Goal: Contribute content: Contribute content

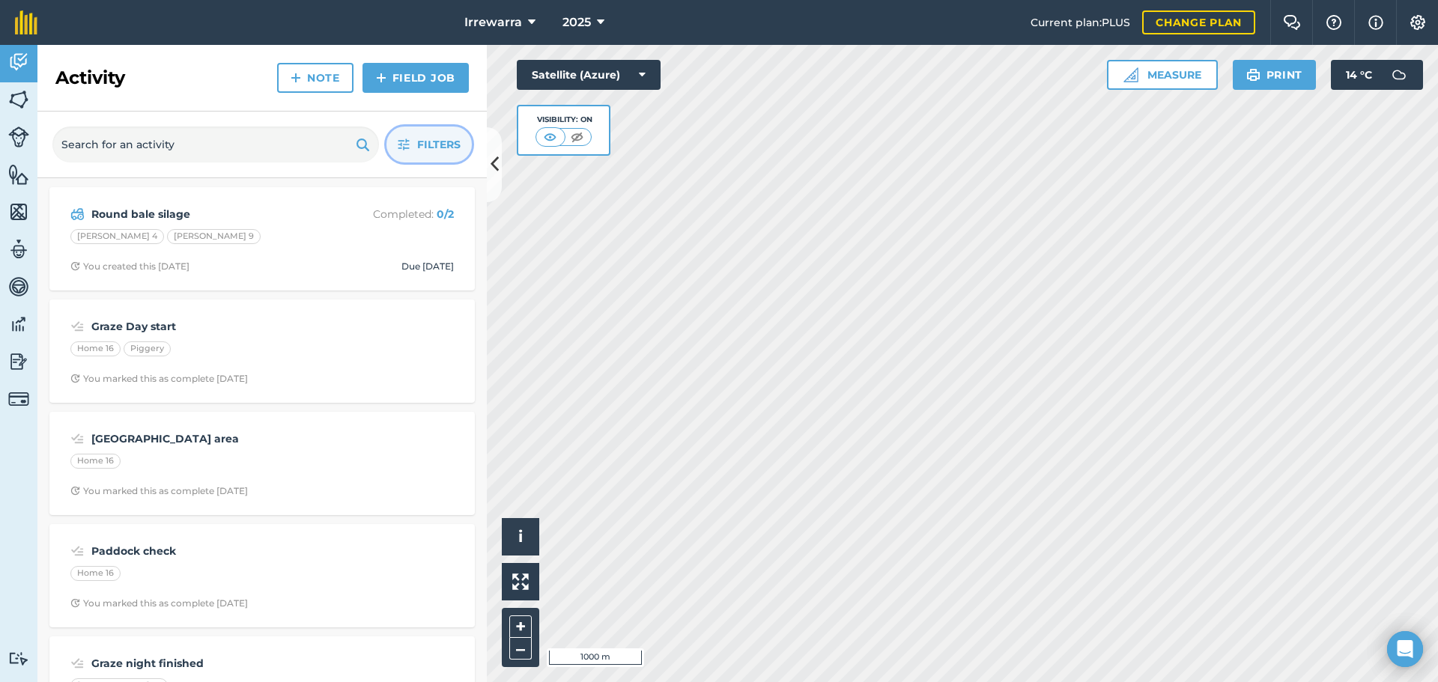
click at [433, 147] on span "Filters" at bounding box center [438, 144] width 43 height 16
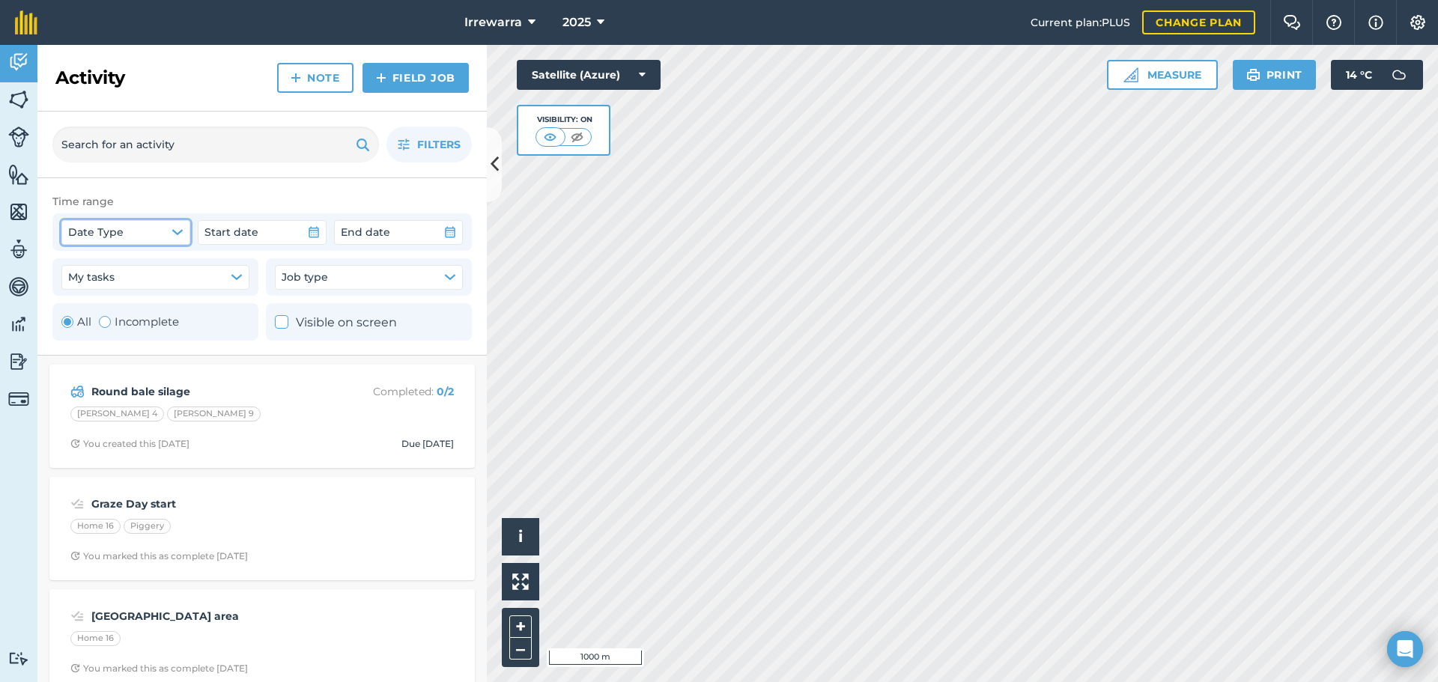
click at [130, 228] on button "Date Type" at bounding box center [125, 232] width 129 height 24
click at [454, 147] on span "Filters" at bounding box center [438, 144] width 43 height 16
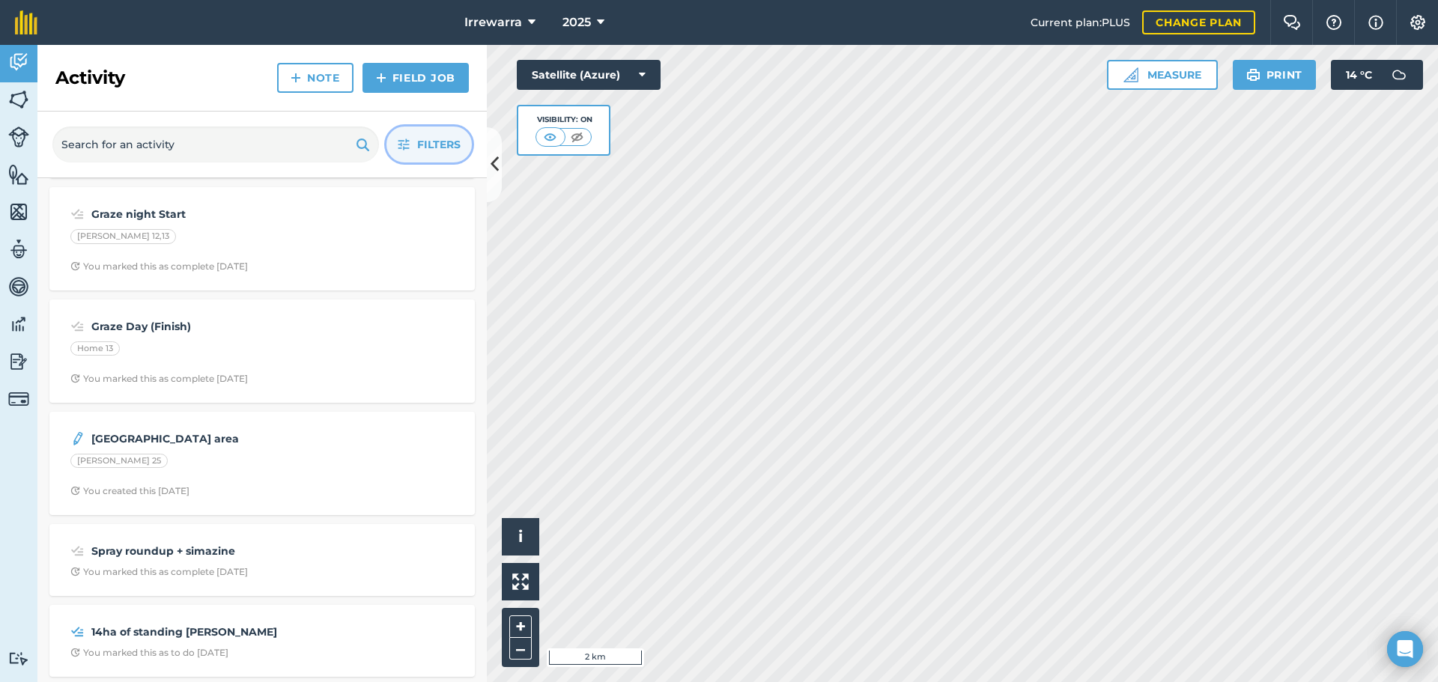
scroll to position [1048, 0]
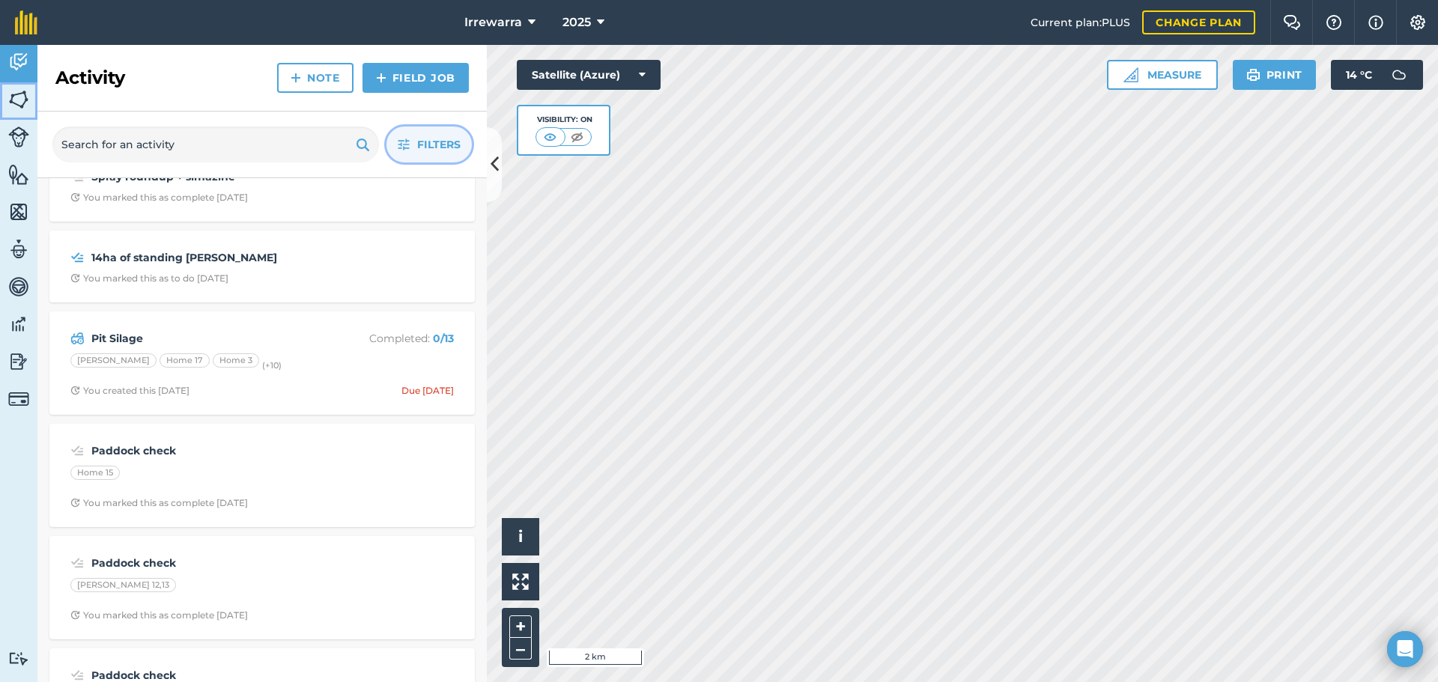
click at [29, 115] on link "Fields" at bounding box center [18, 100] width 37 height 37
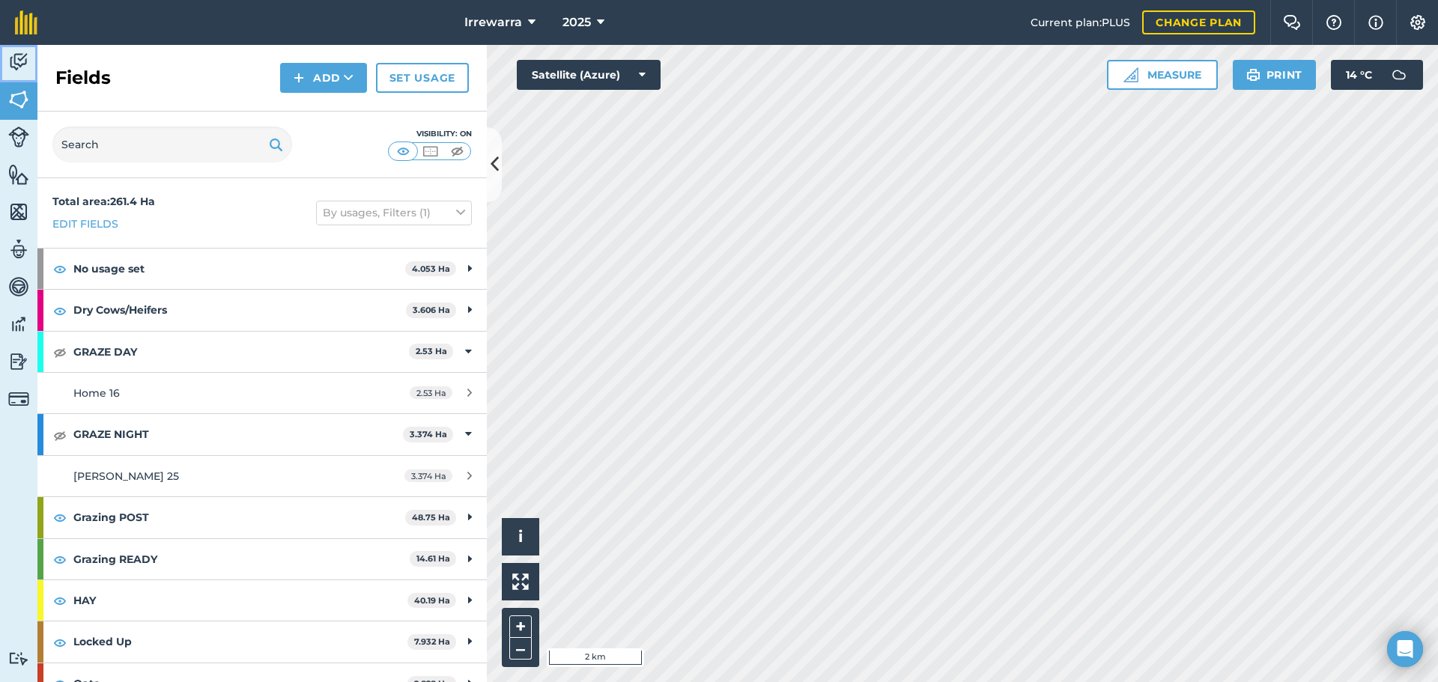
click at [20, 56] on img at bounding box center [18, 62] width 21 height 22
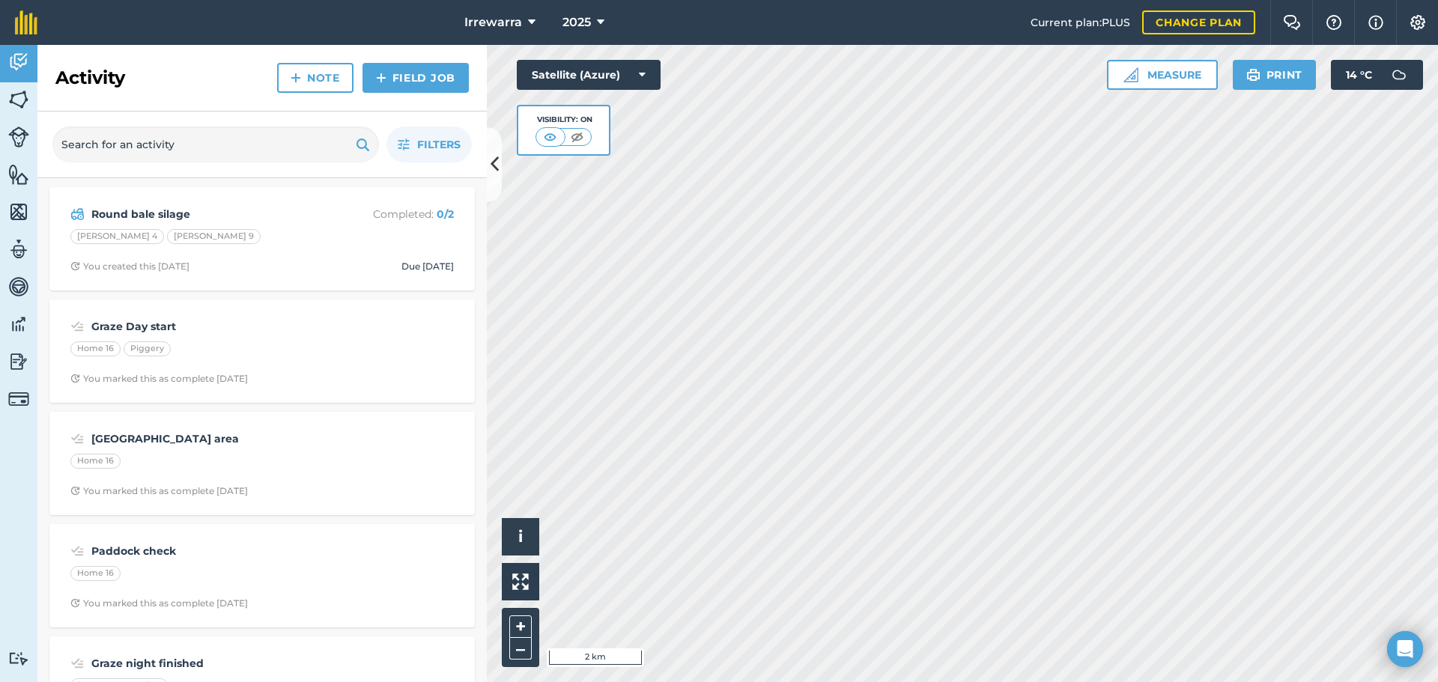
click at [395, 127] on div "Filters" at bounding box center [261, 145] width 449 height 67
click at [410, 138] on button "Filters" at bounding box center [428, 145] width 85 height 36
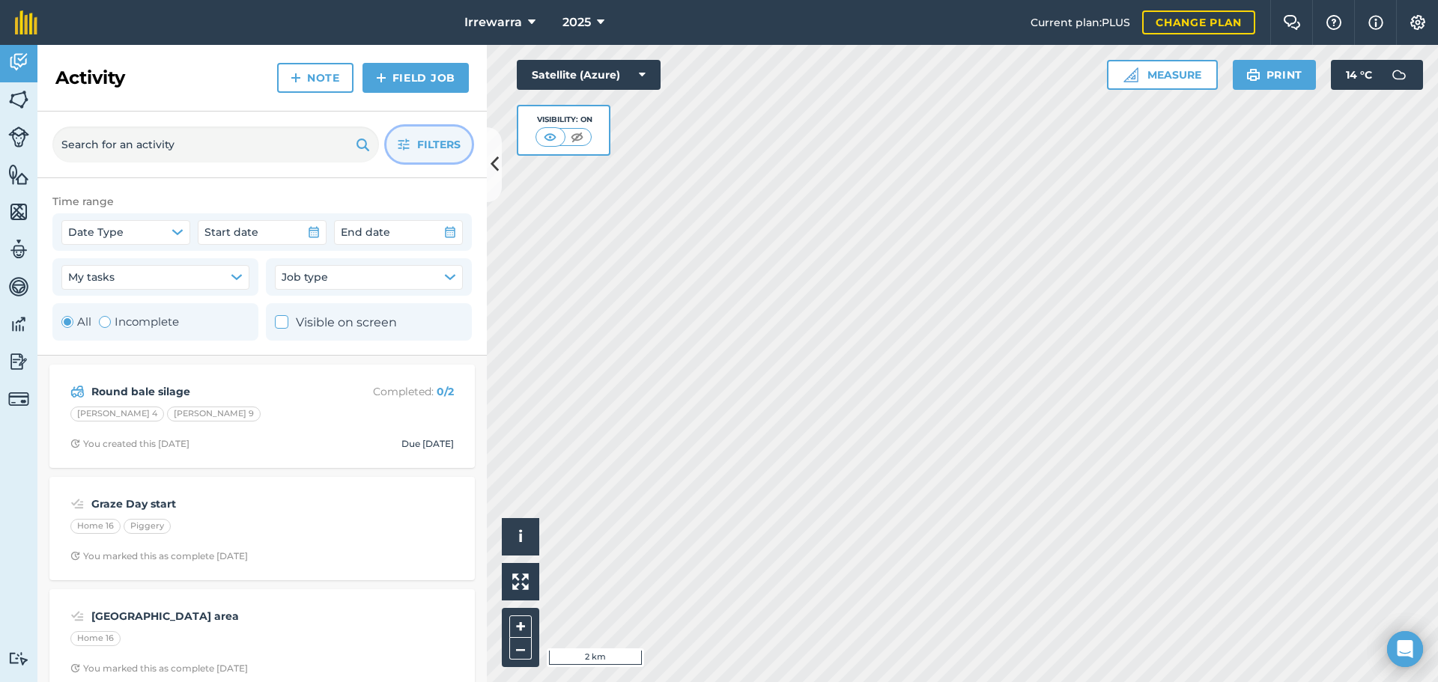
click at [138, 315] on label "Incomplete" at bounding box center [139, 322] width 80 height 18
radio input "false"
radio input "true"
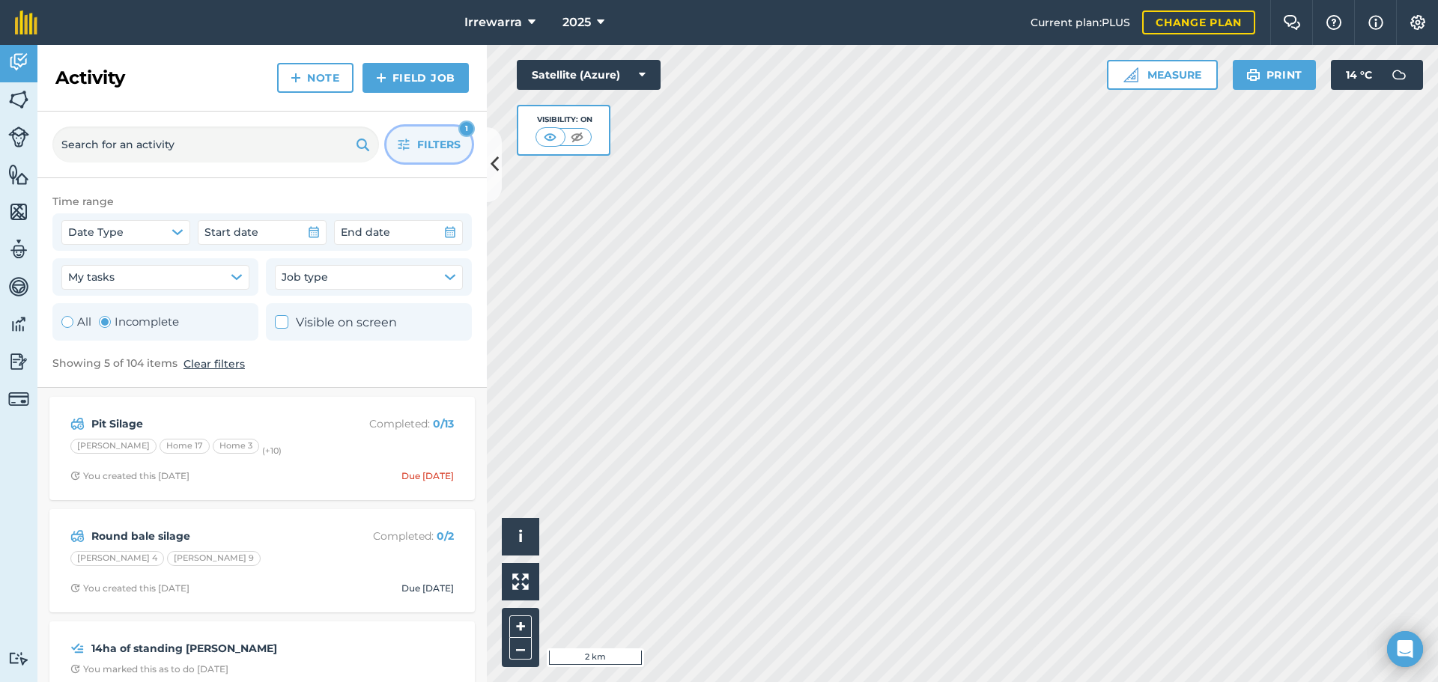
click at [431, 139] on span "Filters" at bounding box center [438, 144] width 43 height 16
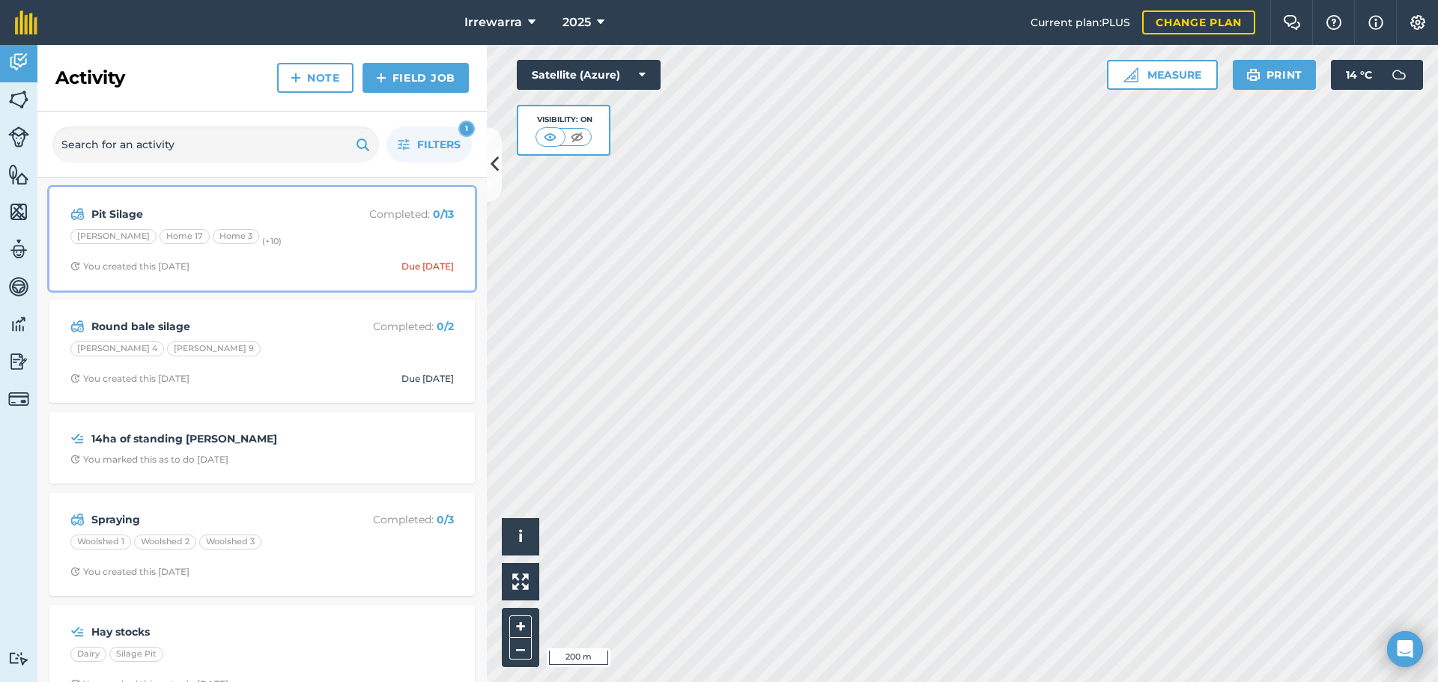
click at [155, 225] on div "[PERSON_NAME] Completed : 0 / 13 [PERSON_NAME] Home 17 Home 3 (+ 10 ) You creat…" at bounding box center [261, 238] width 407 height 85
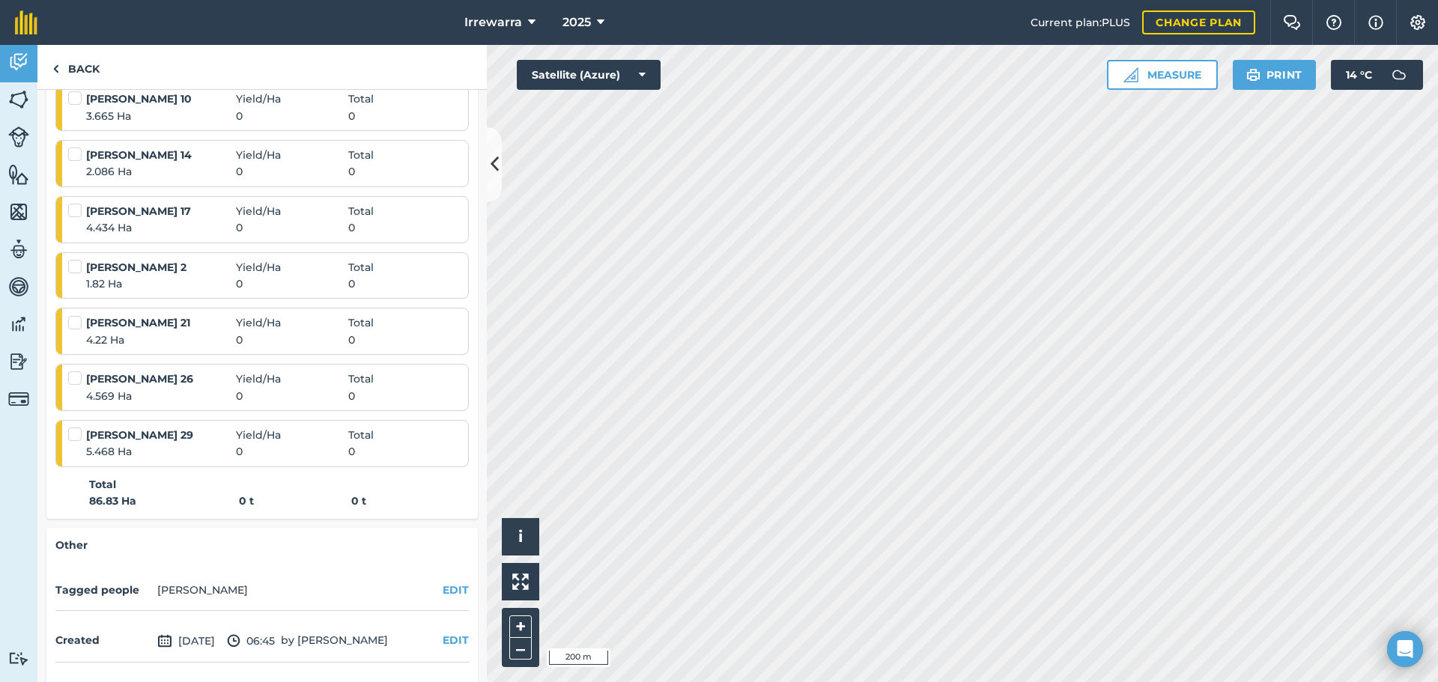
scroll to position [749, 0]
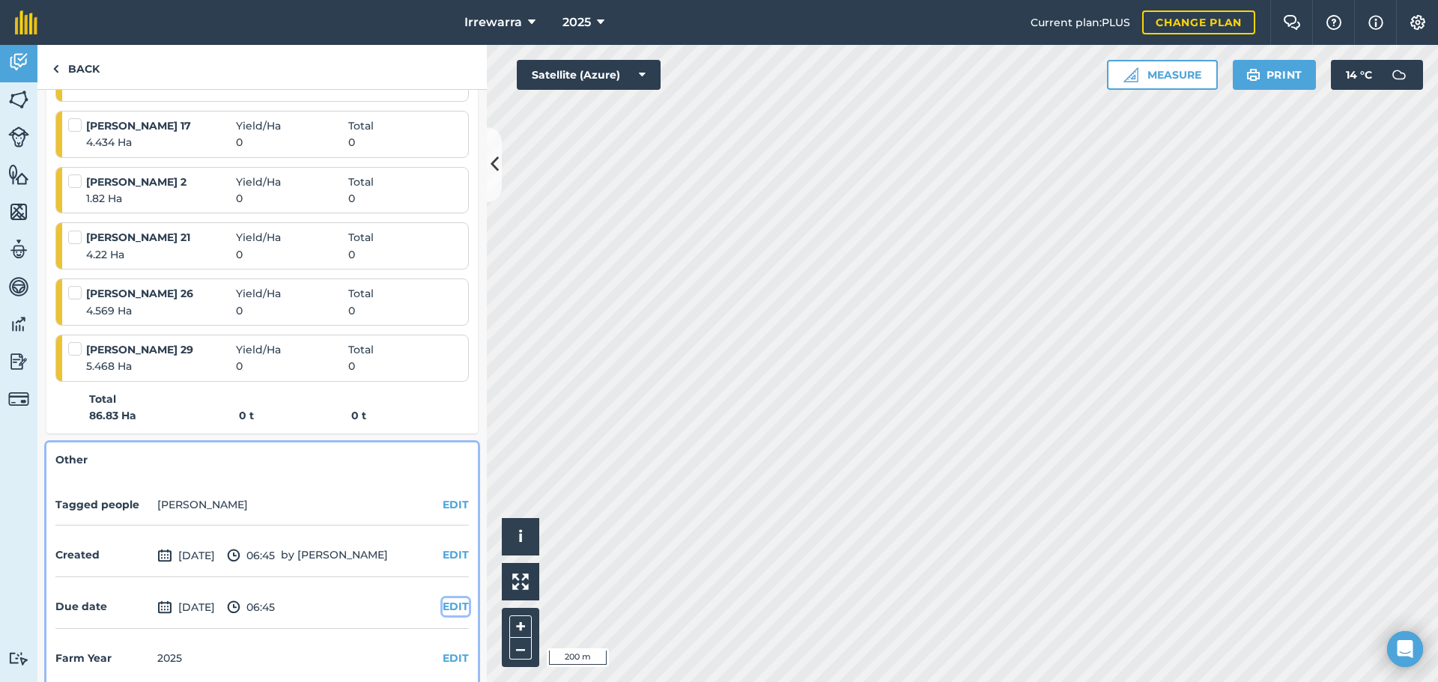
click at [443, 607] on button "EDIT" at bounding box center [456, 606] width 26 height 16
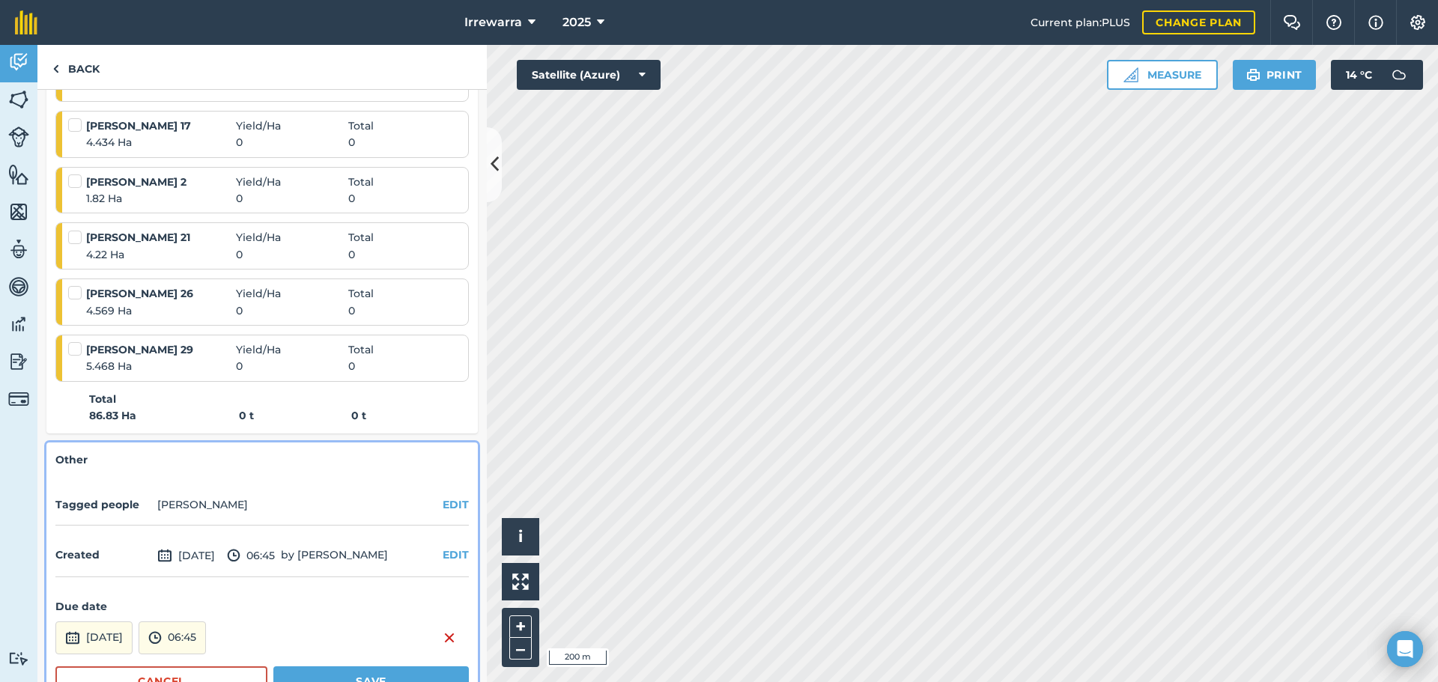
scroll to position [843, 0]
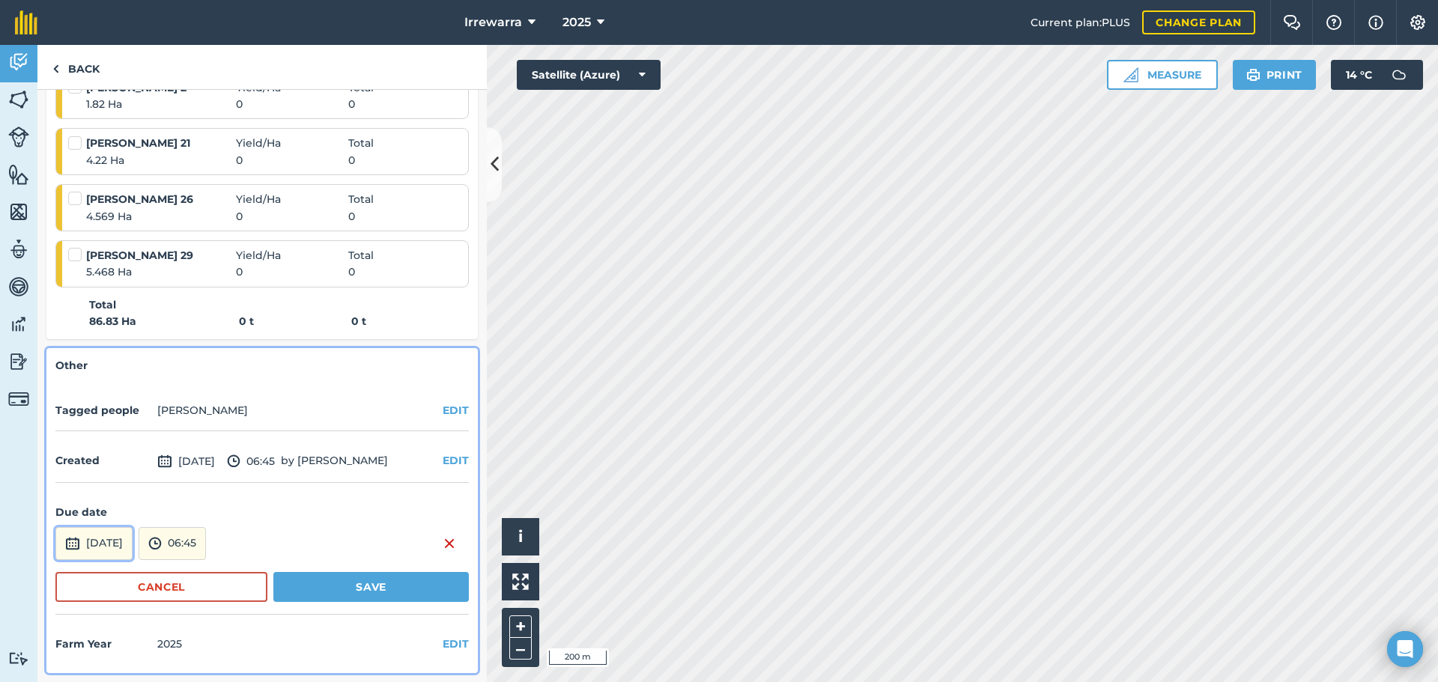
click at [133, 534] on button "[DATE]" at bounding box center [93, 543] width 77 height 33
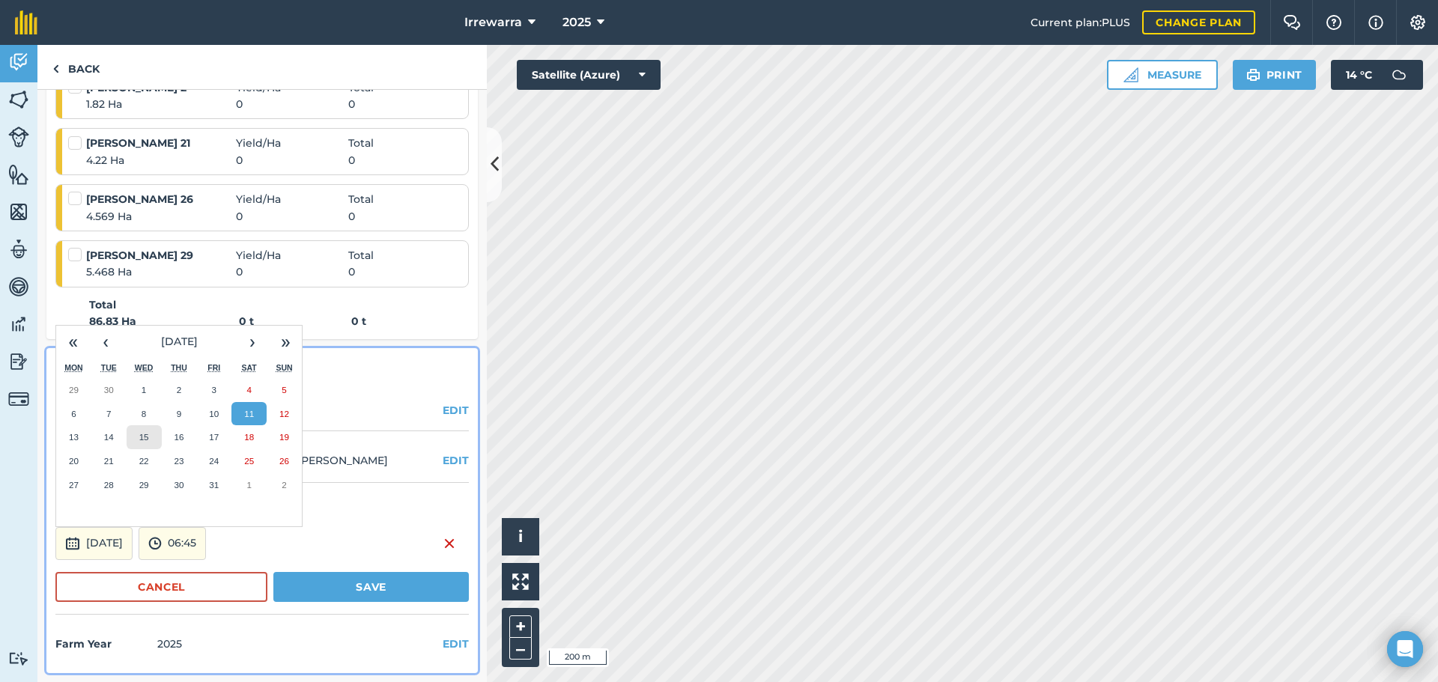
click at [156, 438] on button "15" at bounding box center [144, 437] width 35 height 24
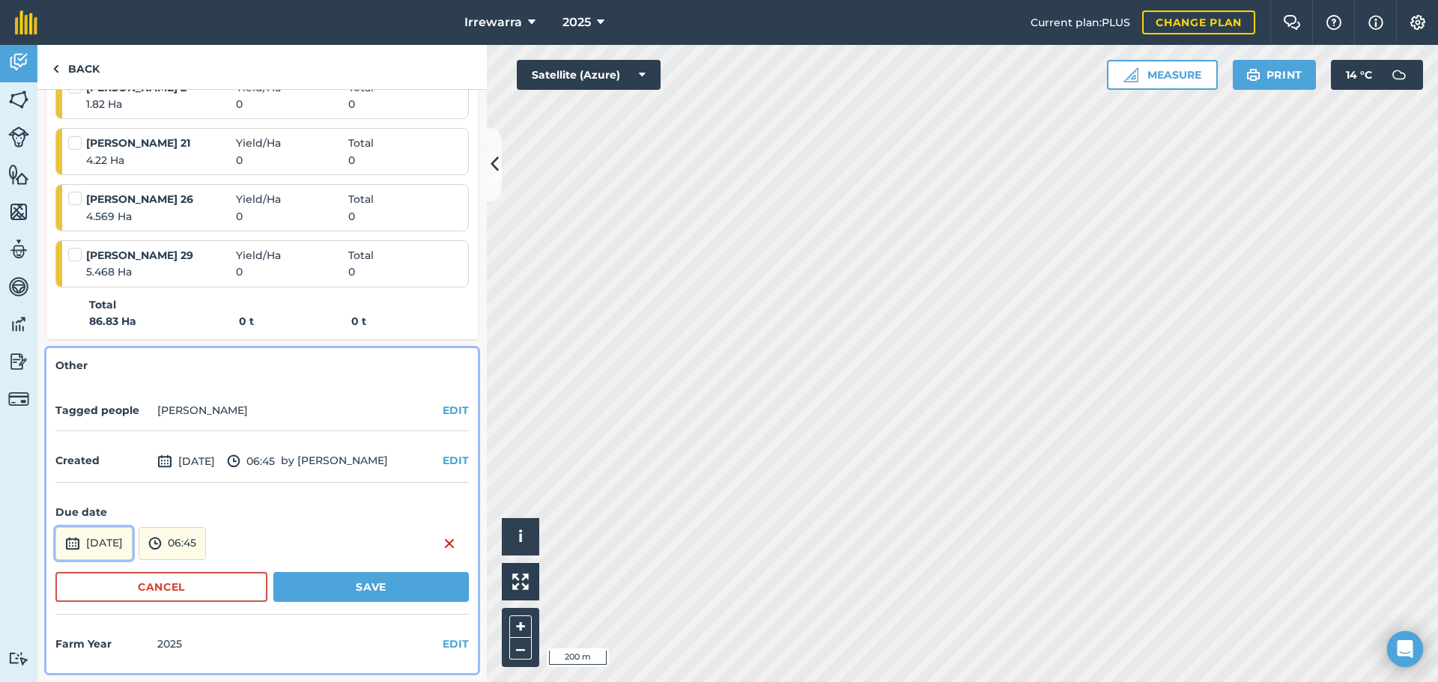
click at [130, 542] on button "[DATE]" at bounding box center [93, 543] width 77 height 33
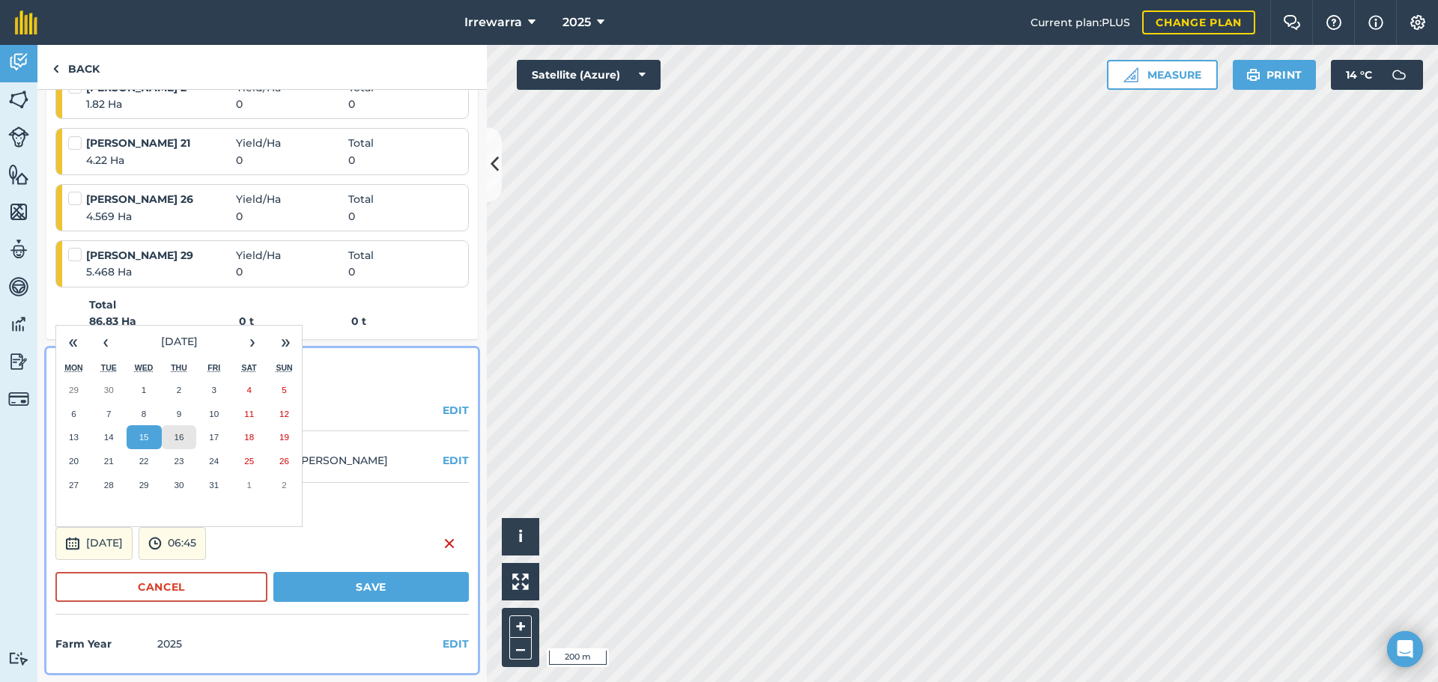
click at [174, 433] on abbr "16" at bounding box center [179, 437] width 10 height 10
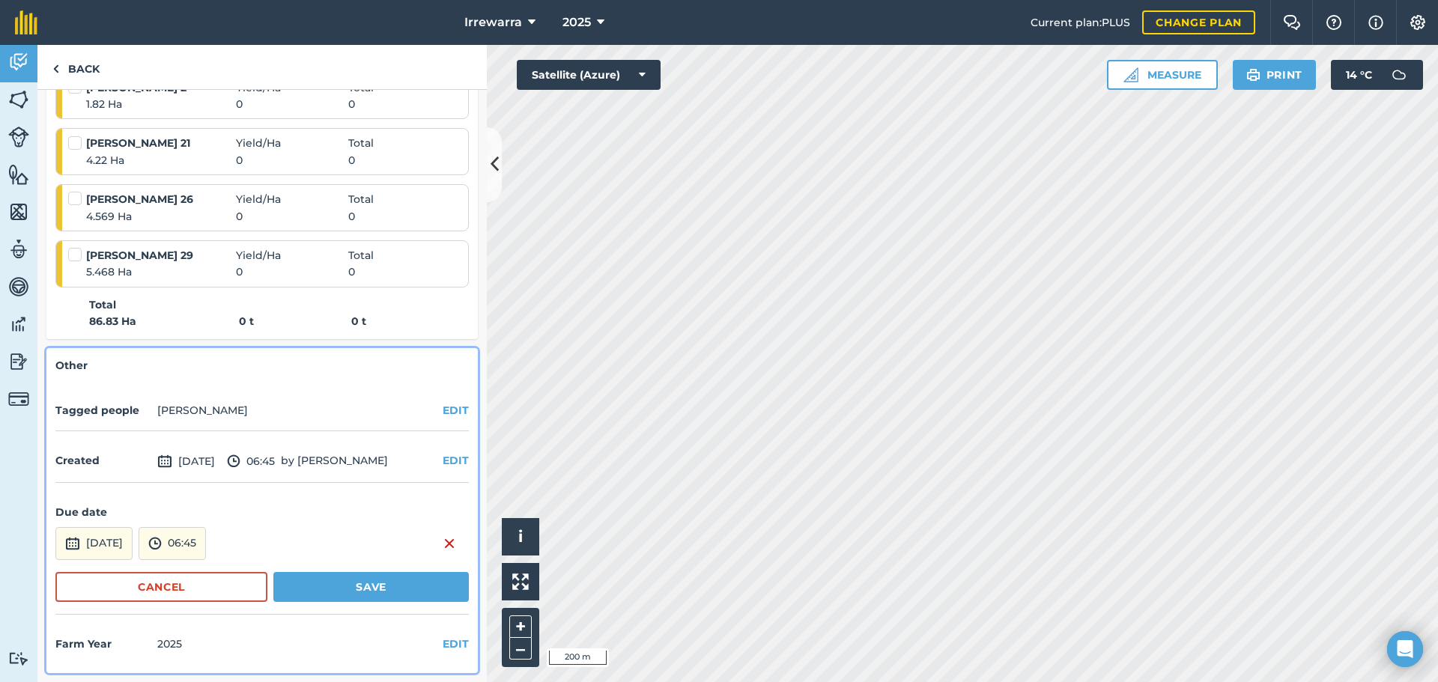
click at [321, 610] on form "Due date [DATE] 06:45 Cancel Save" at bounding box center [261, 553] width 413 height 122
click at [340, 595] on button "Save" at bounding box center [370, 587] width 195 height 30
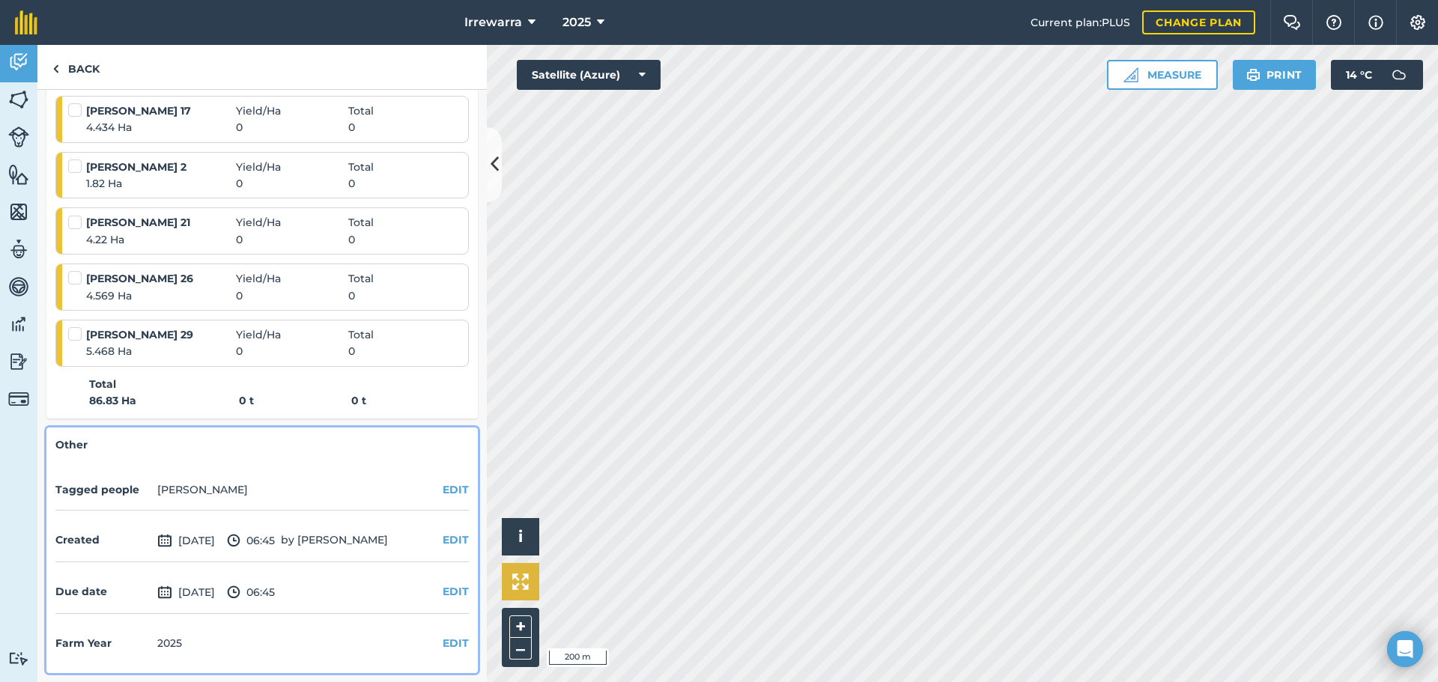
scroll to position [764, 0]
click at [19, 48] on link "Activity" at bounding box center [18, 63] width 37 height 37
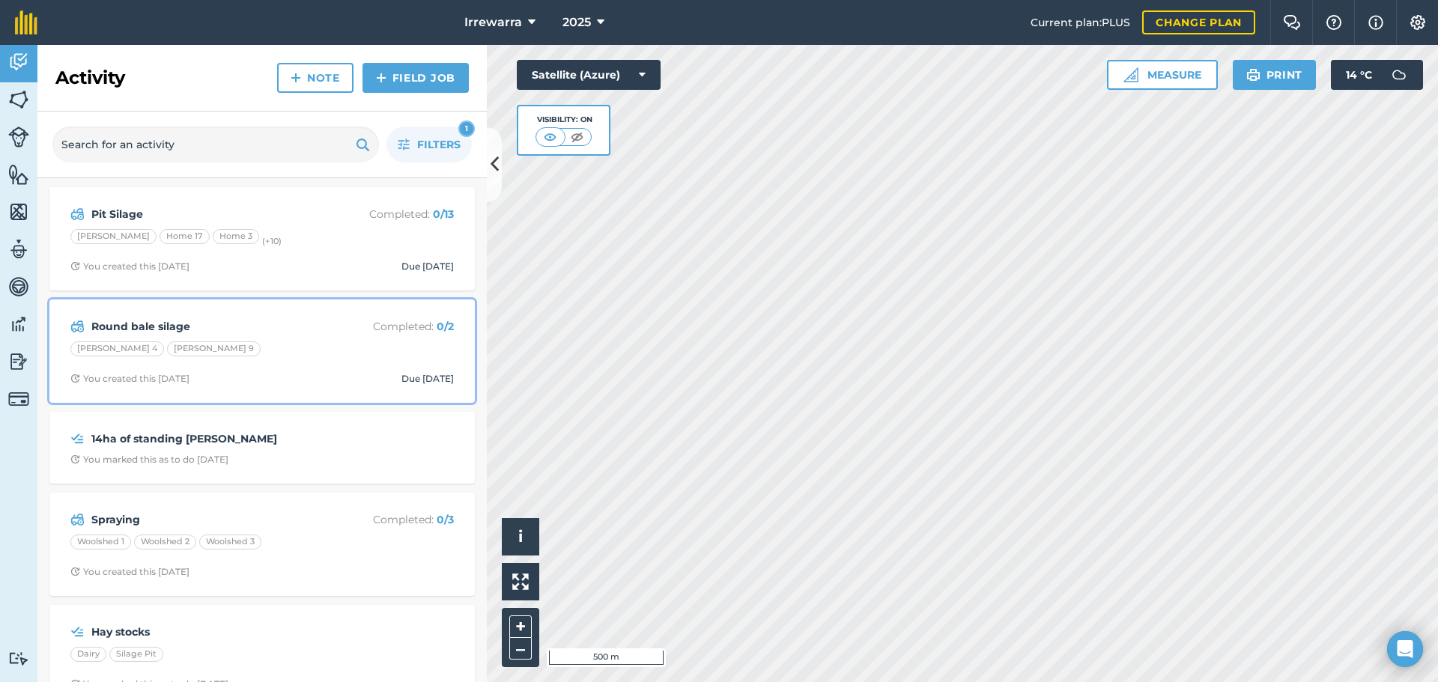
click at [247, 325] on strong "Round bale silage" at bounding box center [209, 326] width 237 height 16
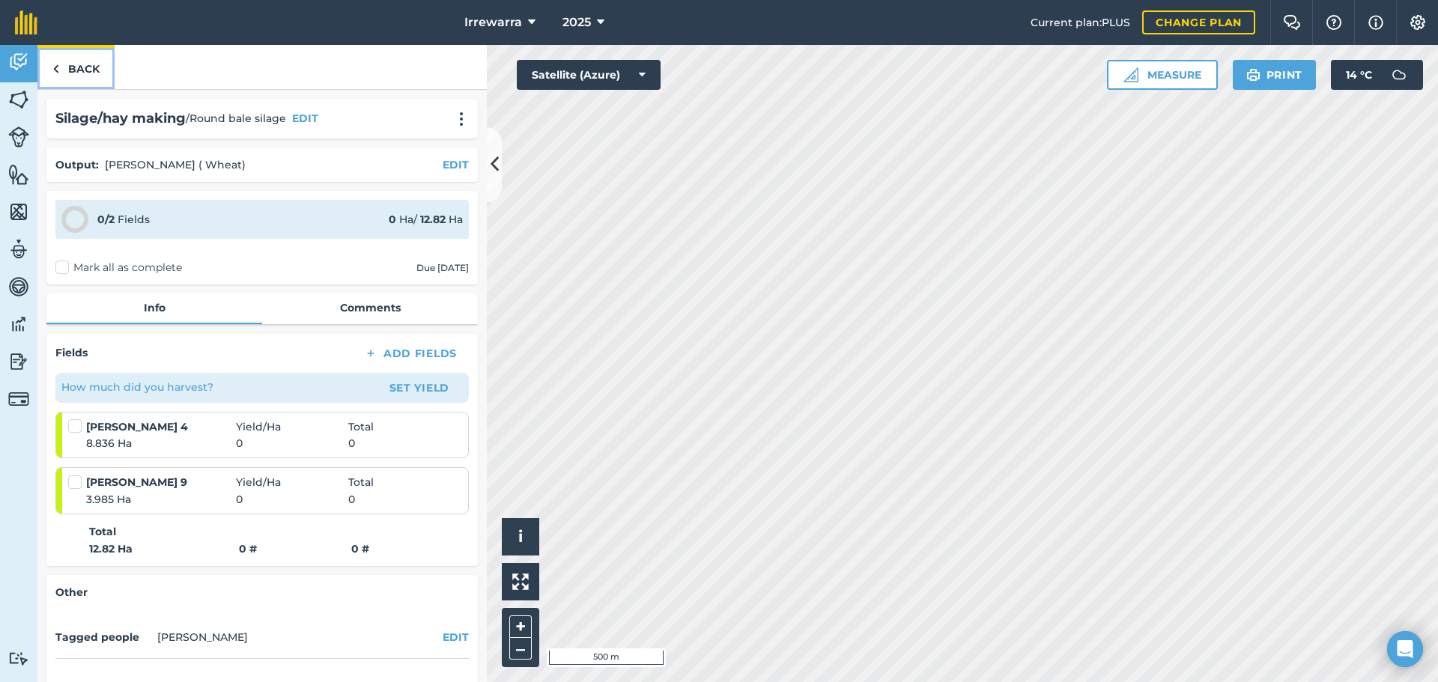
click at [76, 61] on link "Back" at bounding box center [75, 67] width 77 height 44
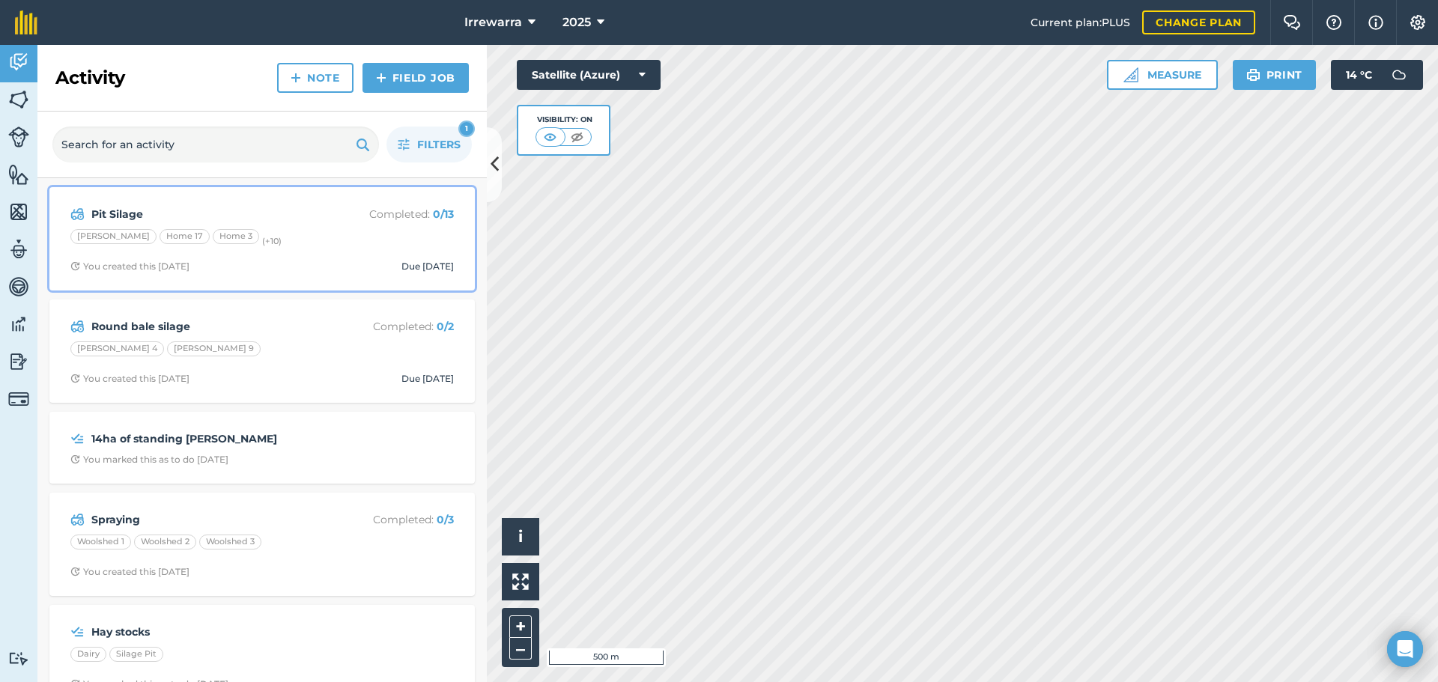
click at [230, 225] on div "Pit [PERSON_NAME] Completed : 0 / 13 [PERSON_NAME] Home 17 Home 3 (+ 10 ) You c…" at bounding box center [261, 238] width 407 height 85
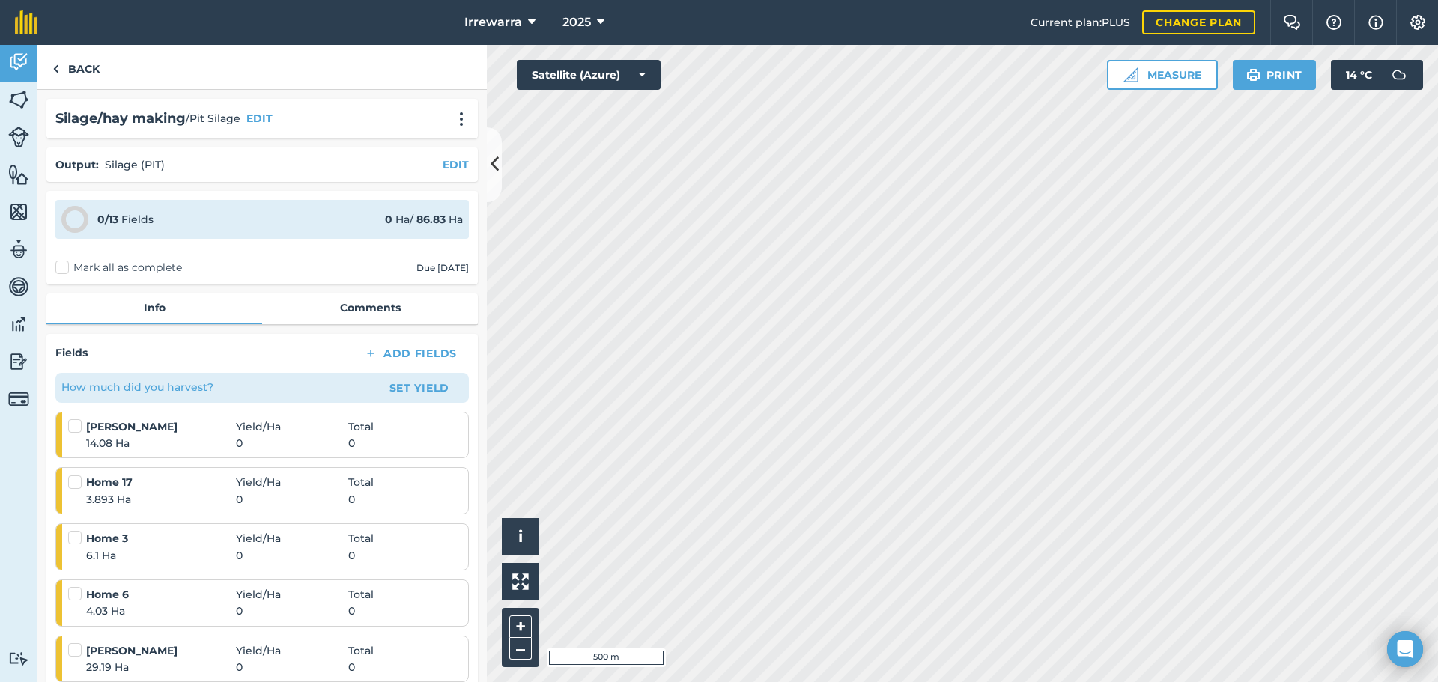
click at [230, 225] on div "0 / 13 Fields 0 Ha / 86.83 Ha" at bounding box center [261, 219] width 413 height 39
click at [33, 73] on link "Activity" at bounding box center [18, 63] width 37 height 37
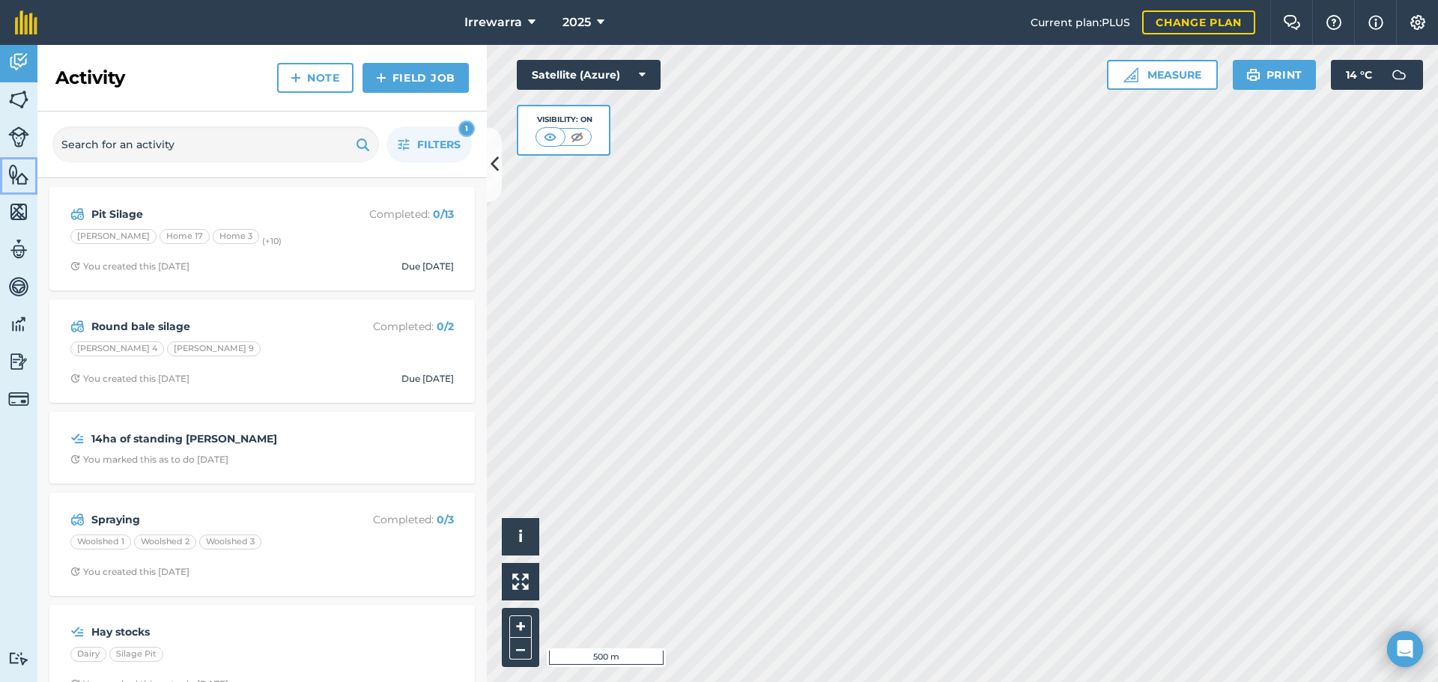
click at [21, 179] on img at bounding box center [18, 174] width 21 height 22
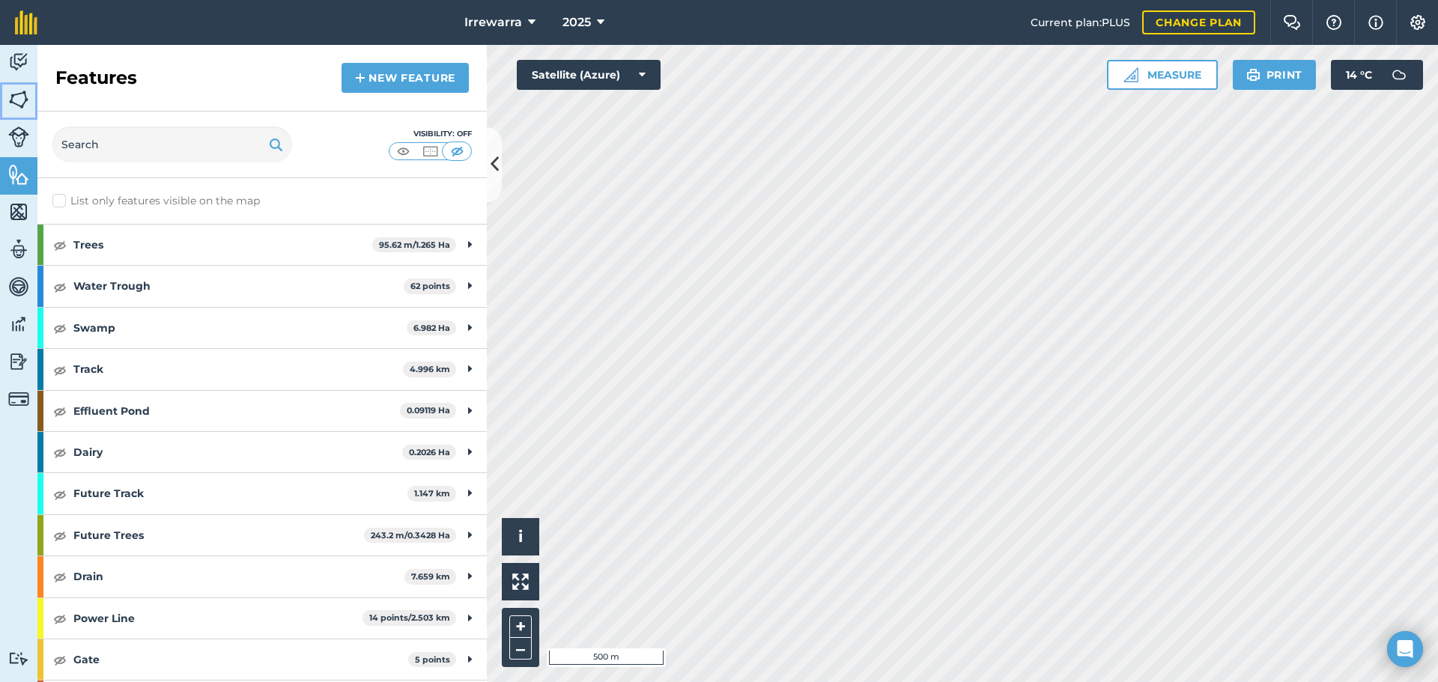
click at [25, 103] on img at bounding box center [18, 99] width 21 height 22
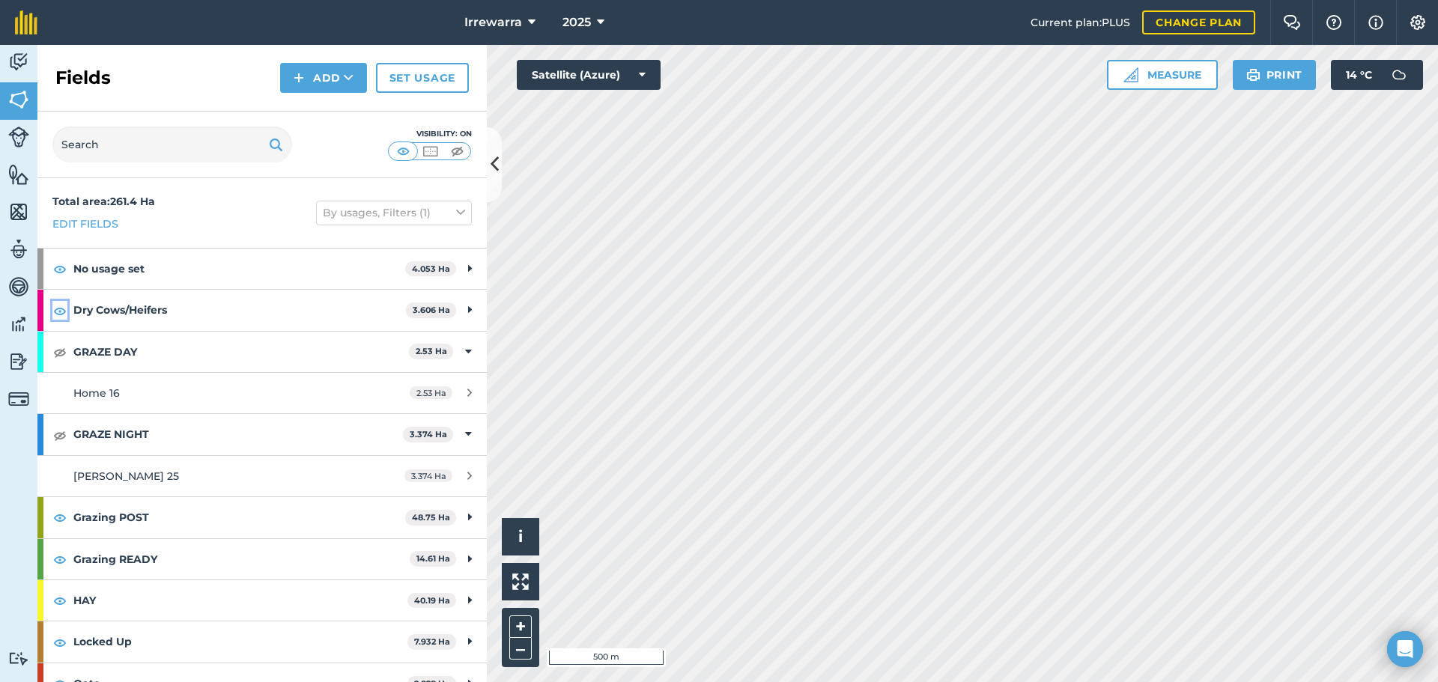
click at [56, 312] on img at bounding box center [59, 311] width 13 height 18
click at [65, 270] on img at bounding box center [59, 269] width 13 height 18
click at [62, 348] on img at bounding box center [59, 352] width 13 height 18
click at [109, 348] on strong "GRAZE DAY" at bounding box center [241, 352] width 336 height 40
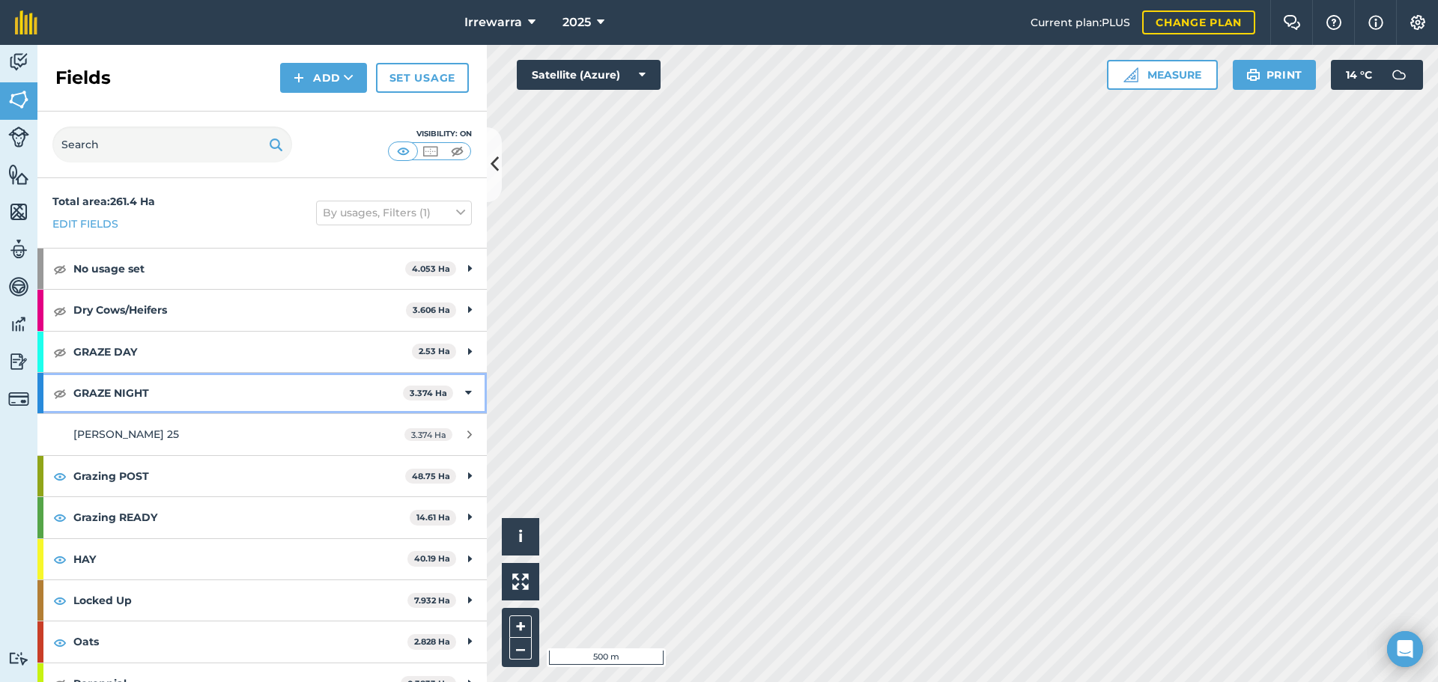
click at [100, 384] on strong "GRAZE NIGHT" at bounding box center [238, 393] width 330 height 40
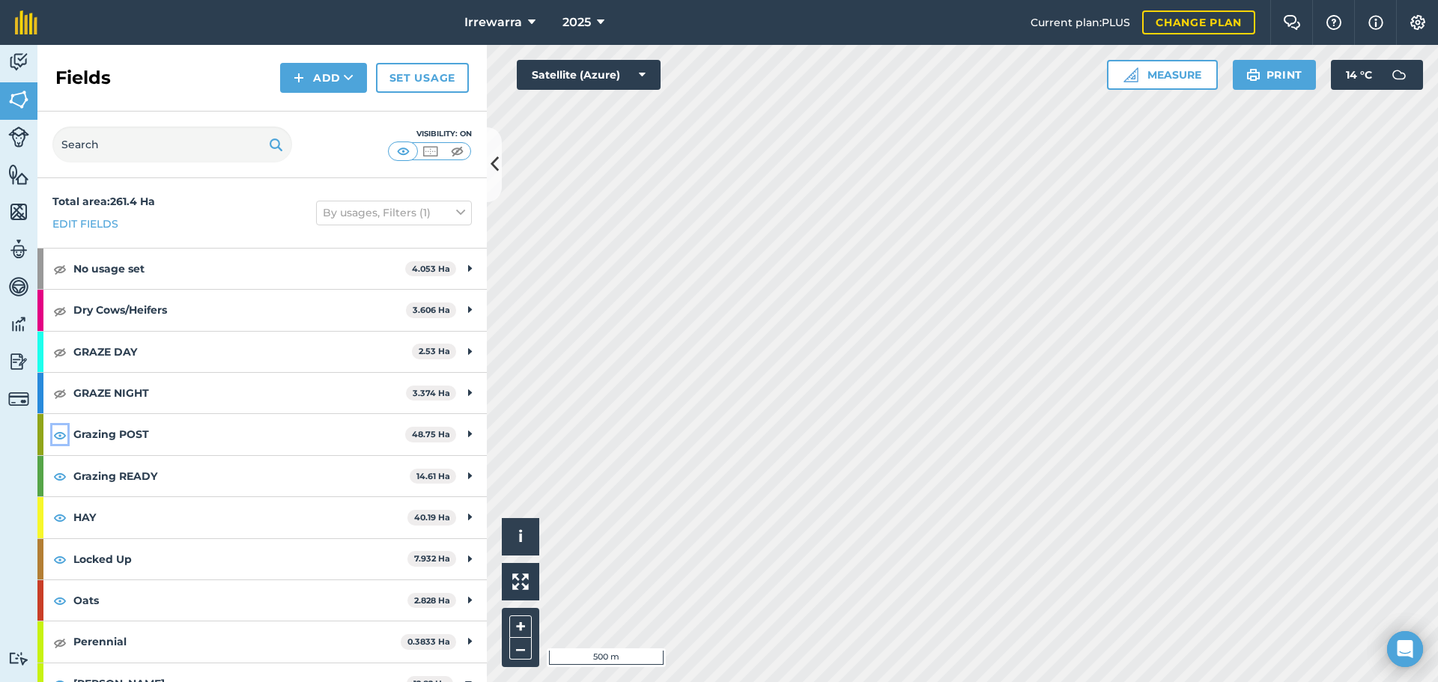
click at [58, 436] on img at bounding box center [59, 435] width 13 height 18
click at [57, 436] on img at bounding box center [59, 435] width 13 height 18
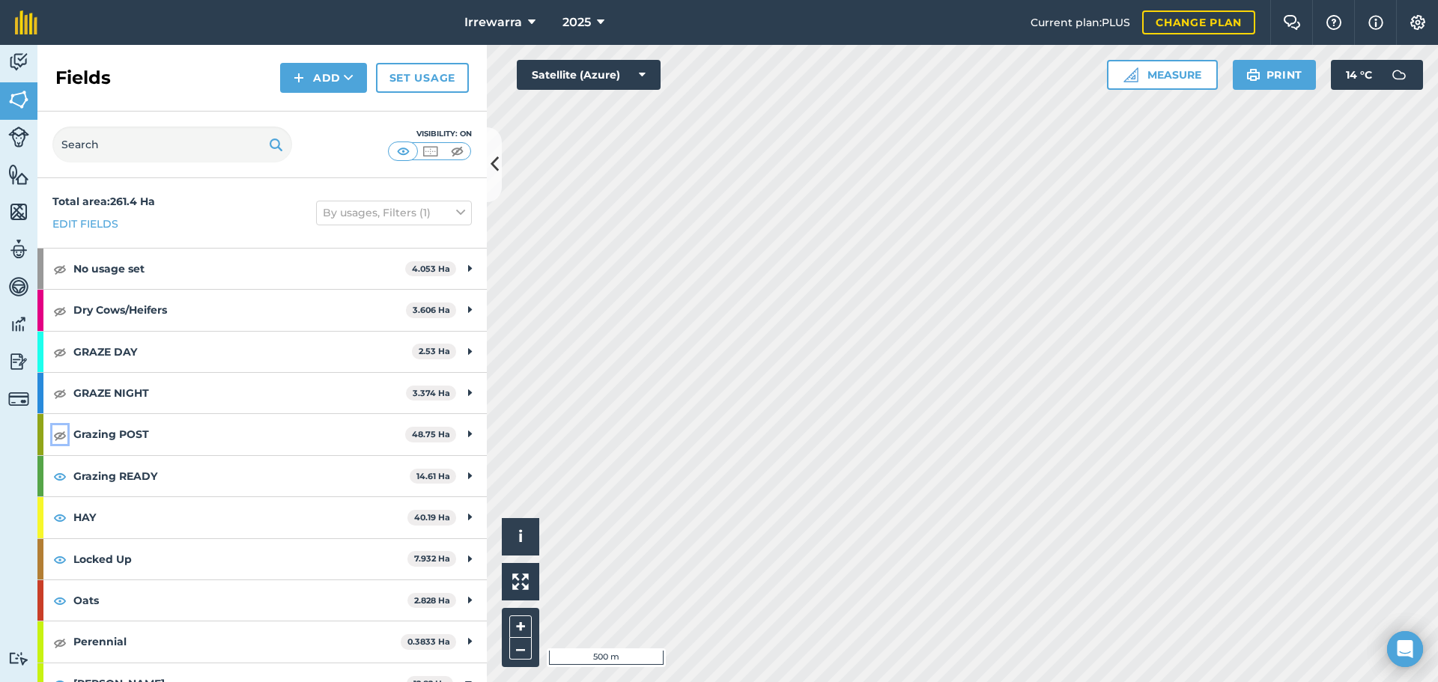
click at [57, 436] on img at bounding box center [59, 435] width 13 height 18
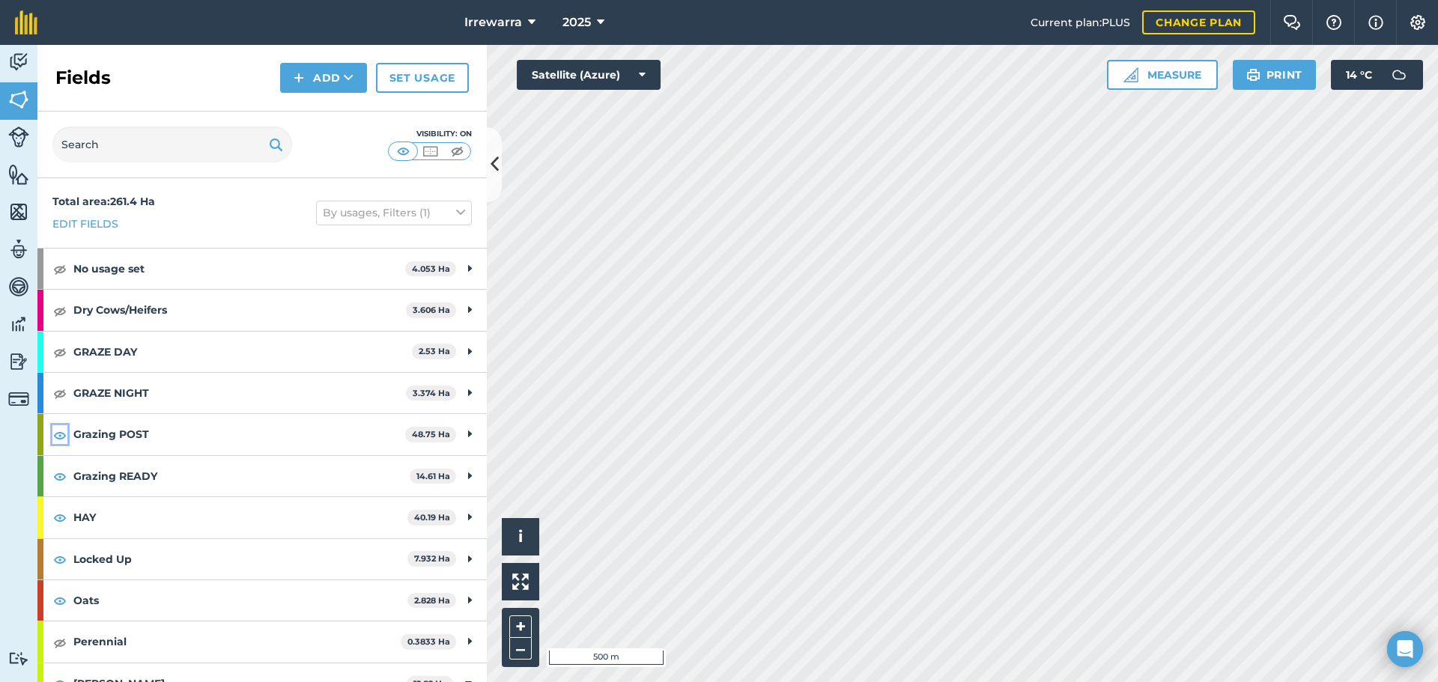
click at [57, 436] on img at bounding box center [59, 435] width 13 height 18
click at [58, 476] on img at bounding box center [59, 476] width 13 height 18
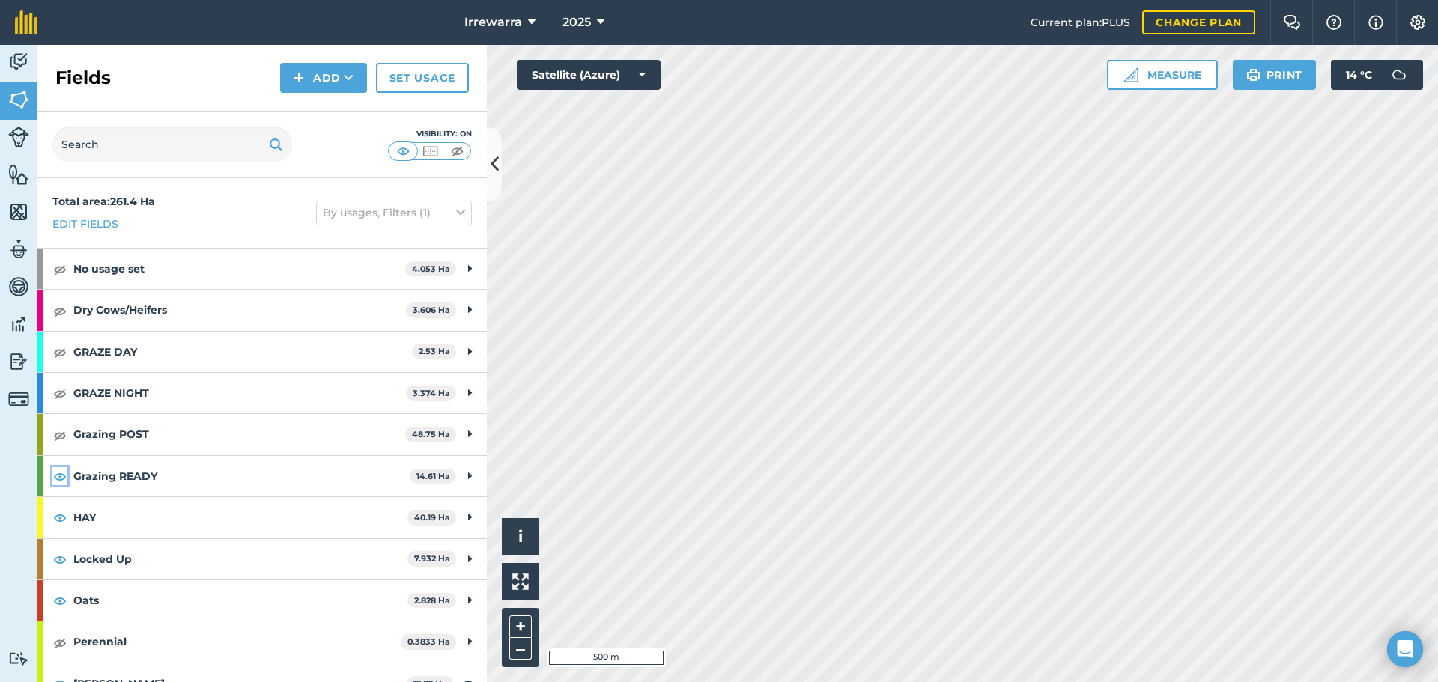
click at [54, 470] on img at bounding box center [59, 476] width 13 height 18
click at [58, 516] on img at bounding box center [59, 518] width 13 height 18
click at [60, 527] on div "HAY 40.19 Ha" at bounding box center [261, 517] width 449 height 40
click at [64, 515] on img at bounding box center [59, 518] width 13 height 18
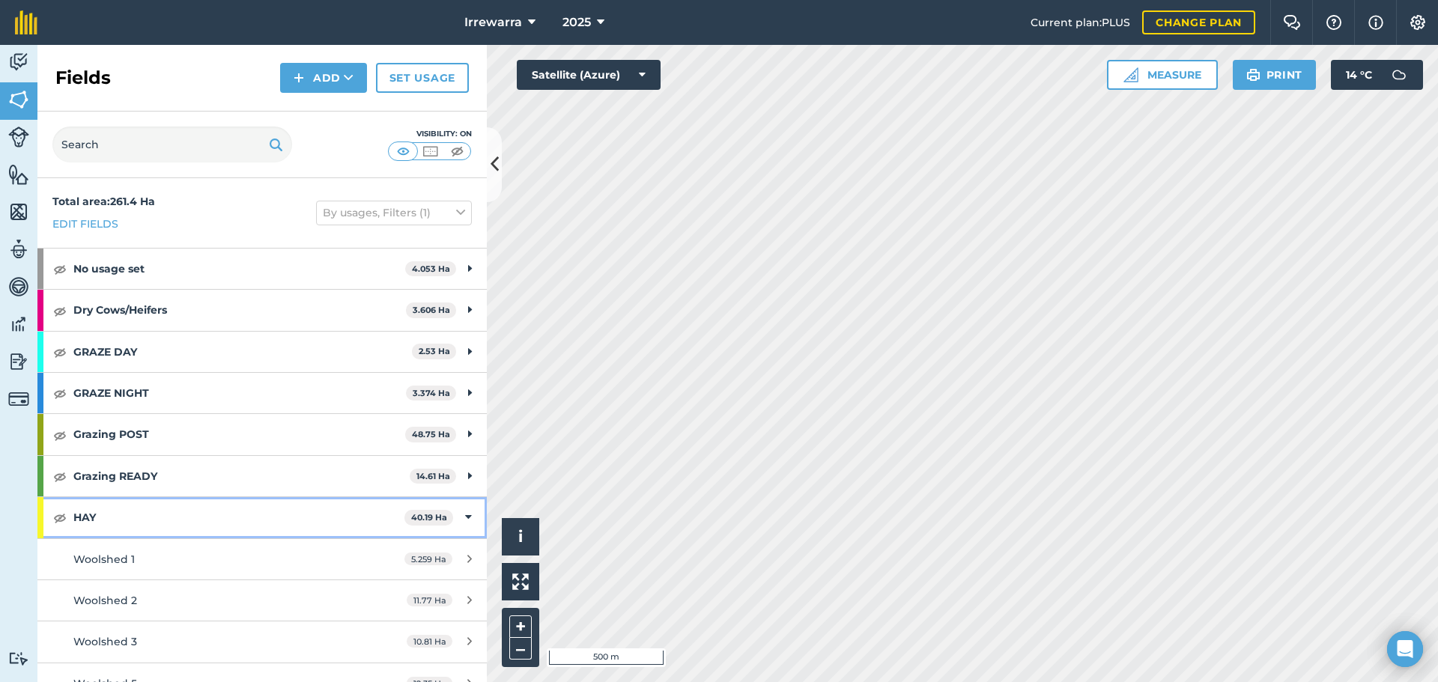
click at [94, 515] on strong "HAY" at bounding box center [238, 517] width 331 height 40
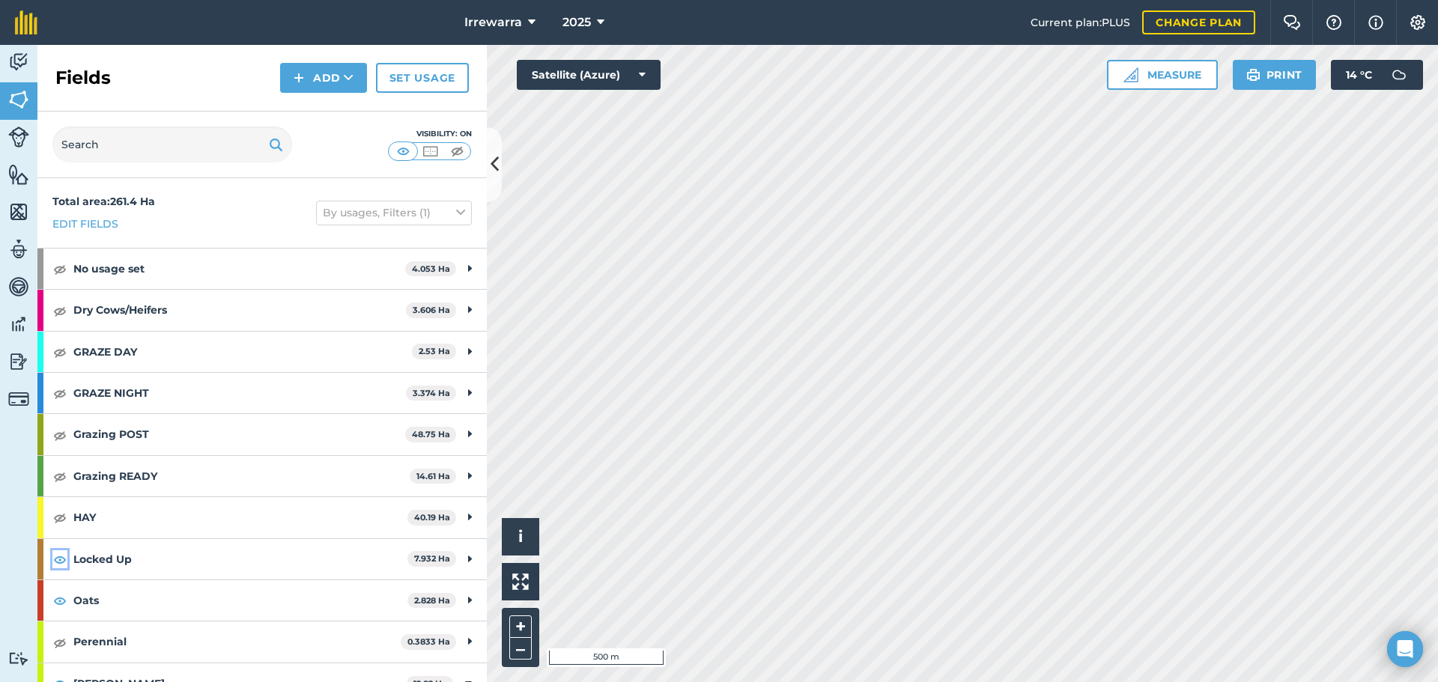
click at [55, 556] on img at bounding box center [59, 559] width 13 height 18
click at [56, 595] on img at bounding box center [59, 601] width 13 height 18
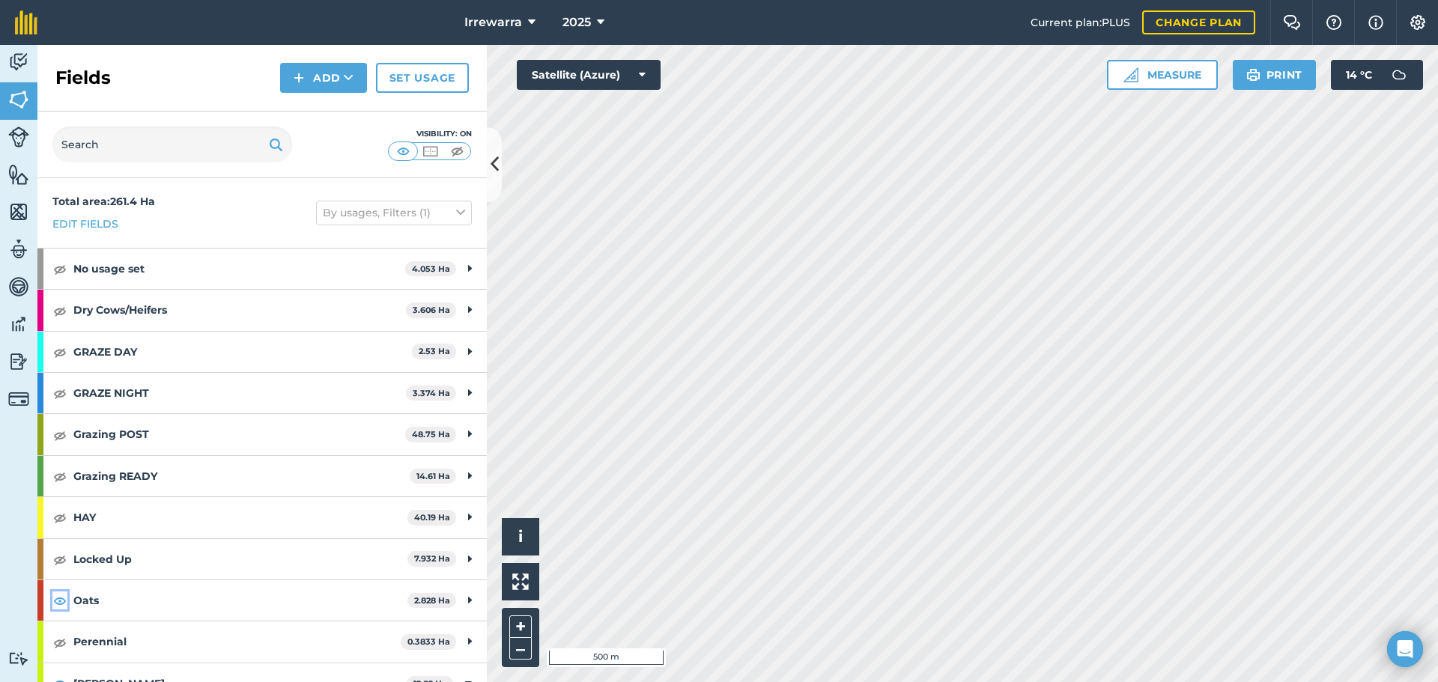
click at [56, 595] on img at bounding box center [59, 601] width 13 height 18
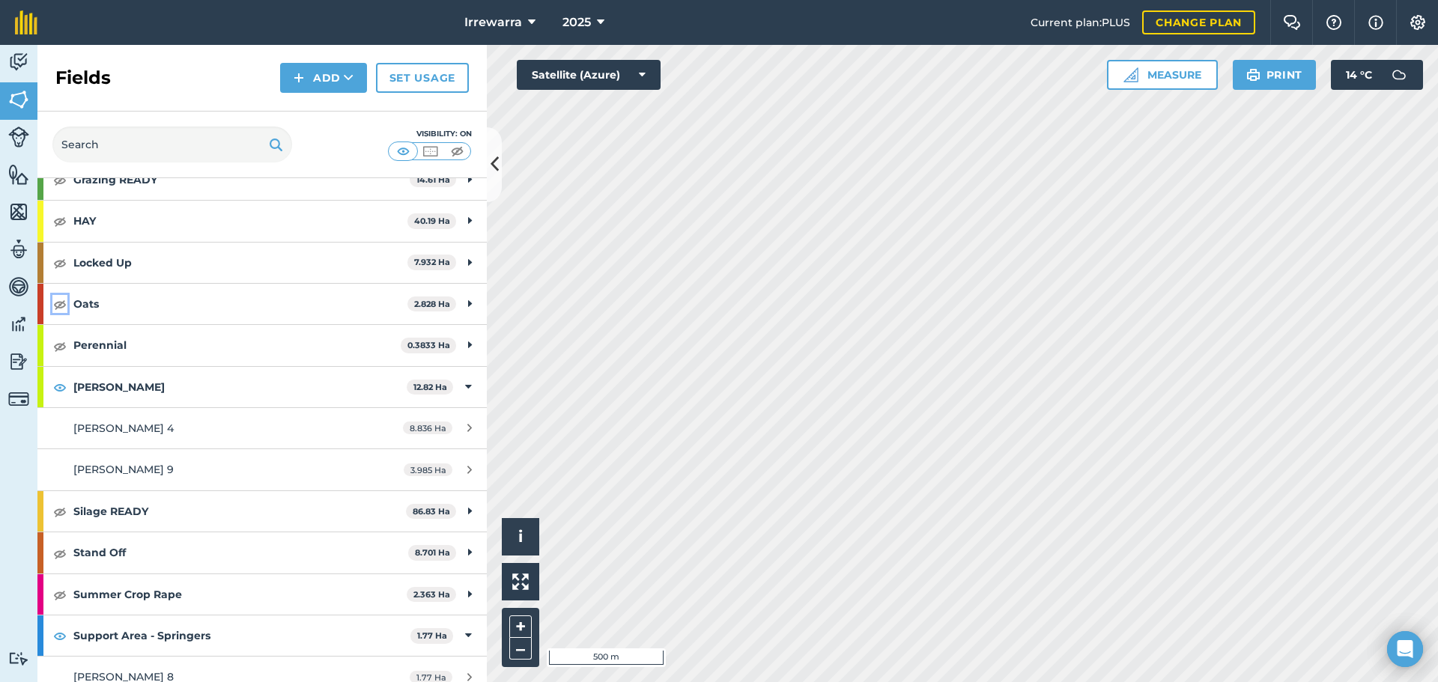
scroll to position [300, 0]
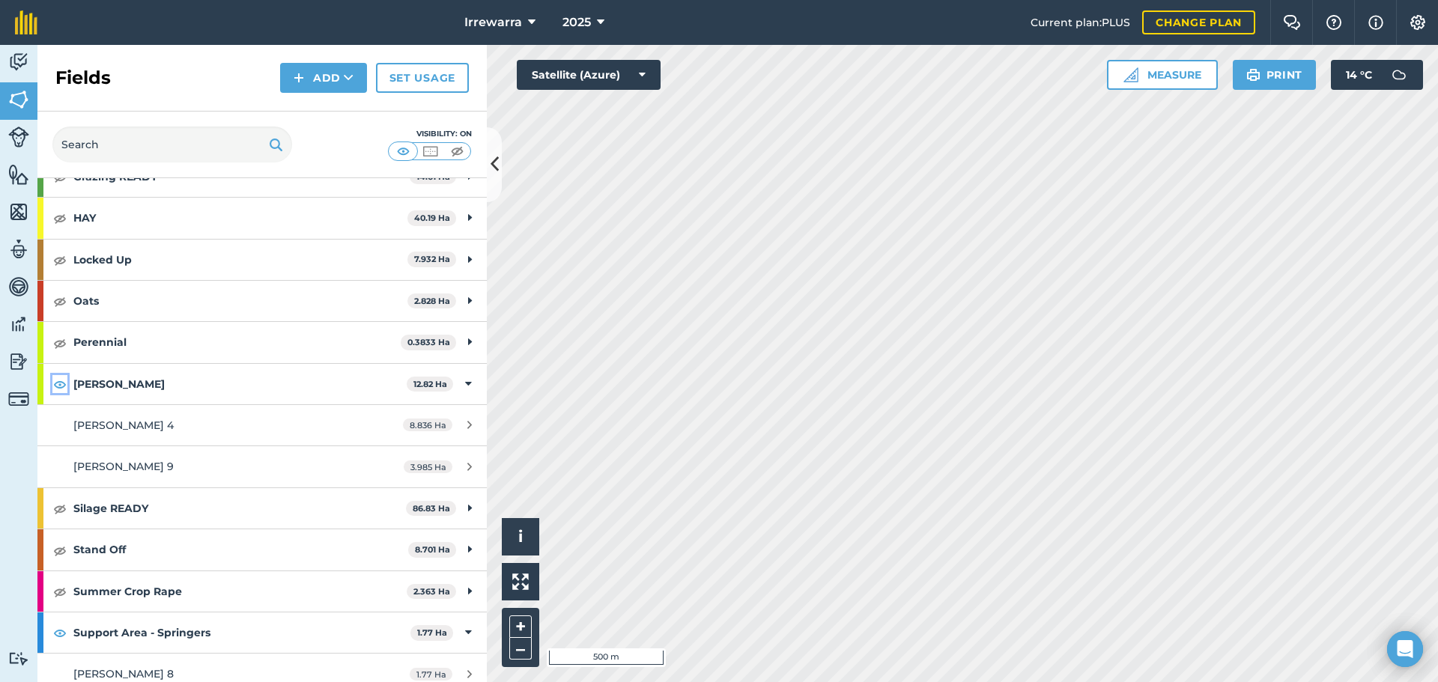
click at [62, 385] on img at bounding box center [59, 384] width 13 height 18
click at [62, 630] on img at bounding box center [59, 633] width 13 height 18
click at [67, 506] on div "Silage READY 86.83 Ha" at bounding box center [261, 508] width 449 height 40
click at [64, 506] on img at bounding box center [59, 509] width 13 height 18
click at [58, 380] on img at bounding box center [59, 384] width 13 height 18
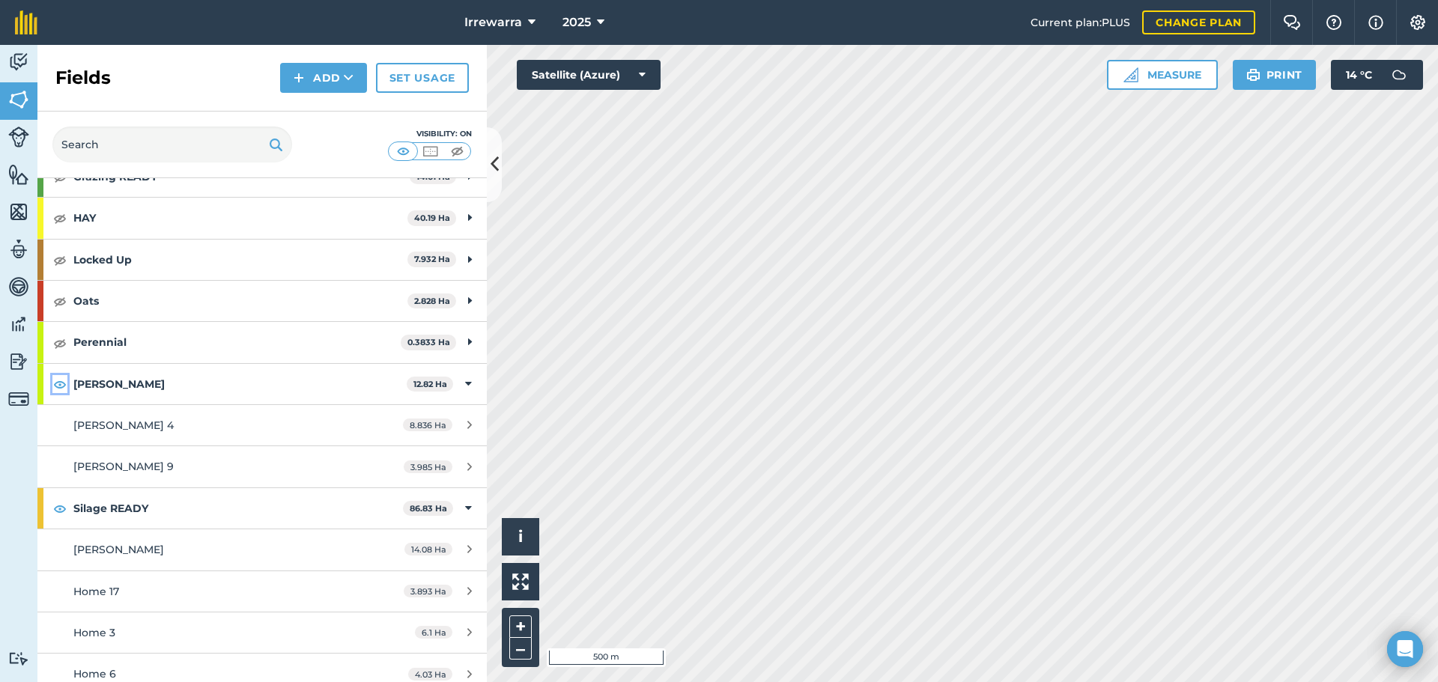
click at [58, 380] on img at bounding box center [59, 384] width 13 height 18
click at [83, 377] on strong "[PERSON_NAME]" at bounding box center [239, 384] width 333 height 40
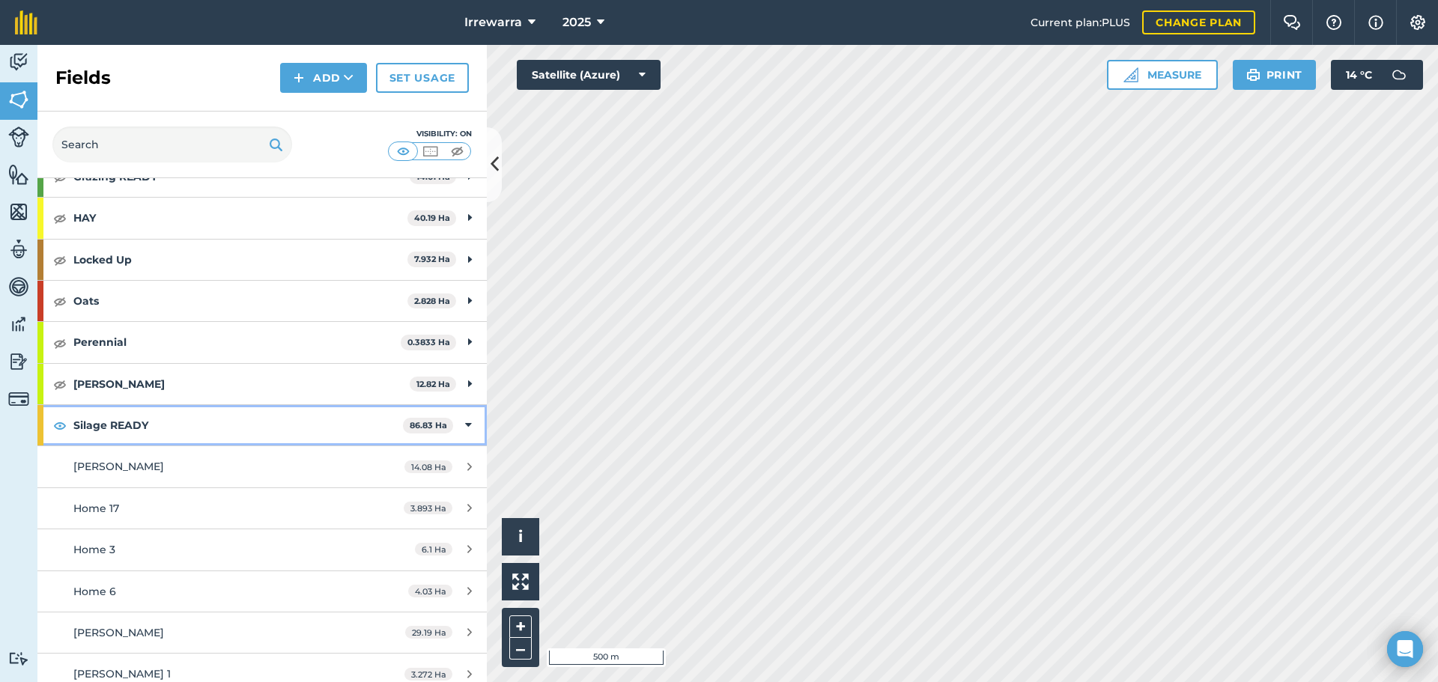
click at [89, 426] on strong "Silage READY" at bounding box center [238, 425] width 330 height 40
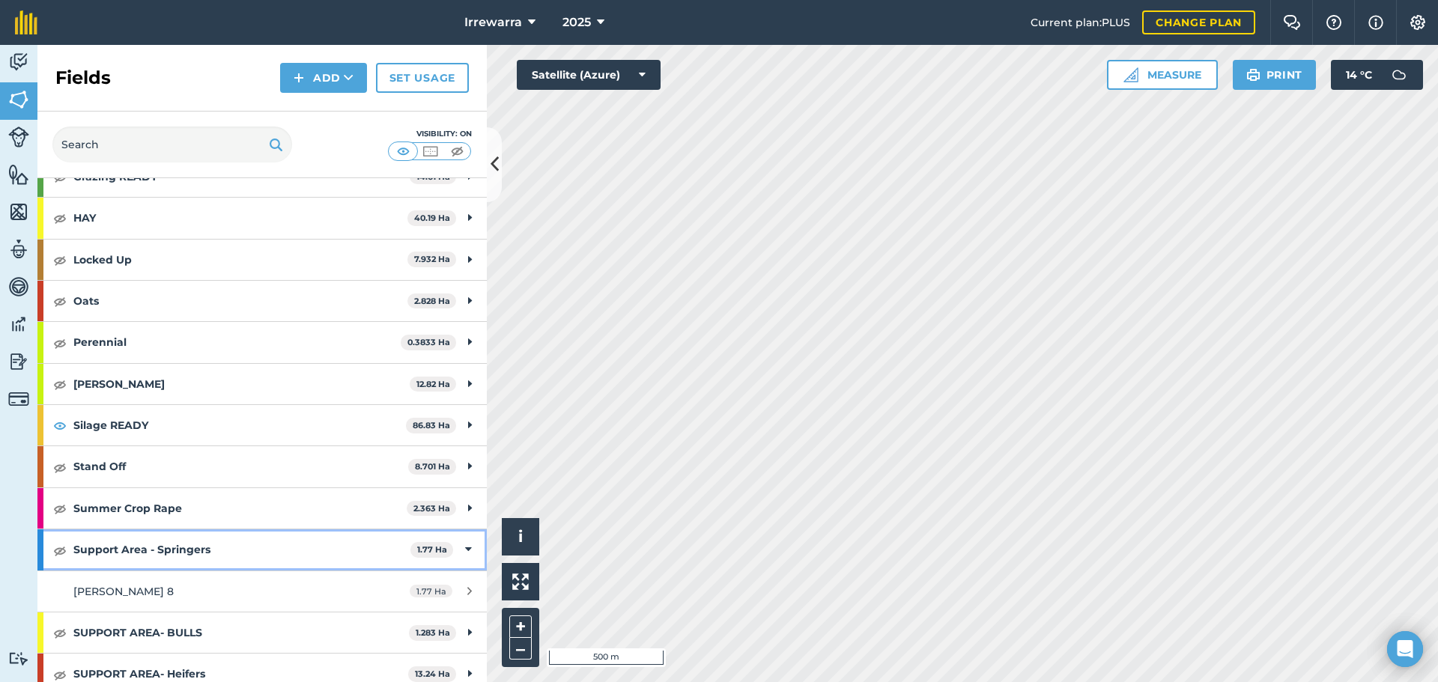
click at [129, 549] on strong "Support Area - Springers" at bounding box center [241, 549] width 337 height 40
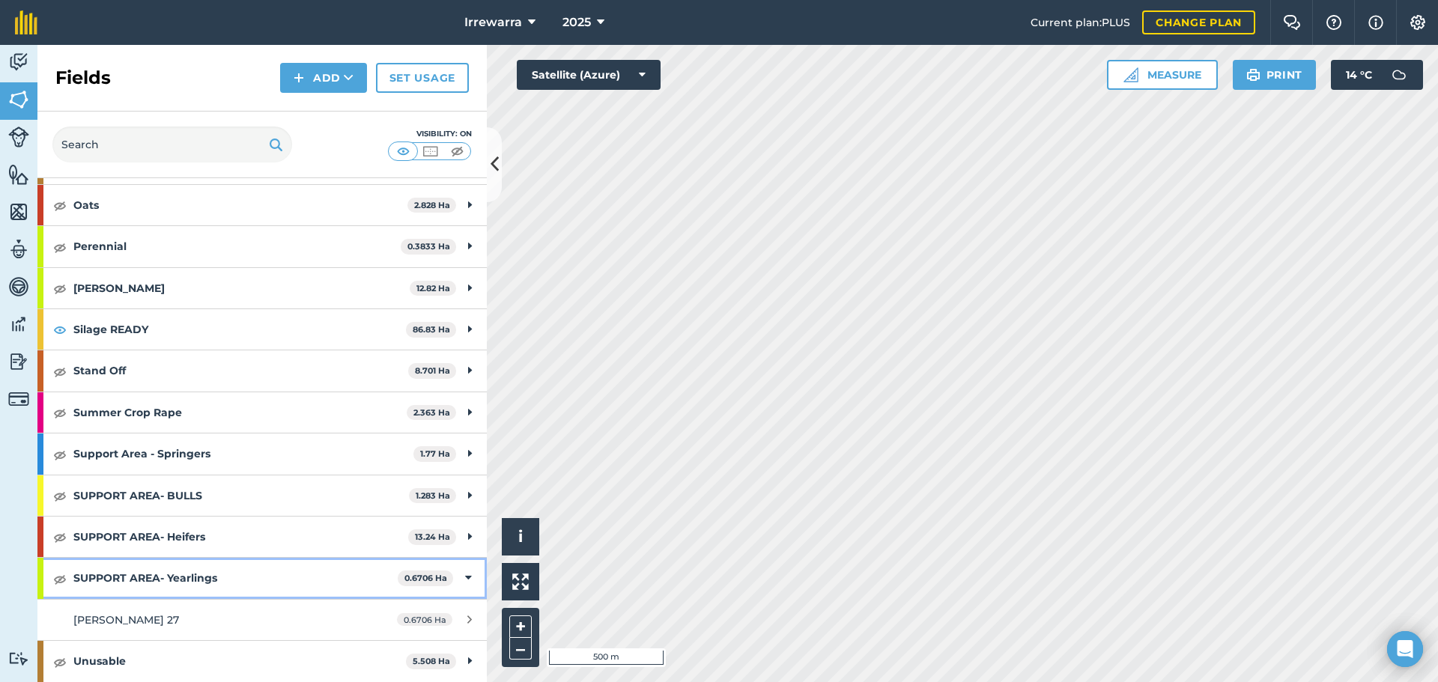
click at [210, 566] on strong "SUPPORT AREA- Yearlings" at bounding box center [235, 578] width 324 height 40
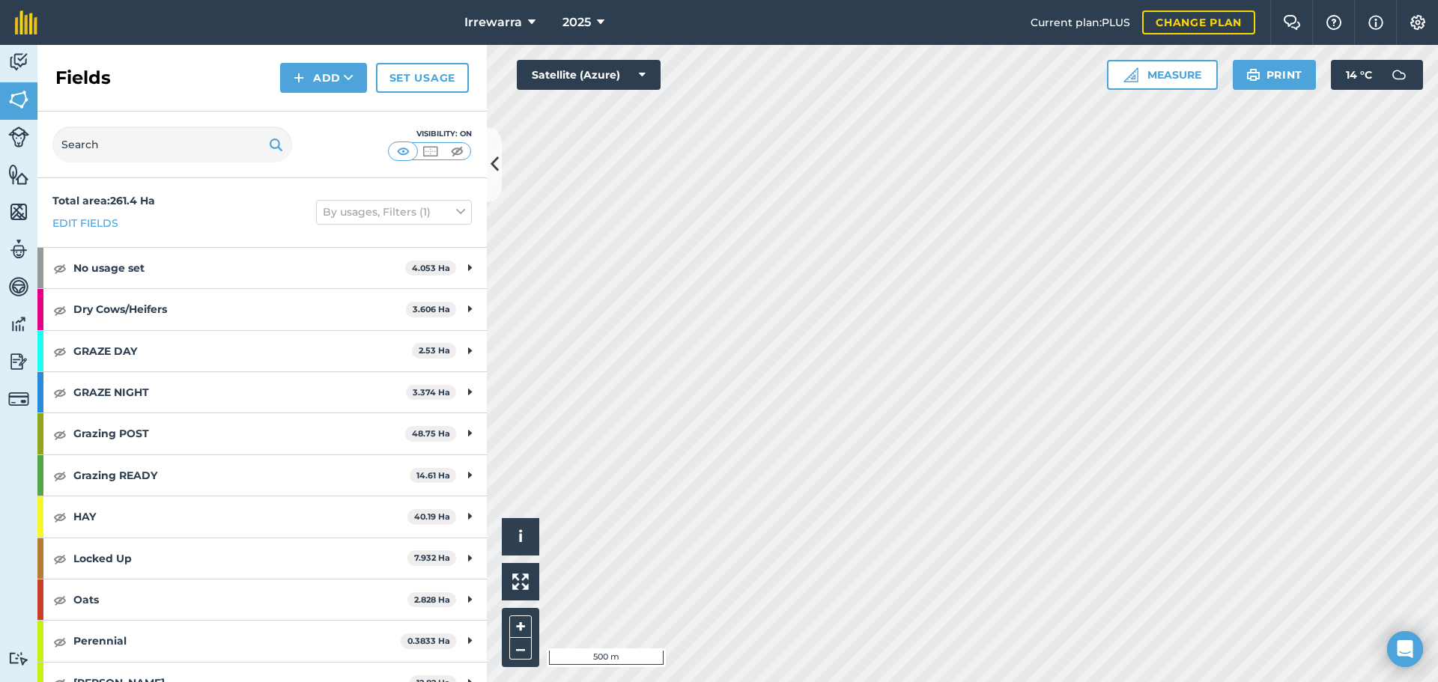
scroll to position [0, 0]
click at [488, 171] on button at bounding box center [494, 164] width 15 height 75
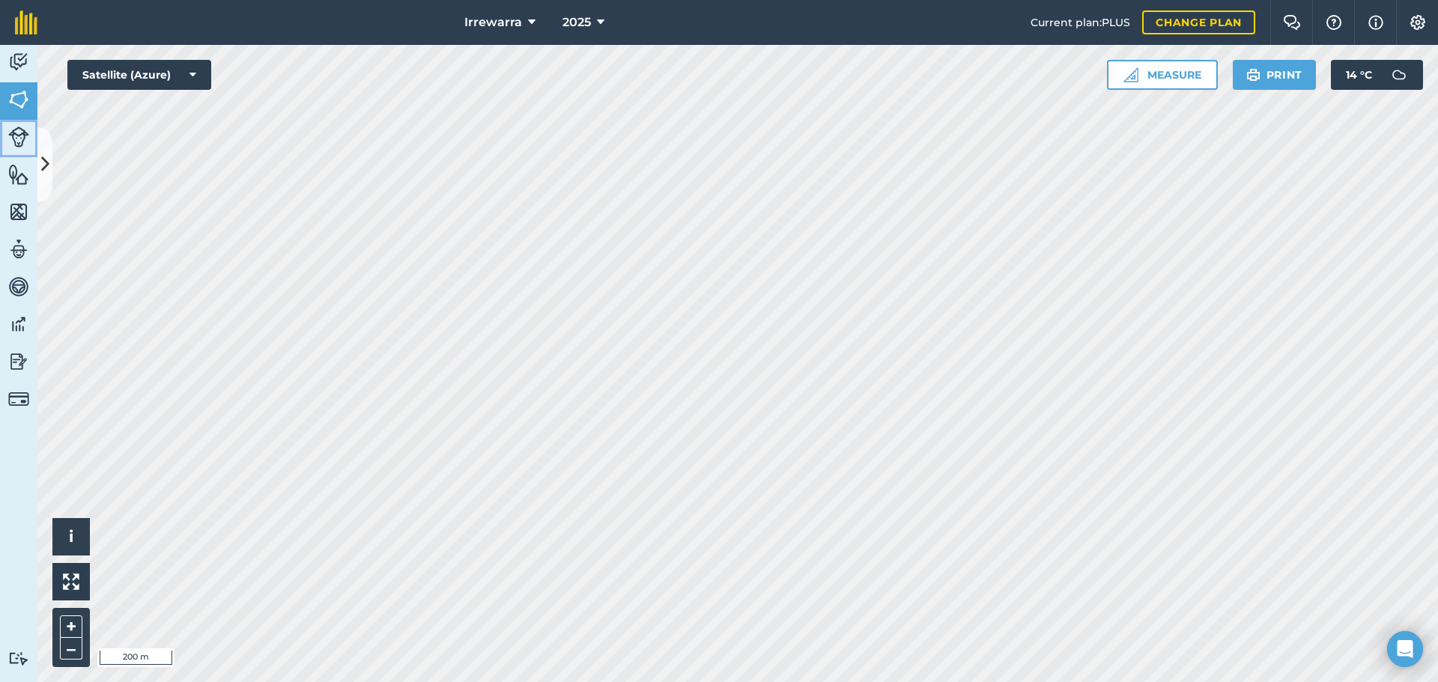
click at [14, 151] on link "Livestock" at bounding box center [18, 138] width 37 height 37
click at [24, 177] on img at bounding box center [18, 174] width 21 height 22
click at [26, 114] on link "Fields" at bounding box center [18, 100] width 37 height 37
click at [22, 159] on link "Features" at bounding box center [18, 175] width 37 height 37
click at [37, 173] on link "Features" at bounding box center [18, 175] width 37 height 37
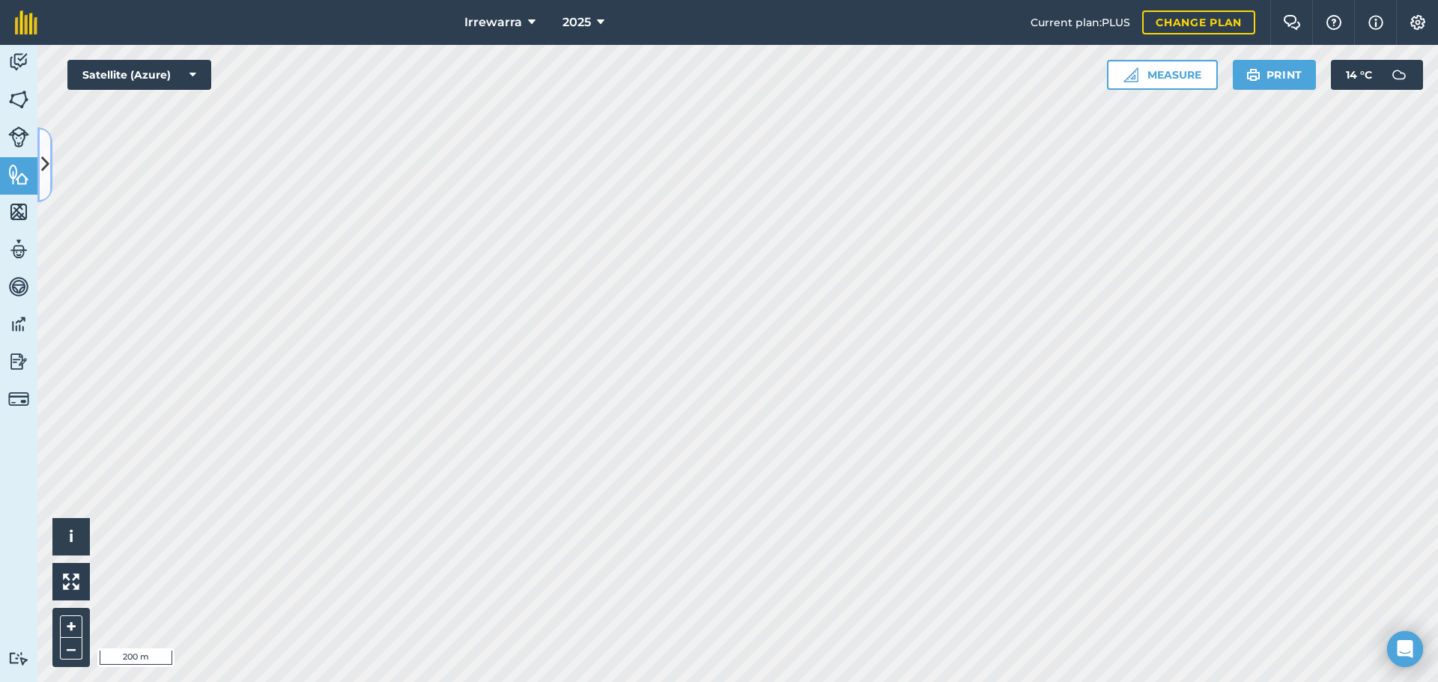
click at [45, 174] on icon at bounding box center [45, 164] width 8 height 26
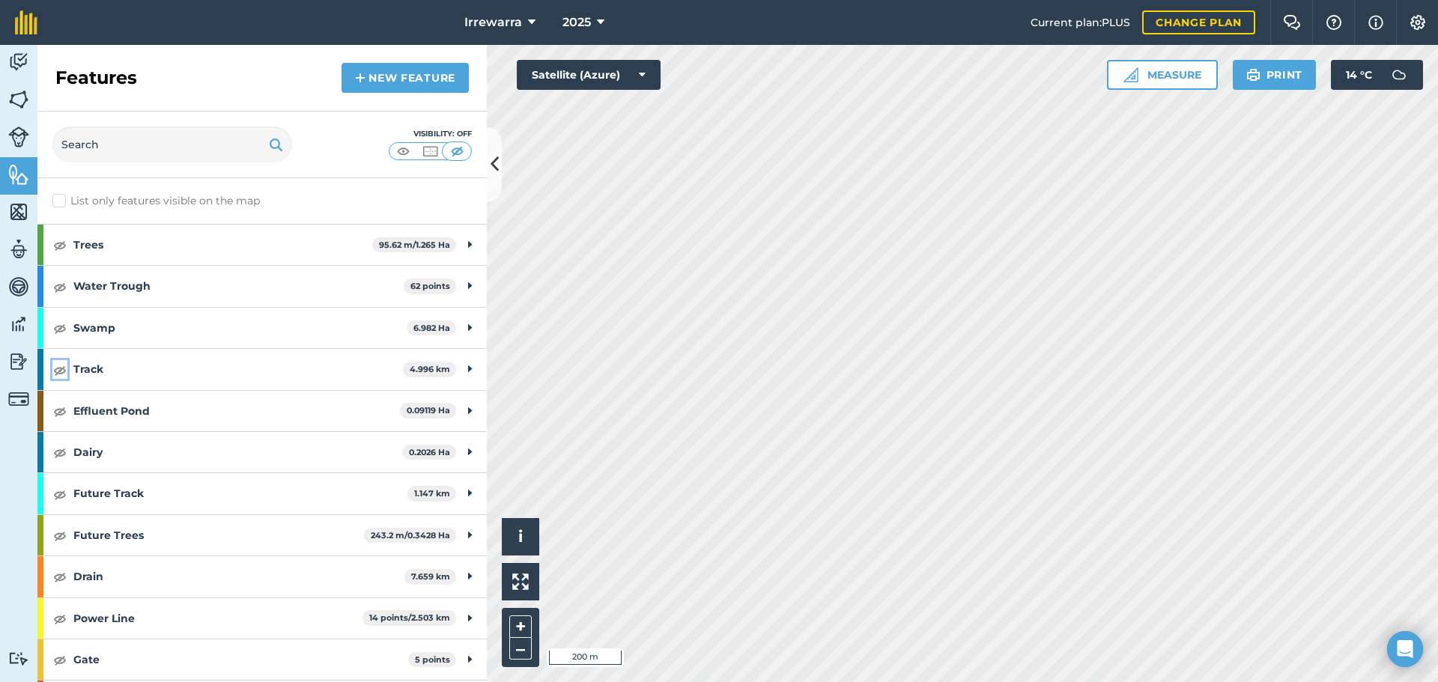
click at [55, 369] on img at bounding box center [59, 370] width 13 height 18
click at [486, 155] on div "Visibility: On" at bounding box center [261, 145] width 449 height 67
click at [496, 161] on icon at bounding box center [495, 164] width 8 height 26
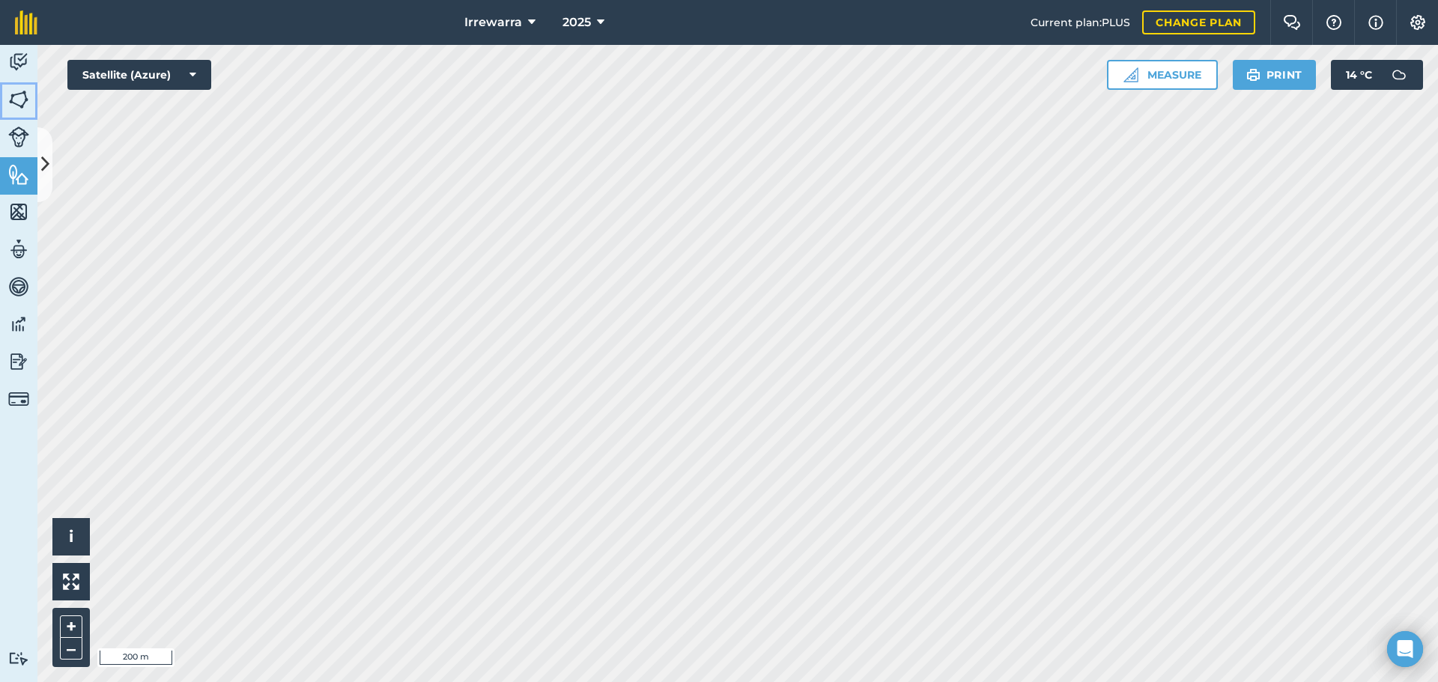
click at [13, 98] on img at bounding box center [18, 99] width 21 height 22
click at [139, 70] on button "Satellite (Azure)" at bounding box center [139, 75] width 144 height 30
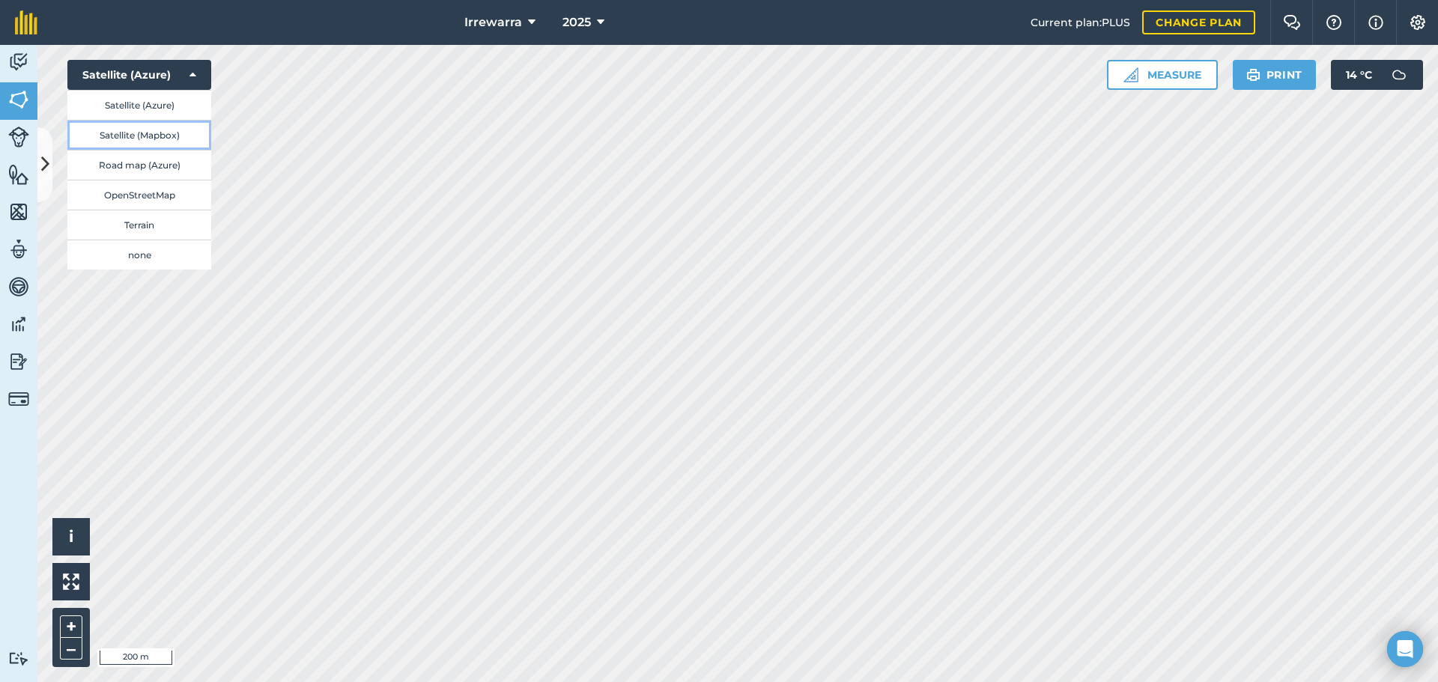
click at [142, 124] on button "Satellite (Mapbox)" at bounding box center [139, 135] width 144 height 30
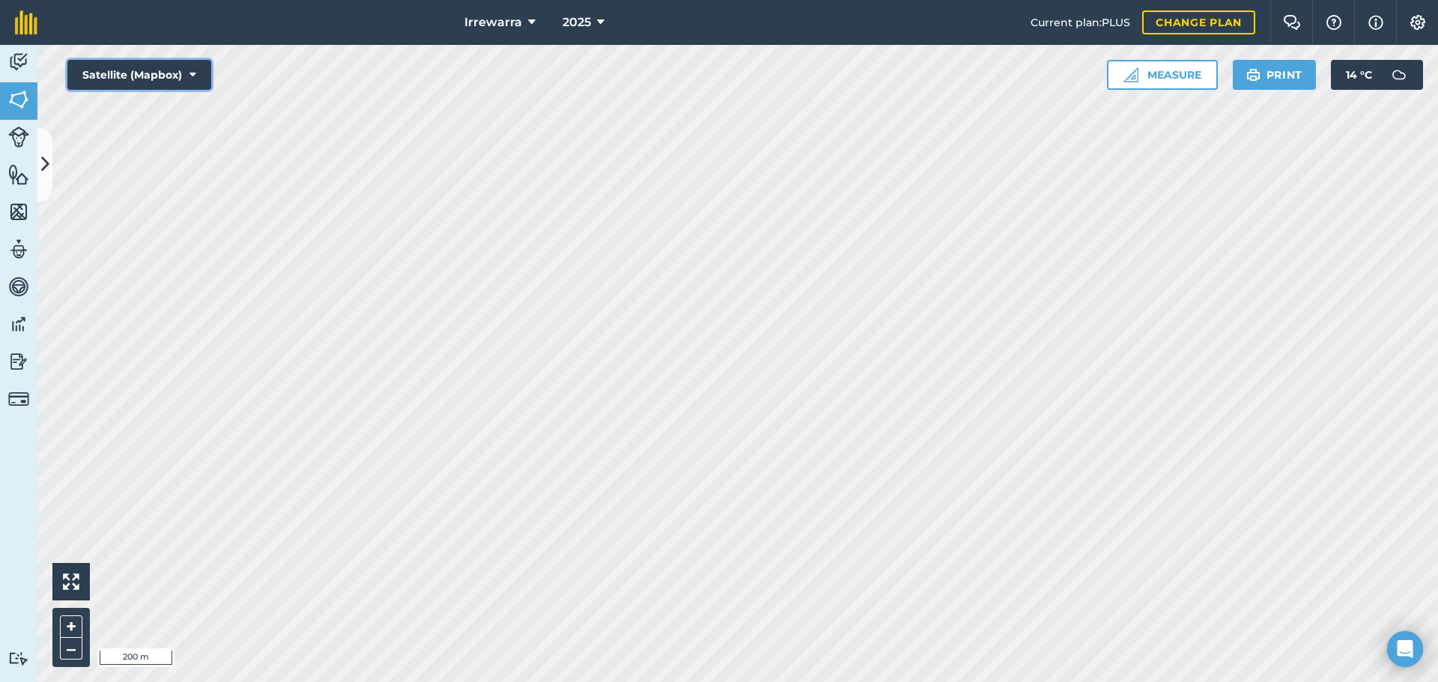
click at [160, 81] on button "Satellite (Mapbox)" at bounding box center [139, 75] width 144 height 30
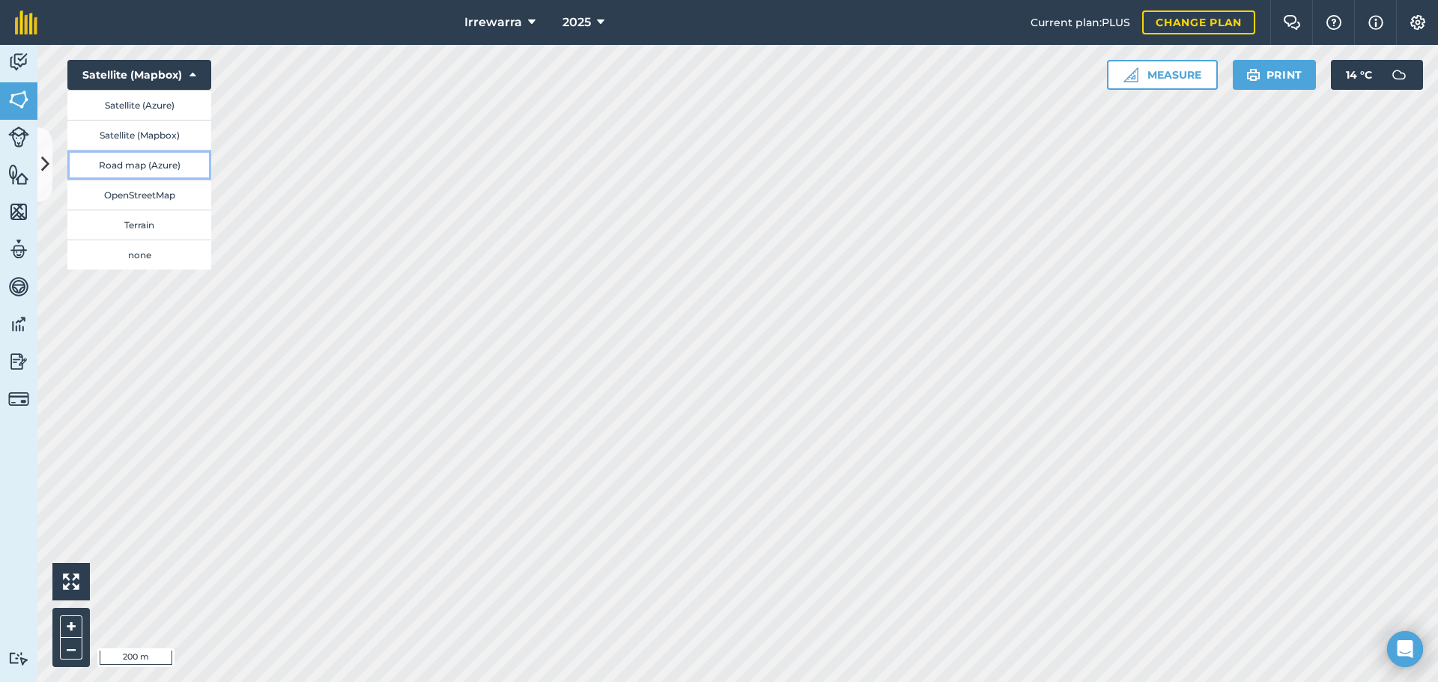
click at [150, 166] on button "Road map (Azure)" at bounding box center [139, 165] width 144 height 30
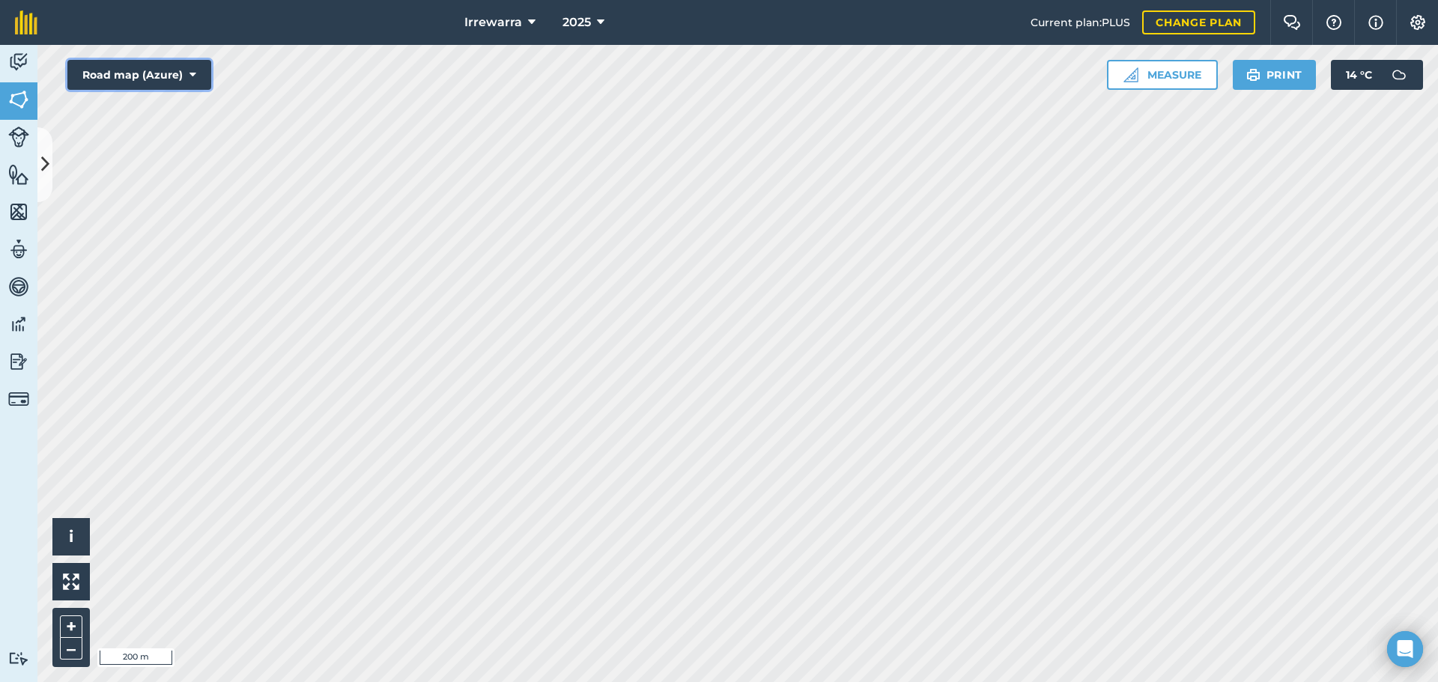
click at [106, 84] on button "Road map (Azure)" at bounding box center [139, 75] width 144 height 30
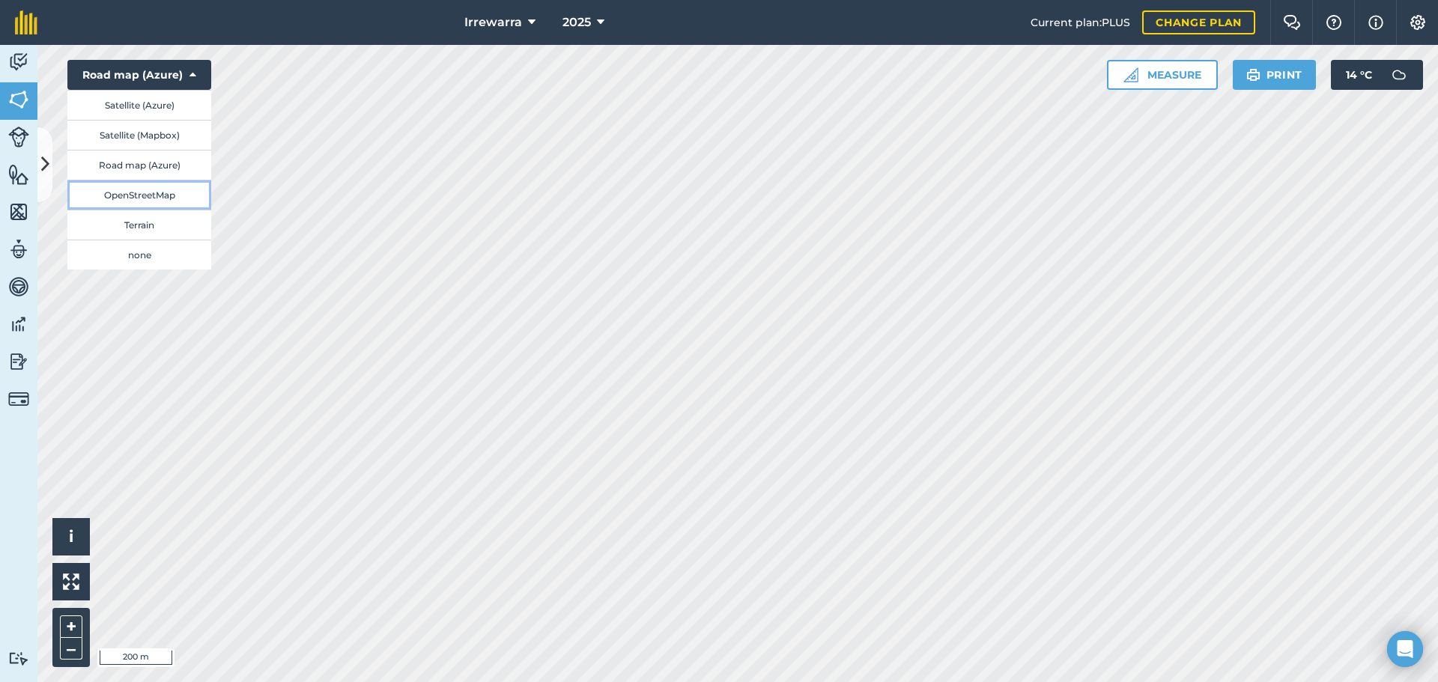
click at [110, 198] on button "OpenStreetMap" at bounding box center [139, 195] width 144 height 30
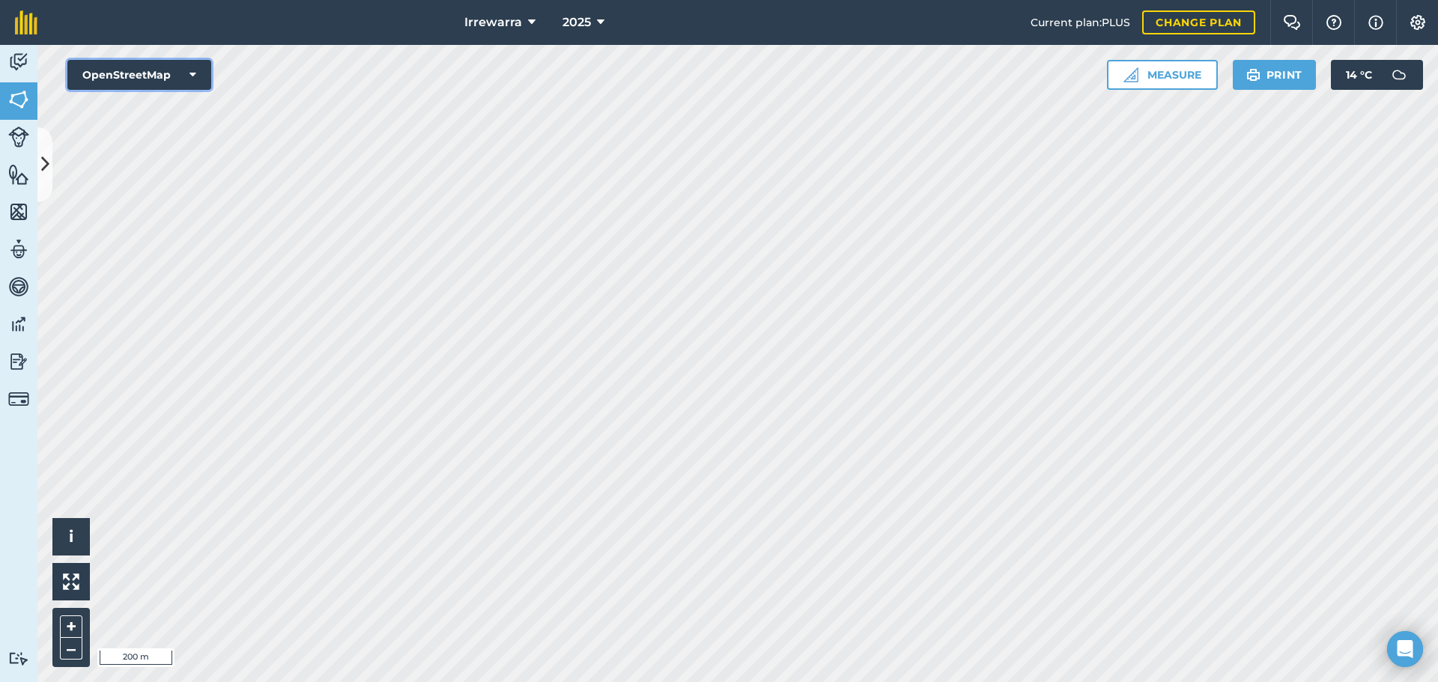
click at [137, 82] on button "OpenStreetMap" at bounding box center [139, 75] width 144 height 30
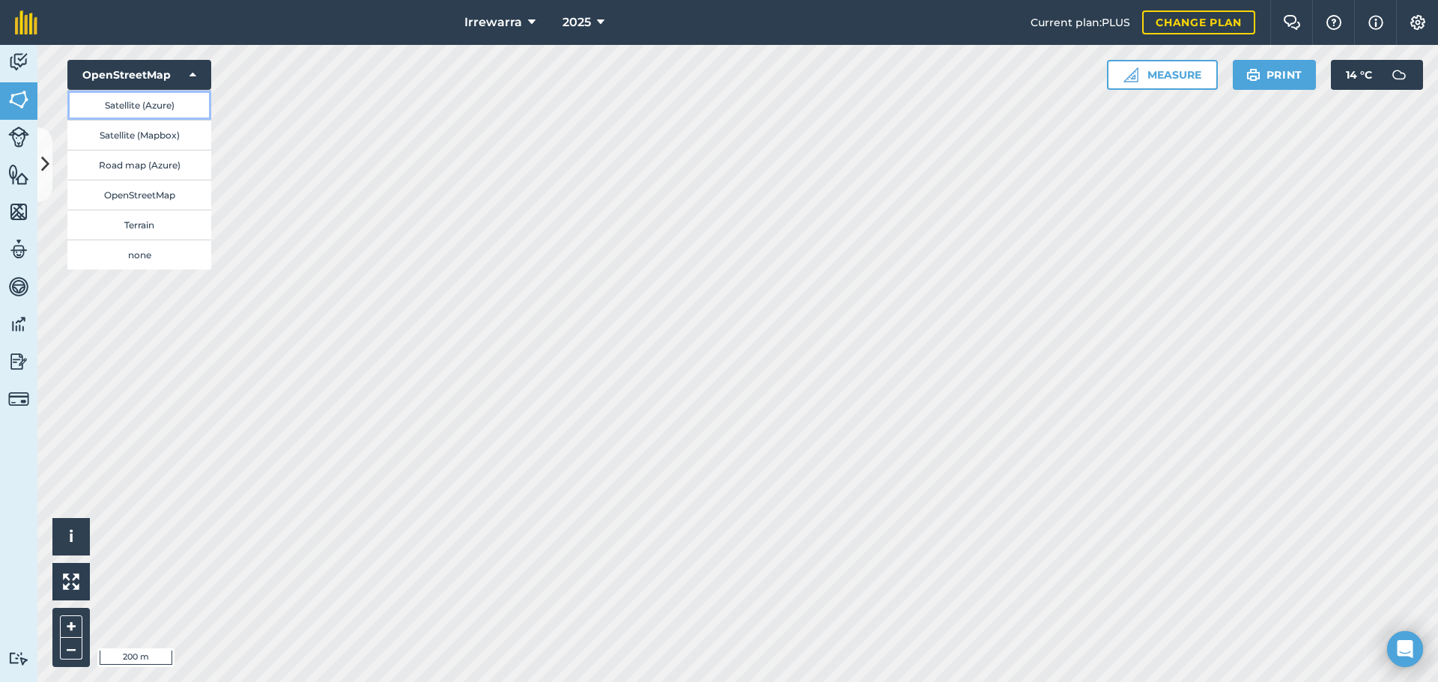
click at [139, 106] on button "Satellite (Azure)" at bounding box center [139, 105] width 144 height 30
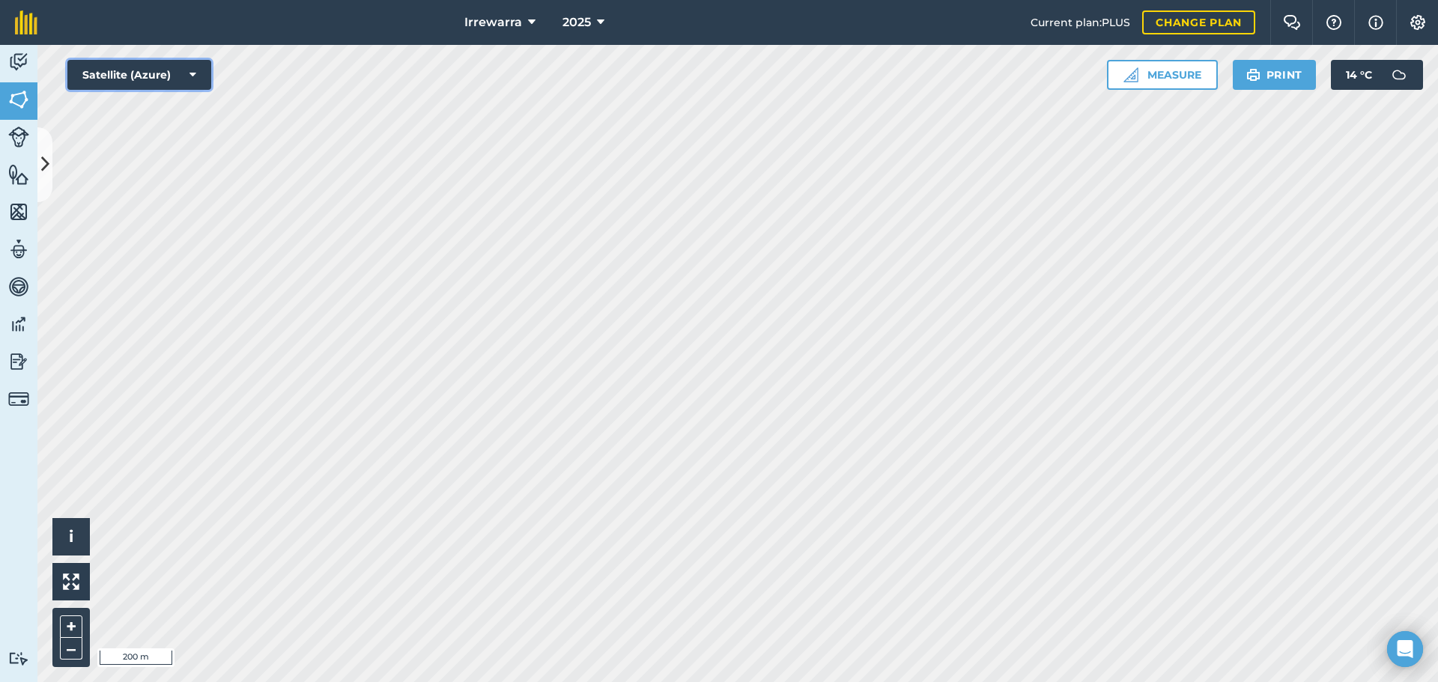
click at [146, 74] on button "Satellite (Azure)" at bounding box center [139, 75] width 144 height 30
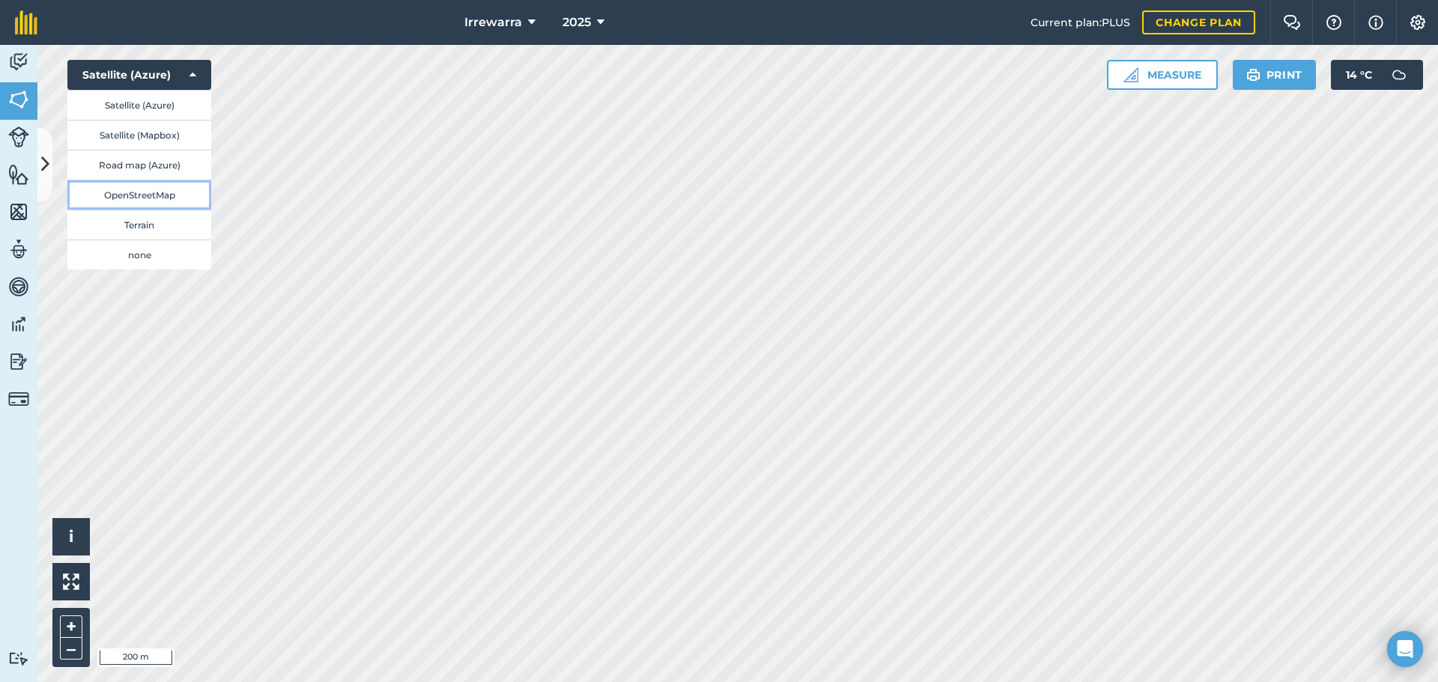
click at [130, 195] on button "OpenStreetMap" at bounding box center [139, 195] width 144 height 30
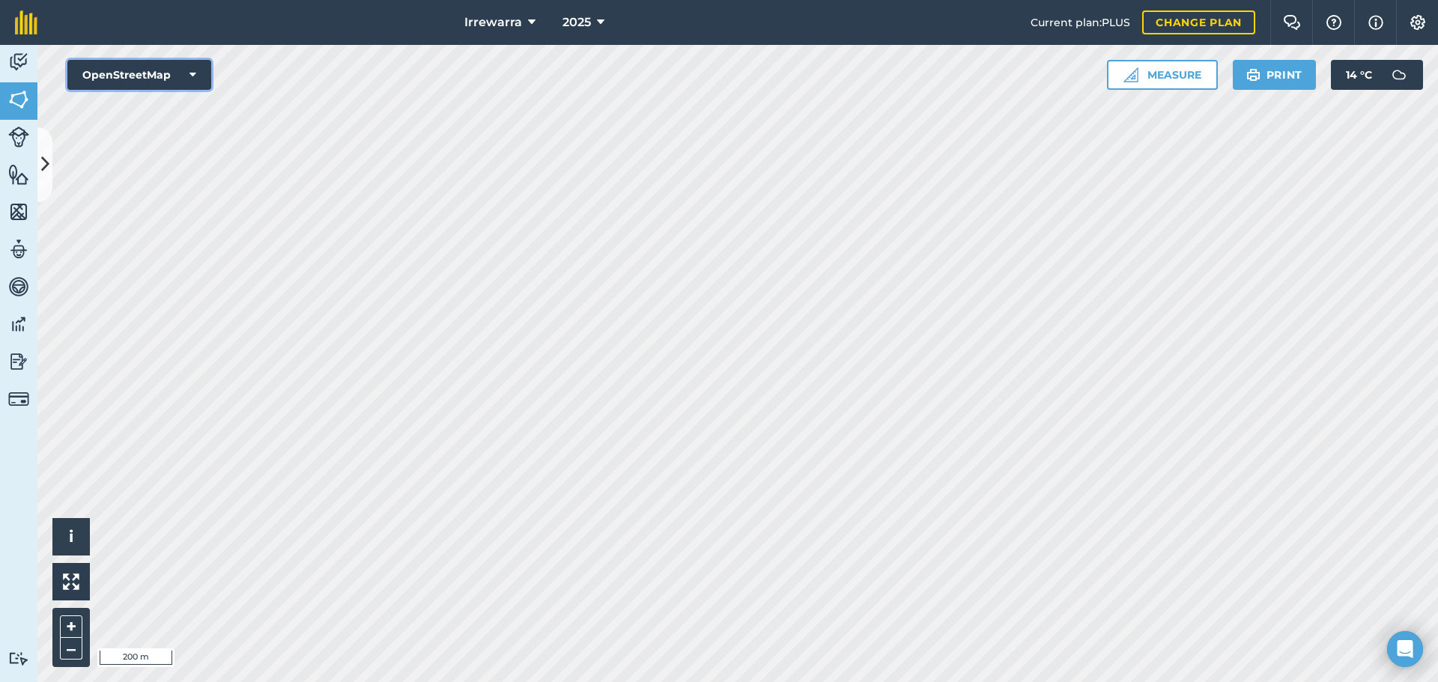
click at [157, 82] on button "OpenStreetMap" at bounding box center [139, 75] width 144 height 30
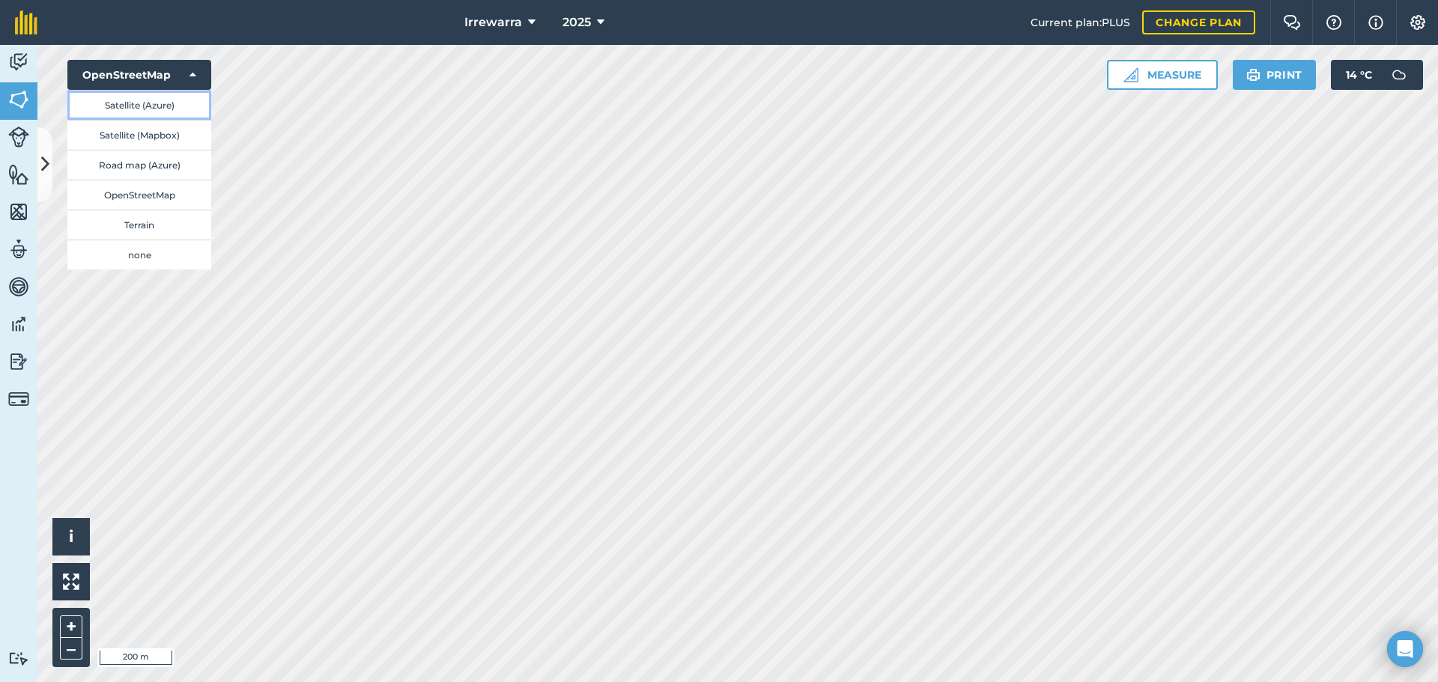
click at [157, 103] on button "Satellite (Azure)" at bounding box center [139, 105] width 144 height 30
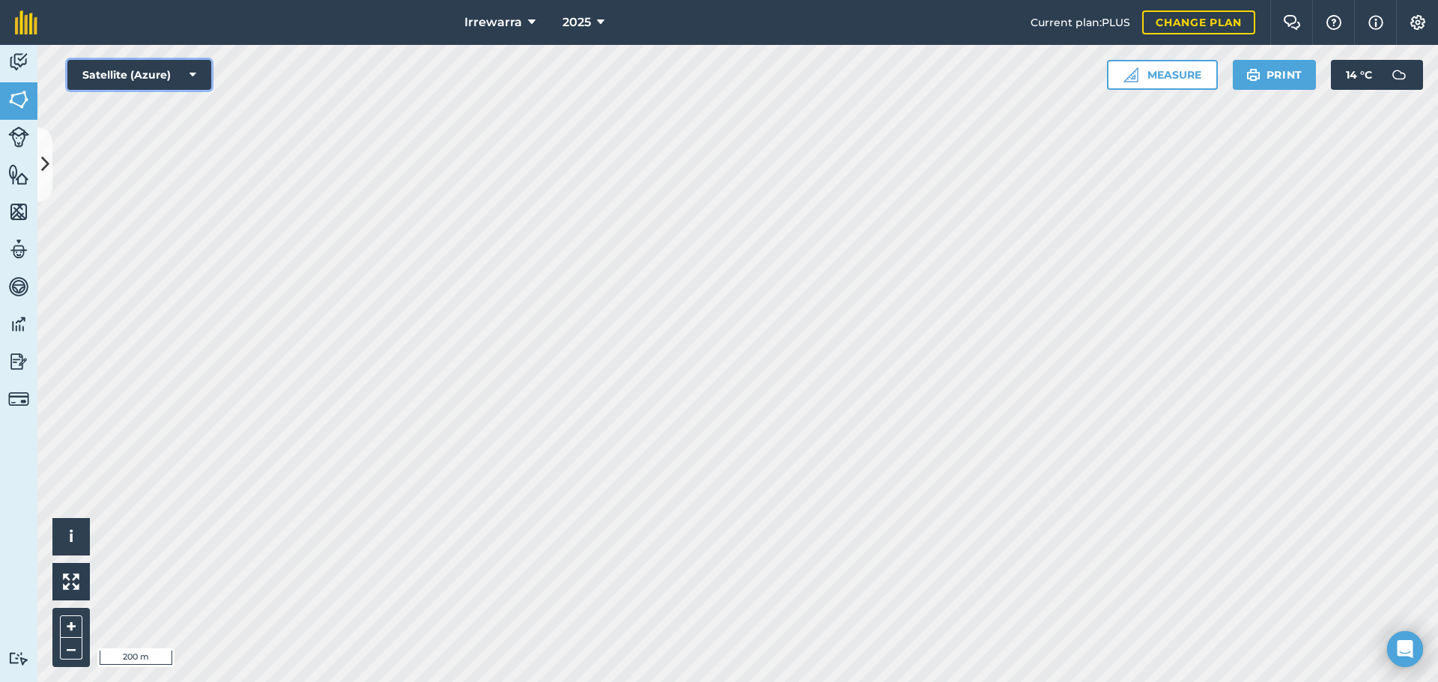
click at [161, 81] on button "Satellite (Azure)" at bounding box center [139, 75] width 144 height 30
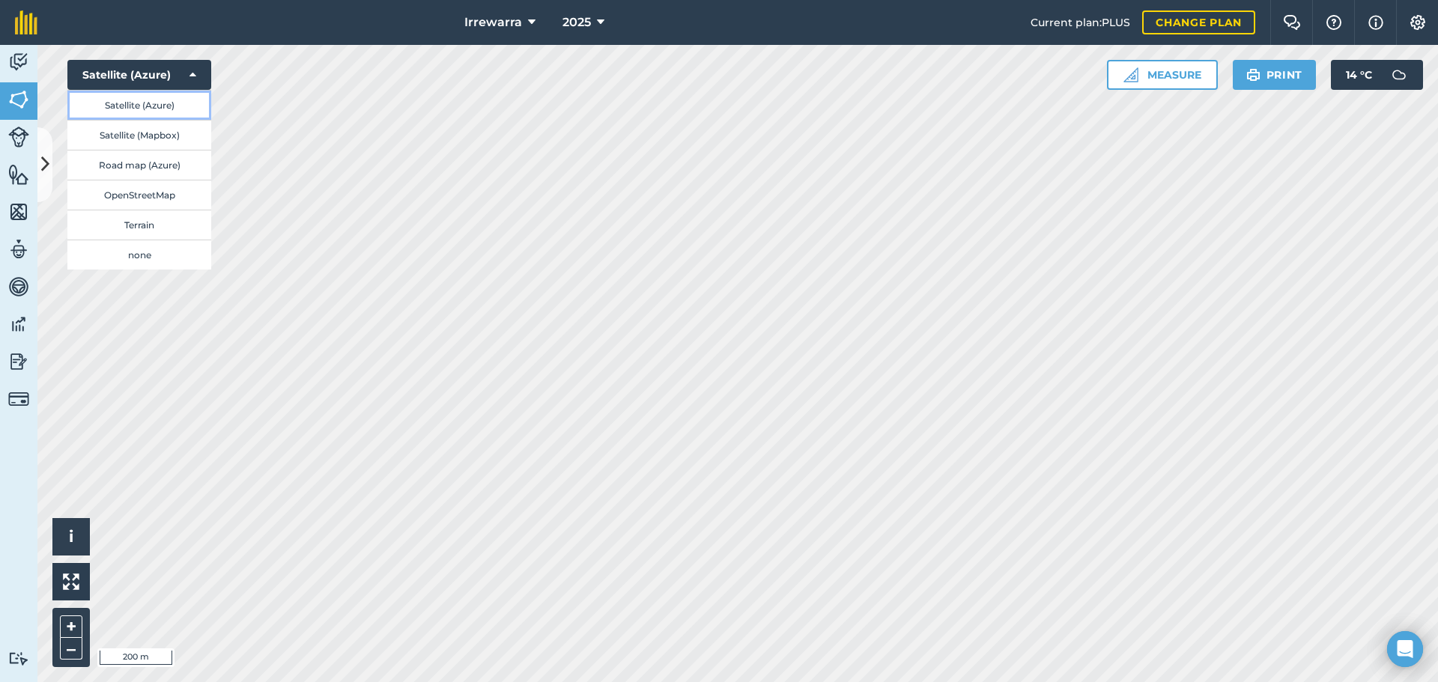
click at [160, 110] on button "Satellite (Azure)" at bounding box center [139, 105] width 144 height 30
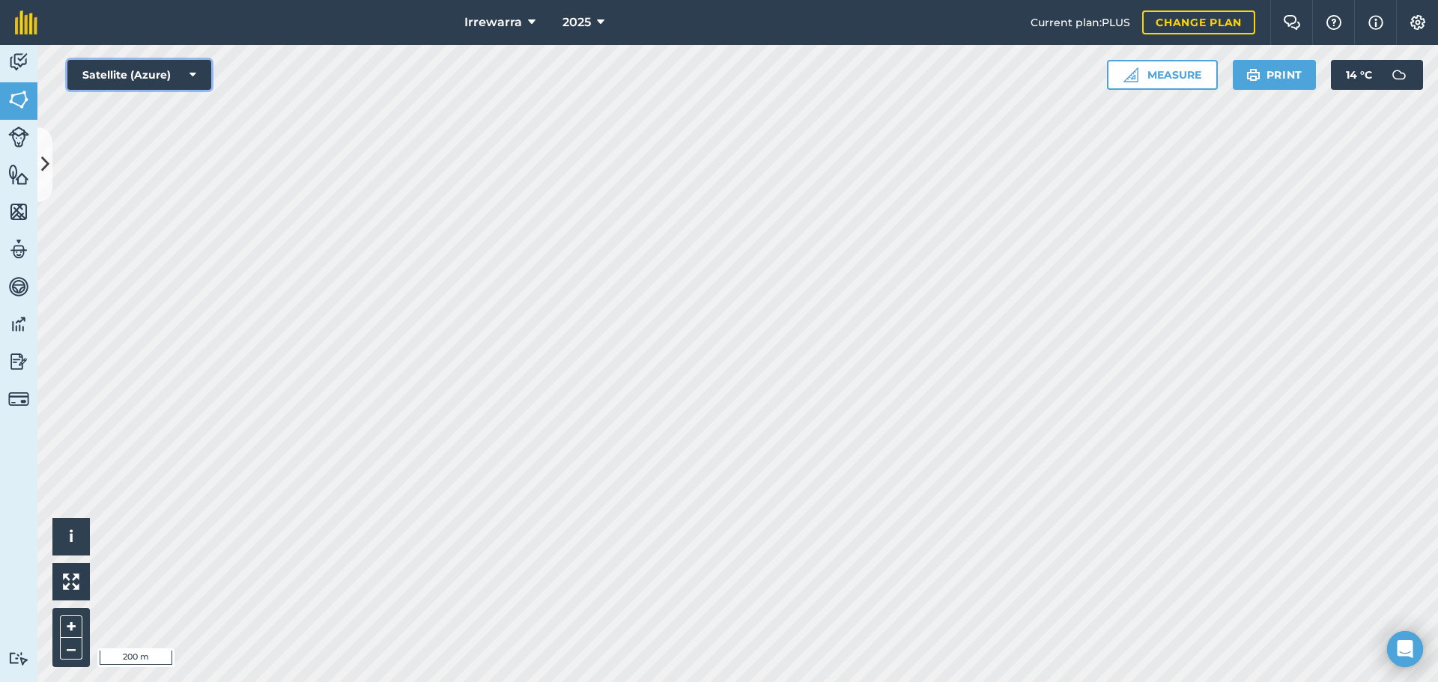
click at [162, 86] on button "Satellite (Azure)" at bounding box center [139, 75] width 144 height 30
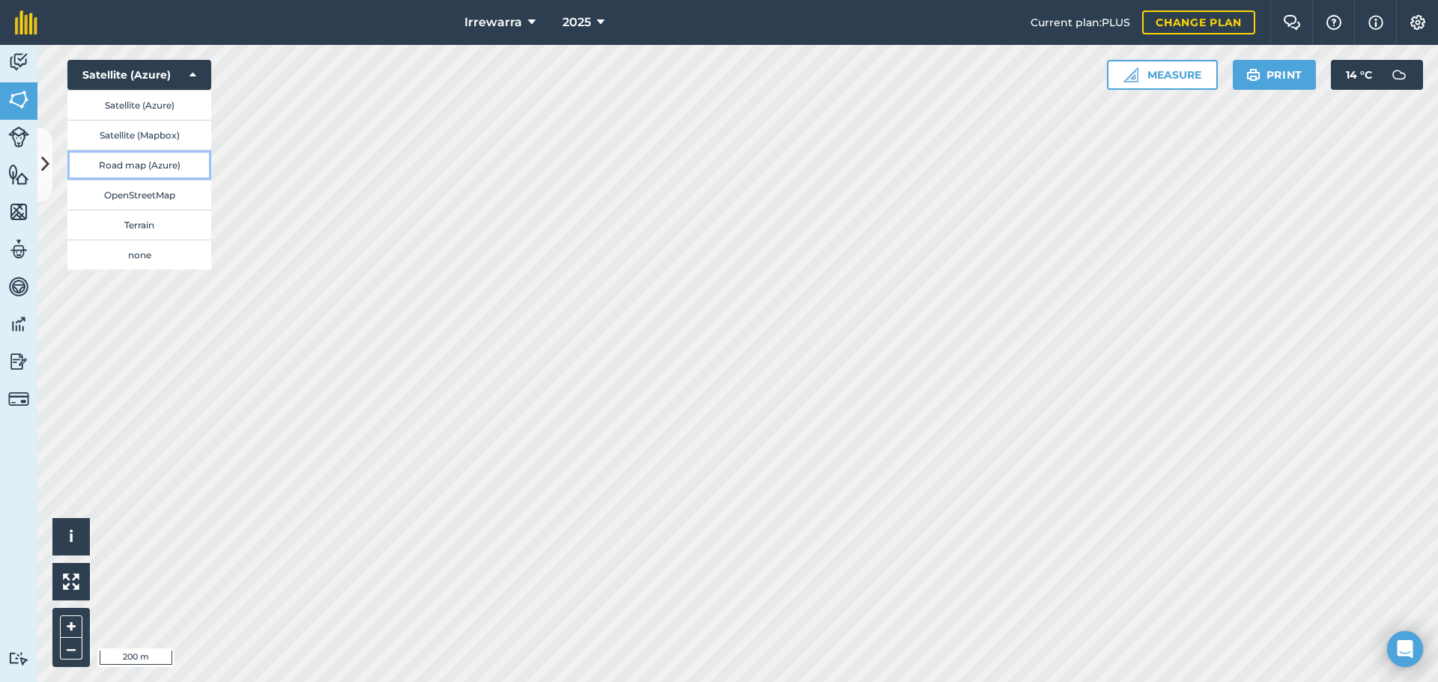
click at [151, 152] on button "Road map (Azure)" at bounding box center [139, 165] width 144 height 30
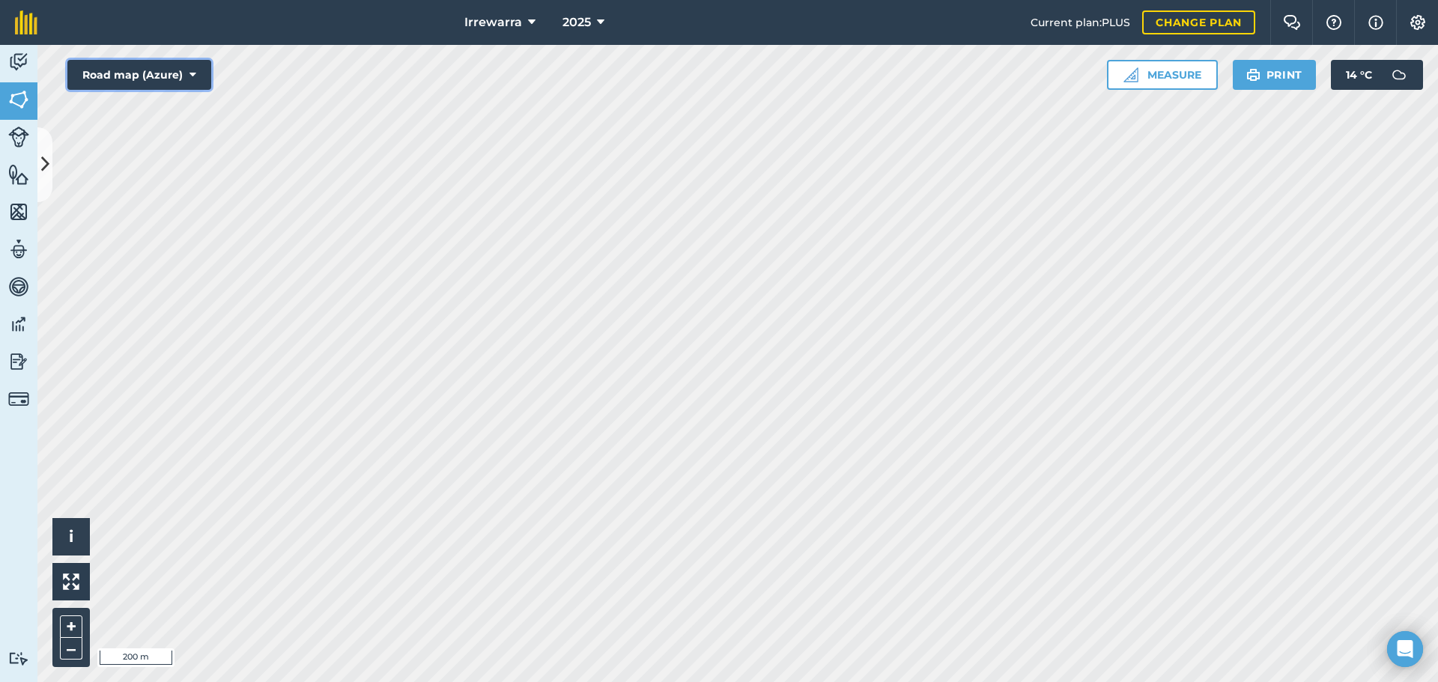
click at [169, 73] on button "Road map (Azure)" at bounding box center [139, 75] width 144 height 30
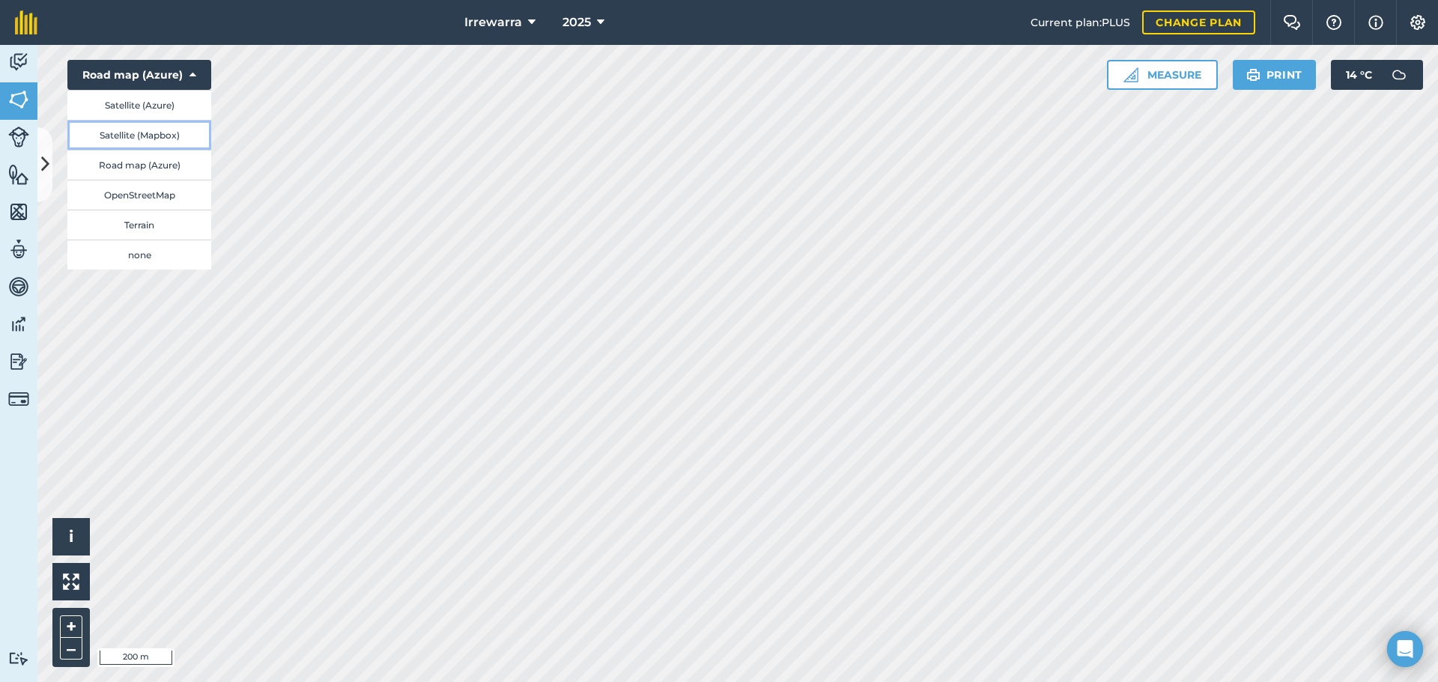
click at [156, 136] on button "Satellite (Mapbox)" at bounding box center [139, 135] width 144 height 30
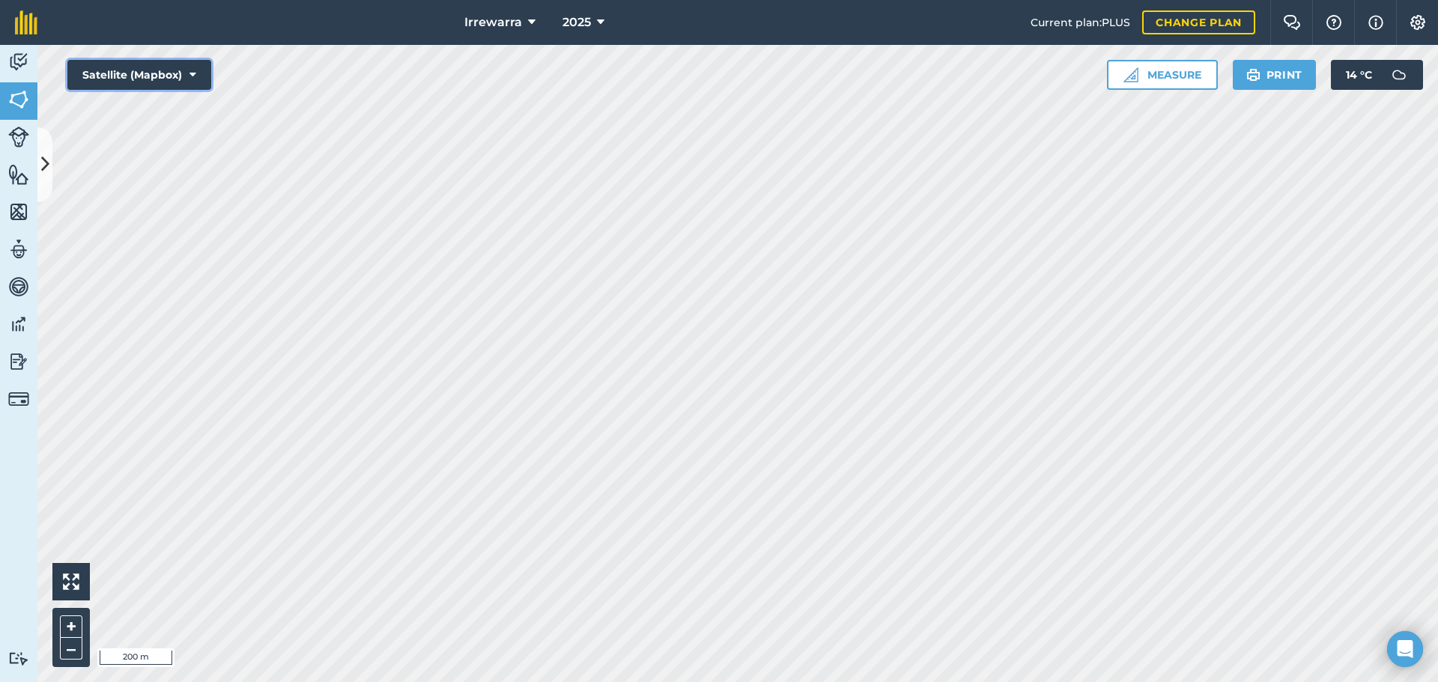
click at [109, 73] on button "Satellite (Mapbox)" at bounding box center [139, 75] width 144 height 30
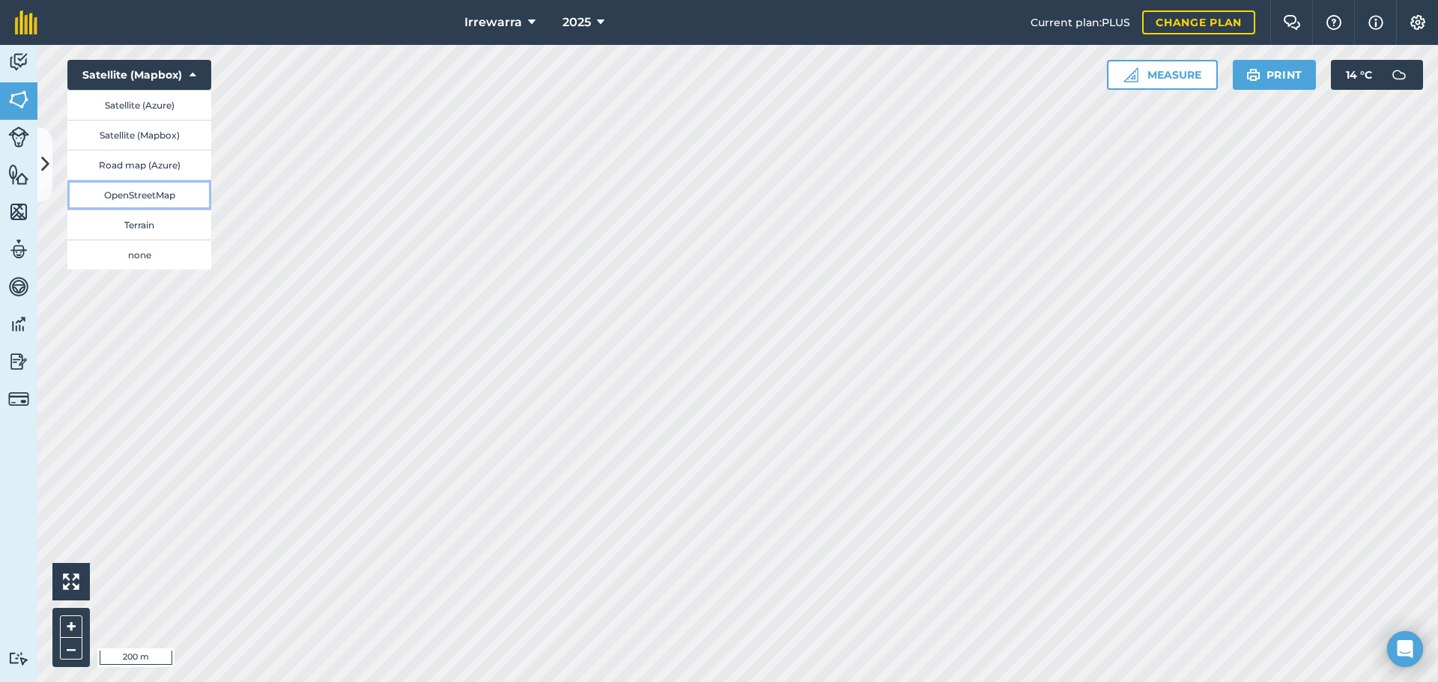
click at [112, 189] on button "OpenStreetMap" at bounding box center [139, 195] width 144 height 30
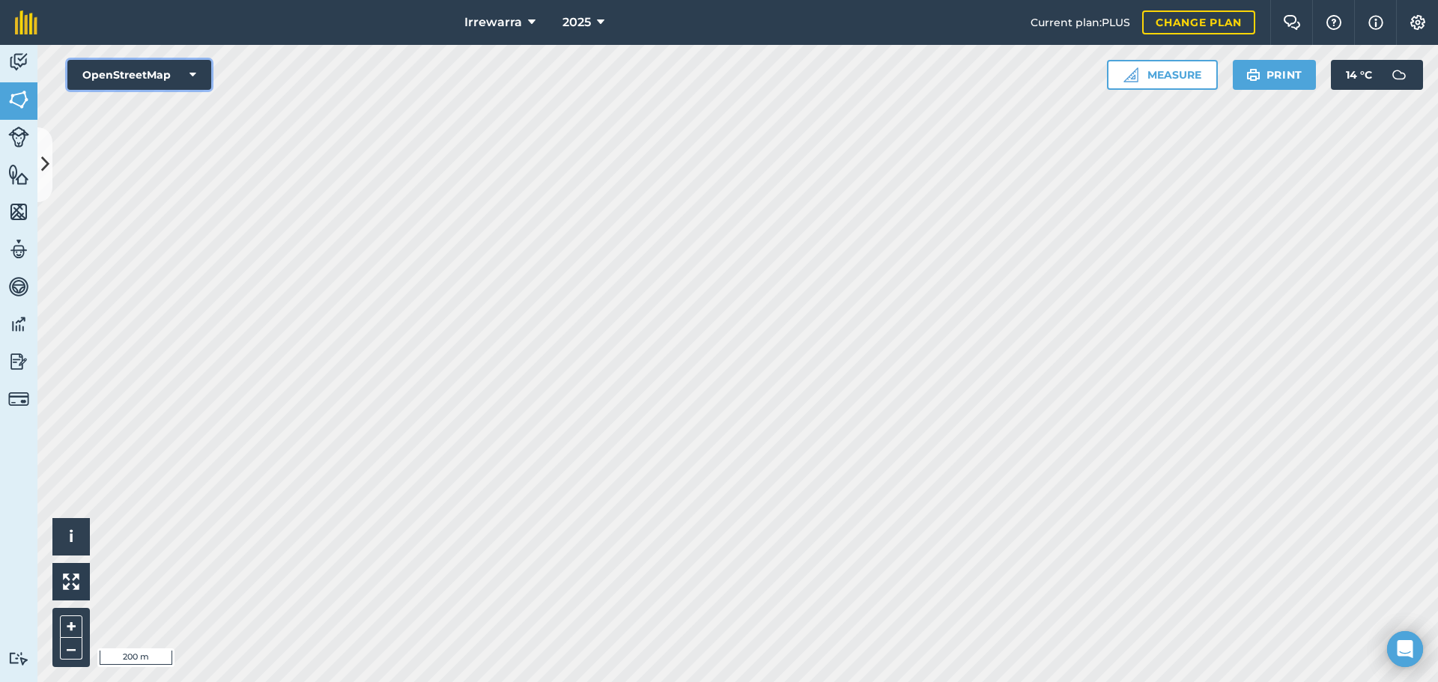
click at [97, 77] on button "OpenStreetMap" at bounding box center [139, 75] width 144 height 30
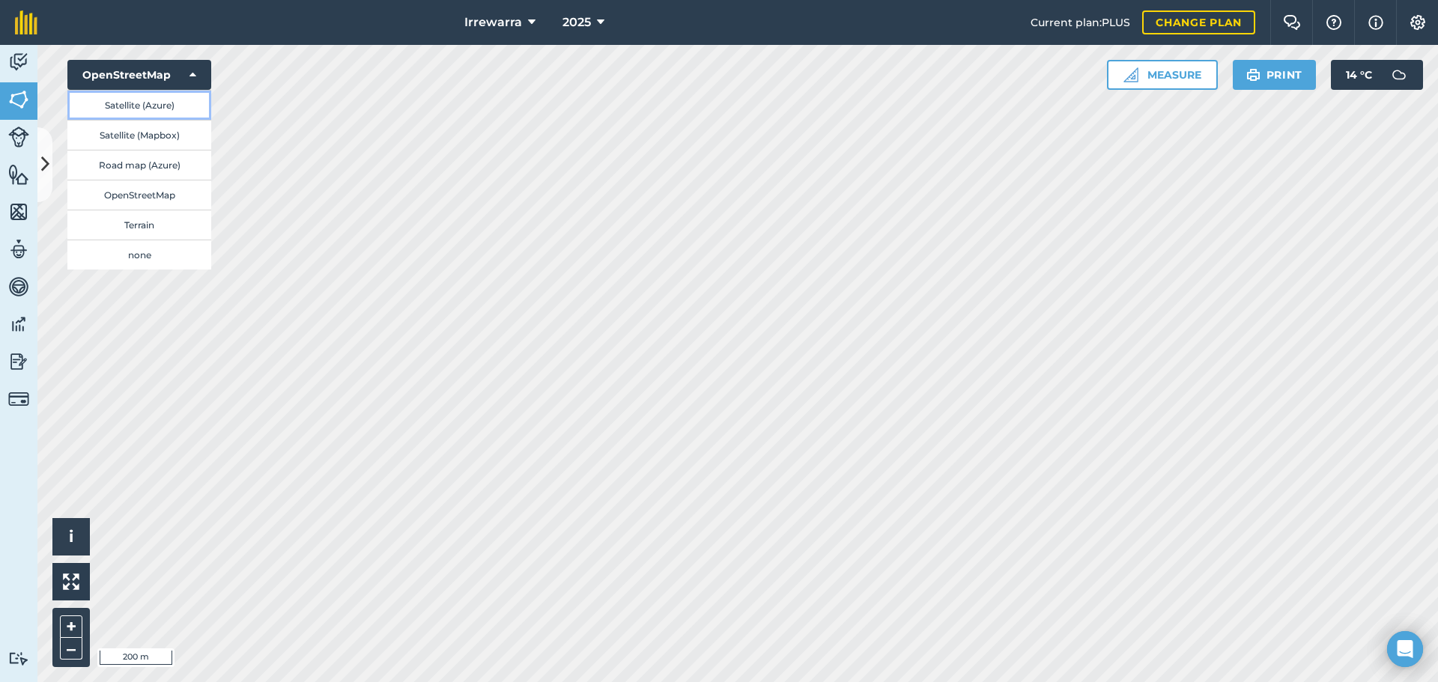
click at [101, 109] on button "Satellite (Azure)" at bounding box center [139, 105] width 144 height 30
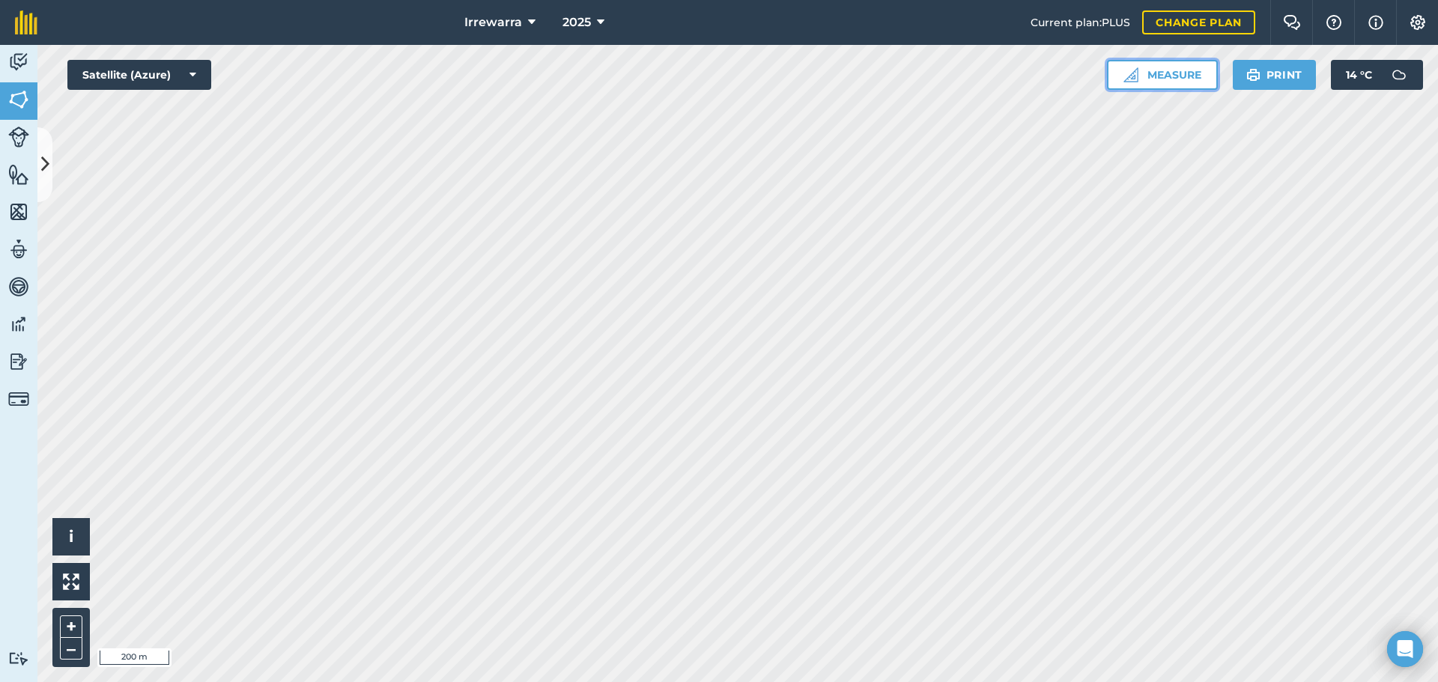
click at [1168, 83] on button "Measure" at bounding box center [1162, 75] width 111 height 30
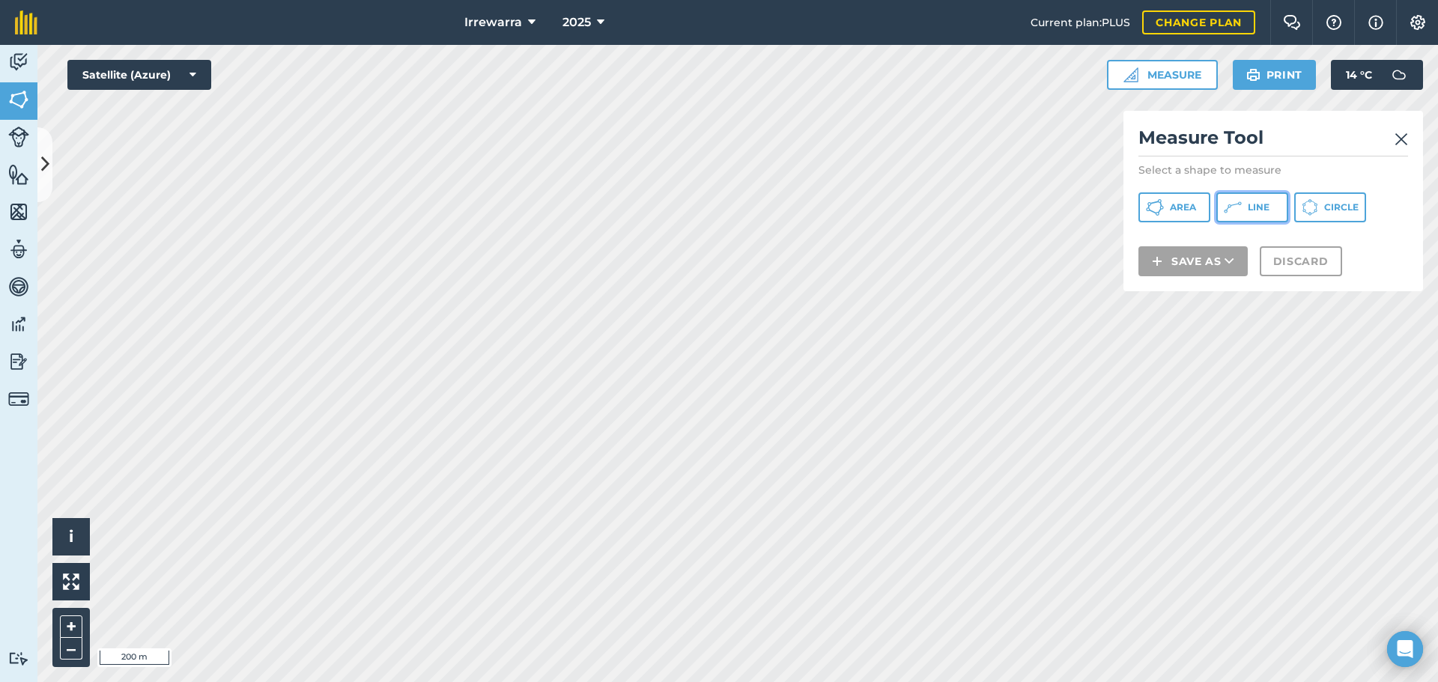
click at [1256, 210] on span "Line" at bounding box center [1259, 207] width 22 height 12
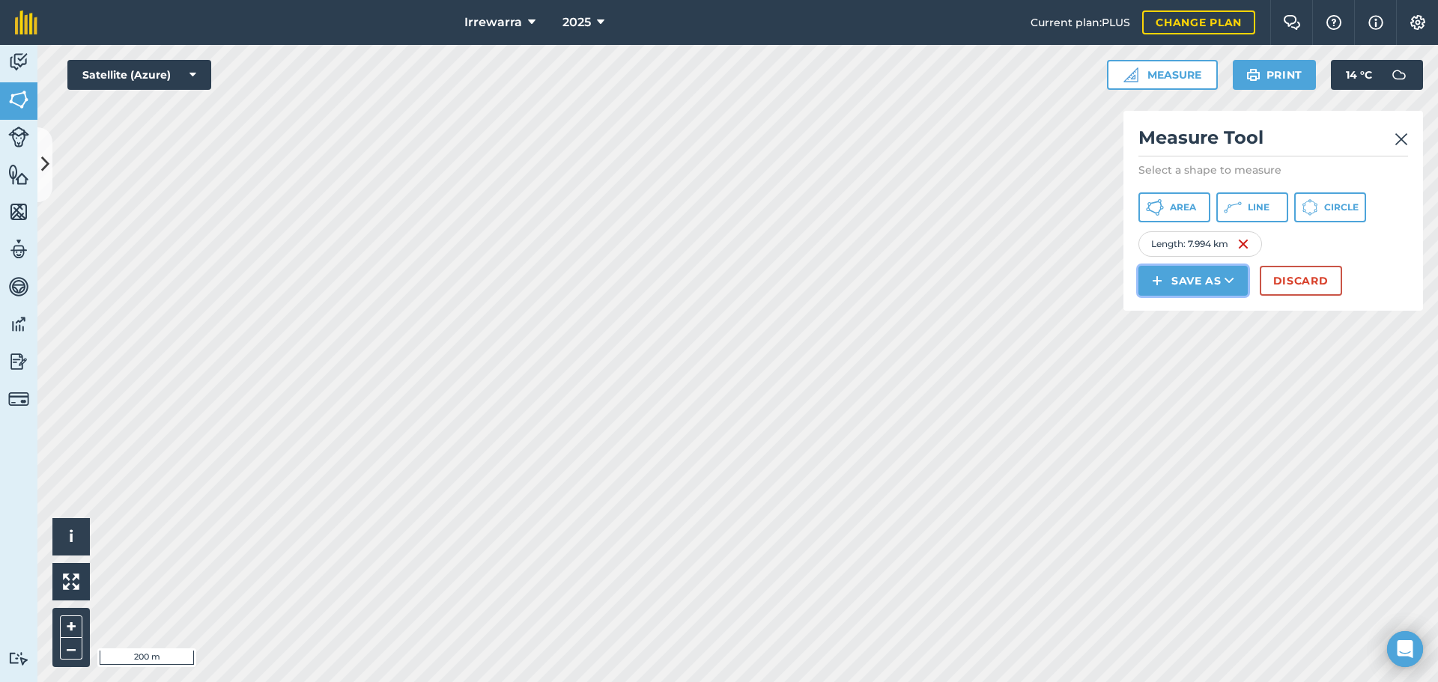
click at [1194, 282] on button "Save as" at bounding box center [1192, 281] width 109 height 30
click at [1204, 377] on link "Note" at bounding box center [1193, 381] width 105 height 33
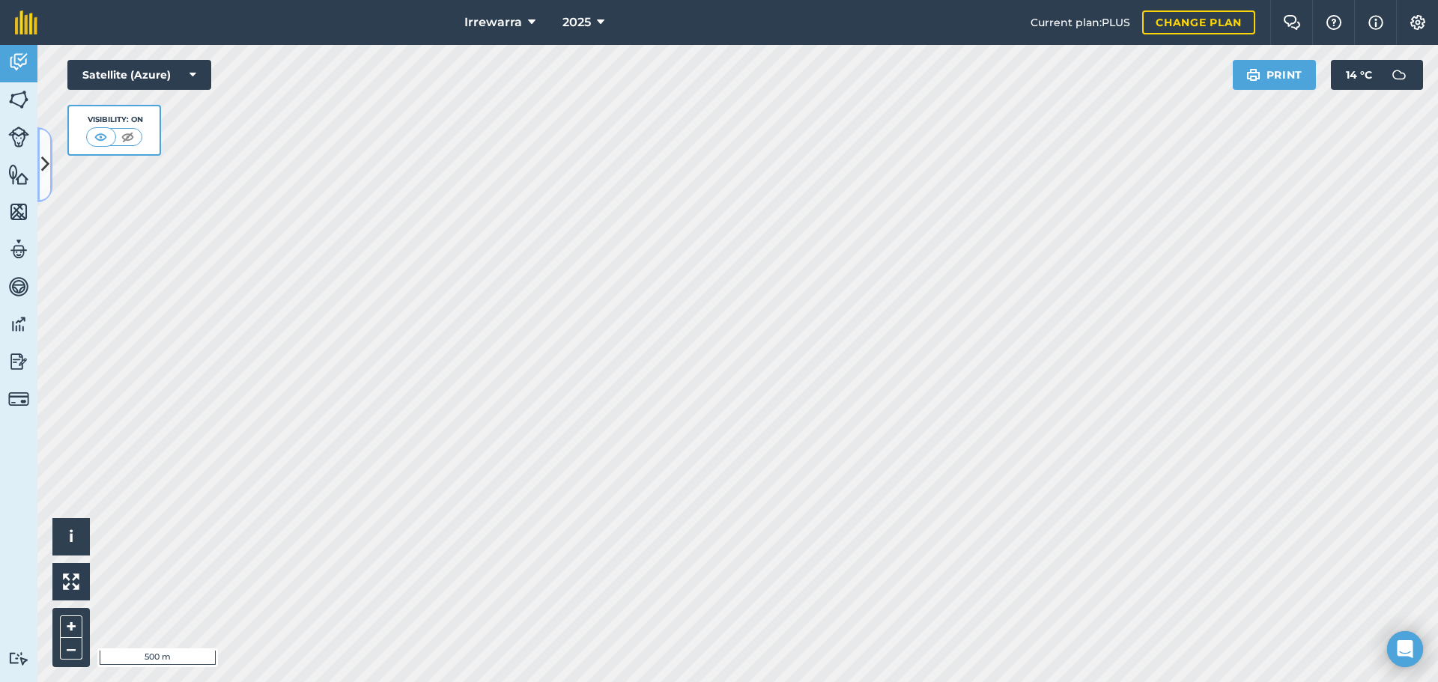
click at [41, 150] on button at bounding box center [44, 164] width 15 height 75
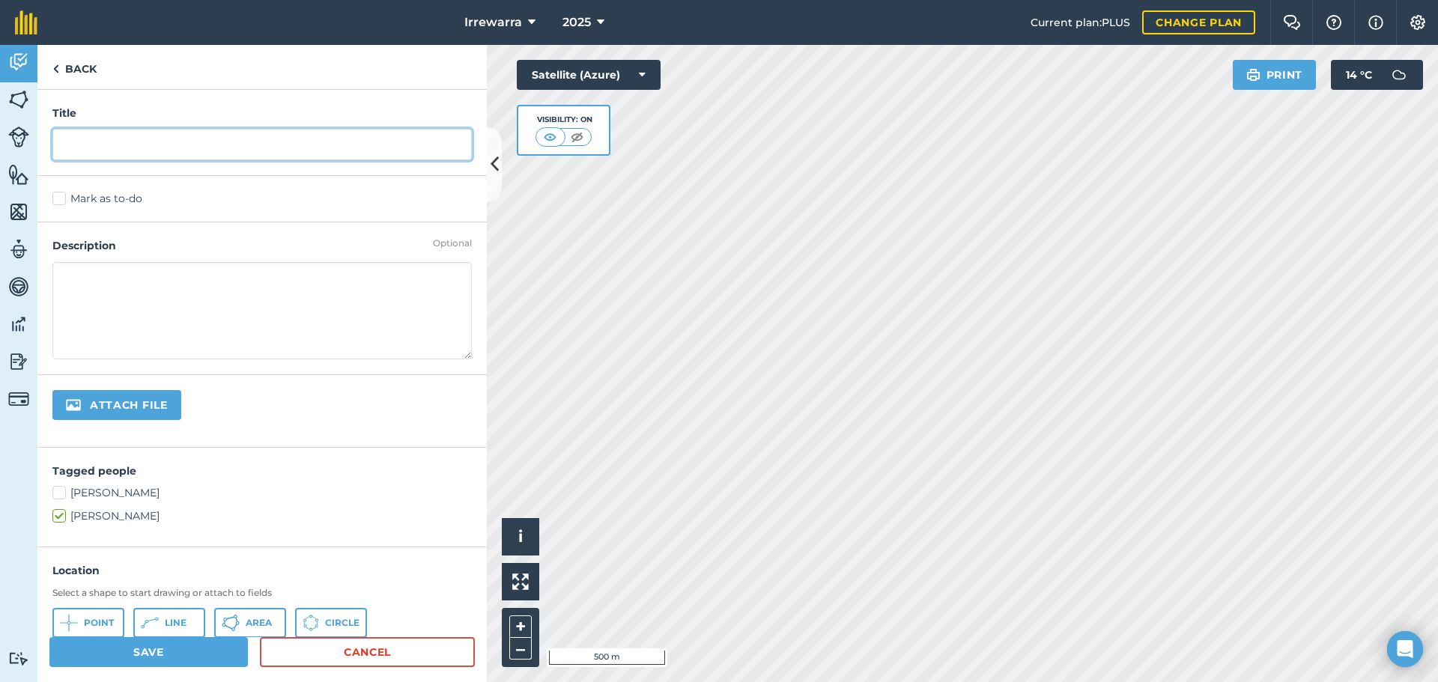
click at [139, 147] on input "text" at bounding box center [261, 144] width 419 height 31
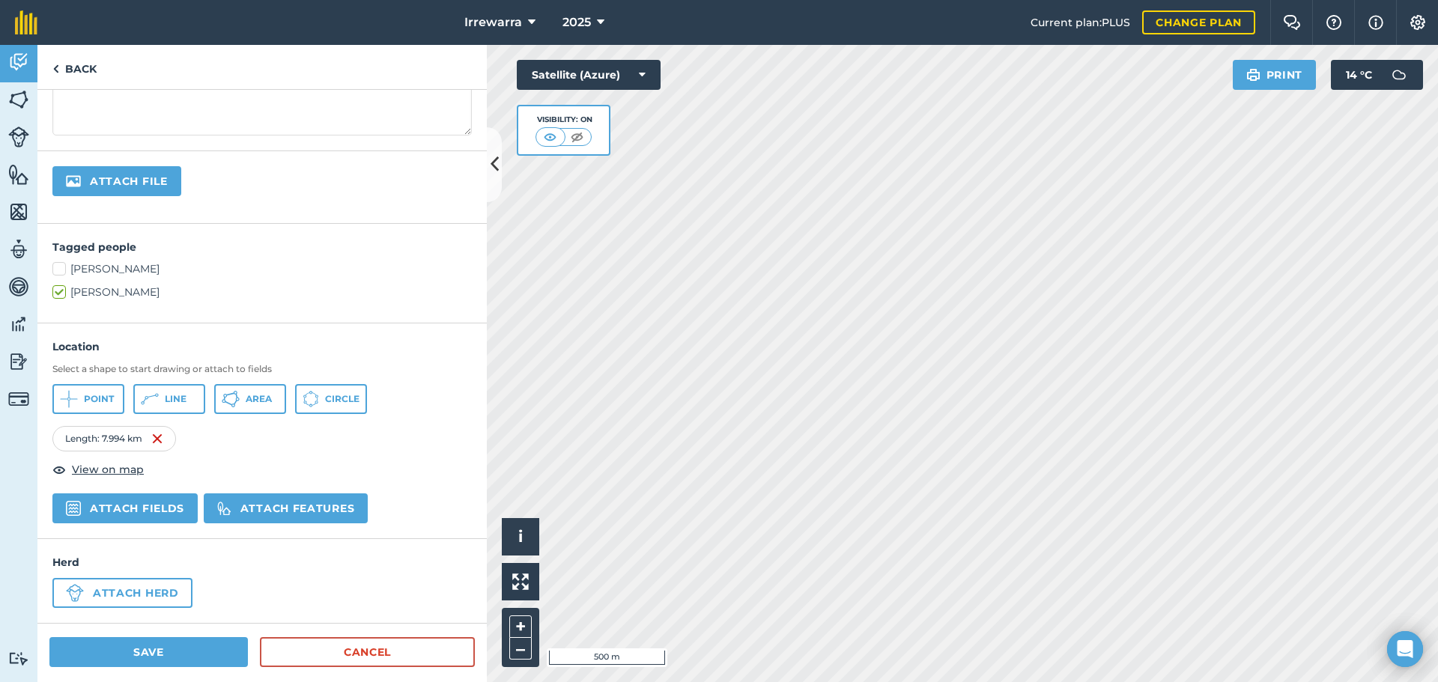
scroll to position [225, 0]
type input "[PERSON_NAME] Travel Distance"
click at [136, 499] on button "Attach fields" at bounding box center [124, 507] width 145 height 30
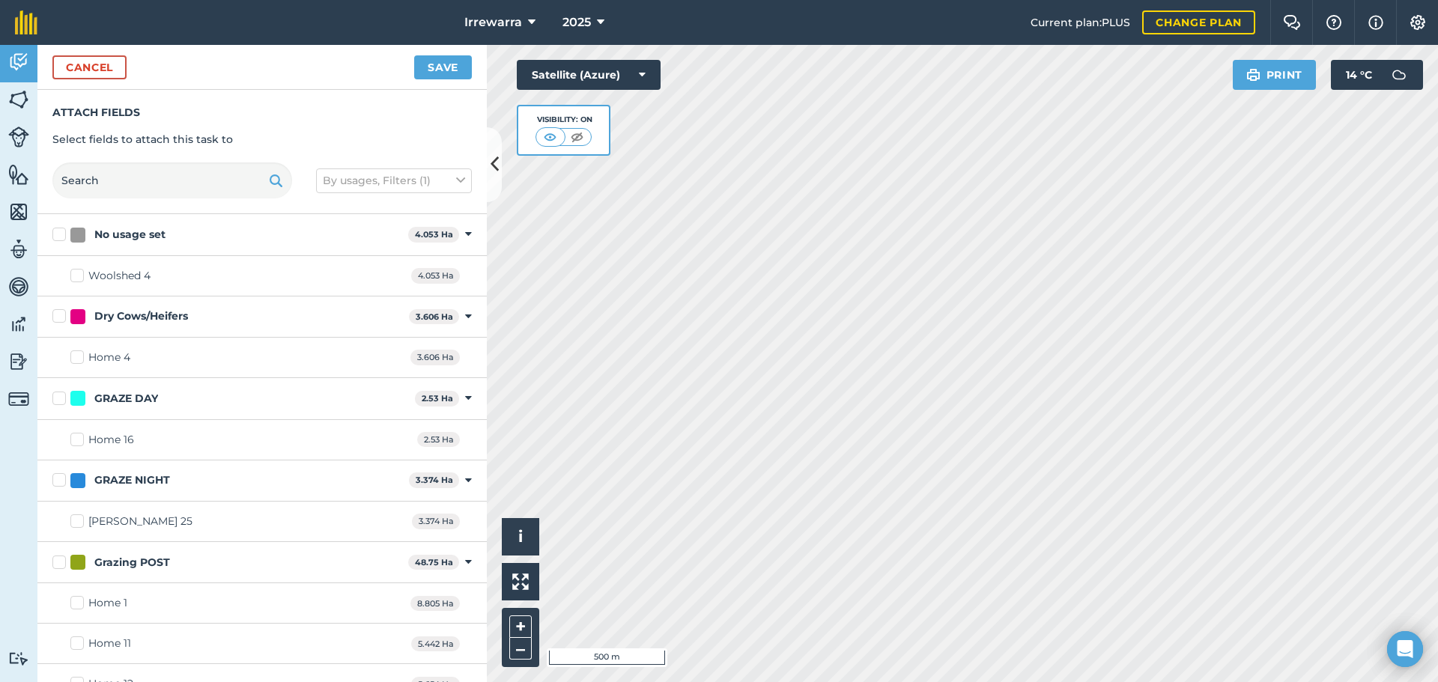
checkbox input "true"
click at [446, 70] on button "Save" at bounding box center [443, 67] width 58 height 24
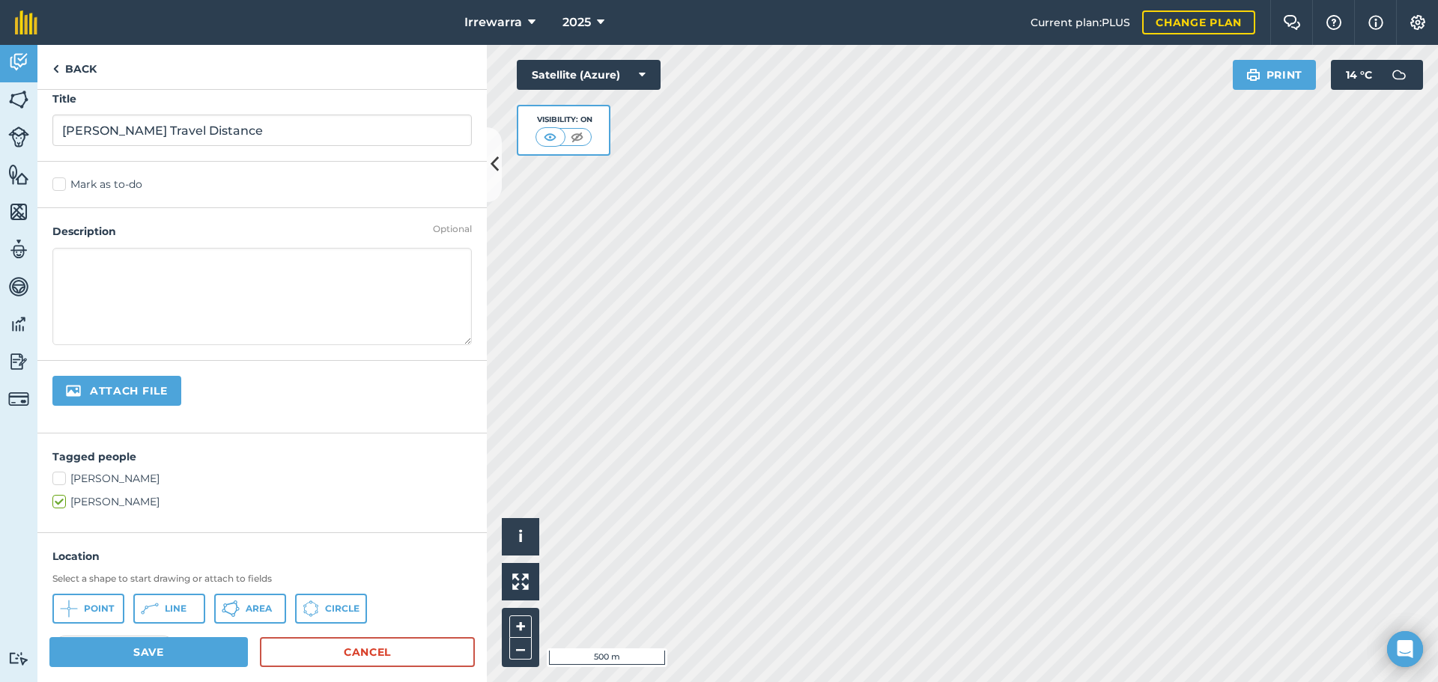
scroll to position [0, 0]
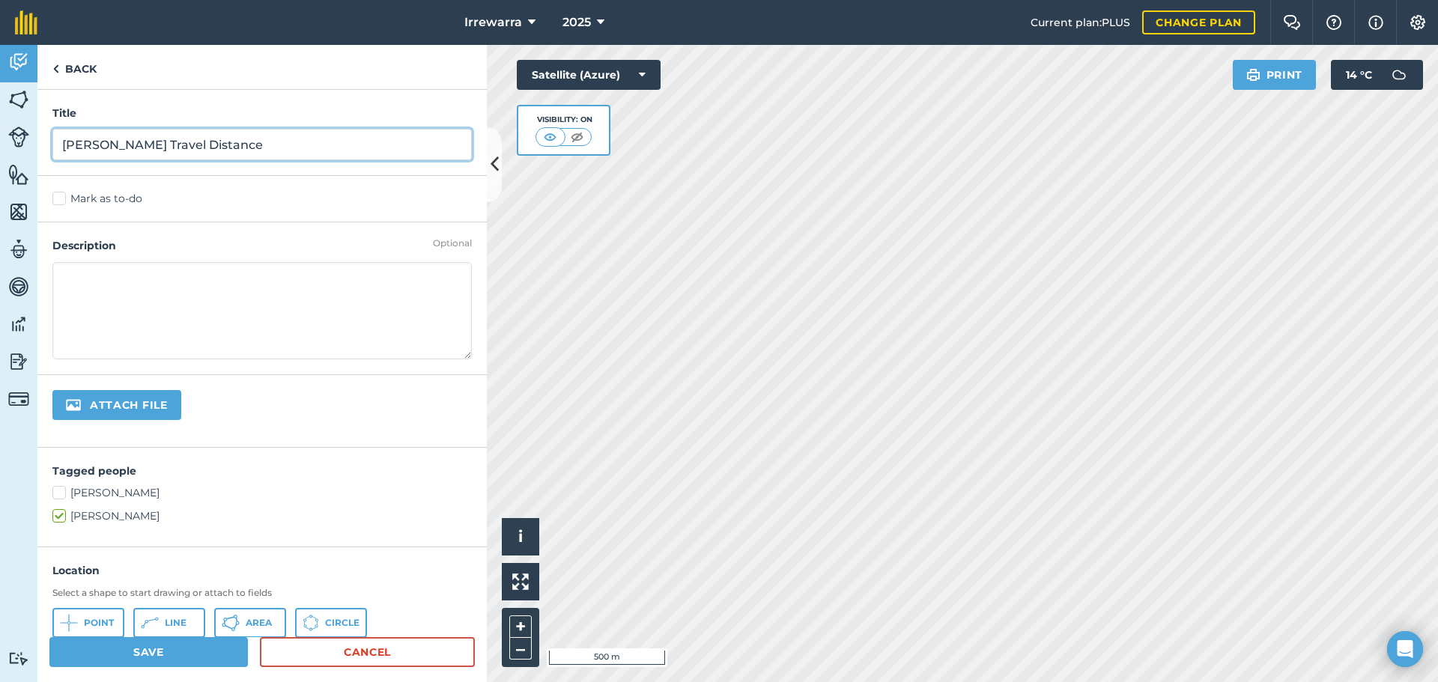
click at [153, 145] on input "[PERSON_NAME] Travel Distance" at bounding box center [261, 144] width 419 height 31
click at [309, 151] on input "[PERSON_NAME] Travel Distance" at bounding box center [261, 144] width 419 height 31
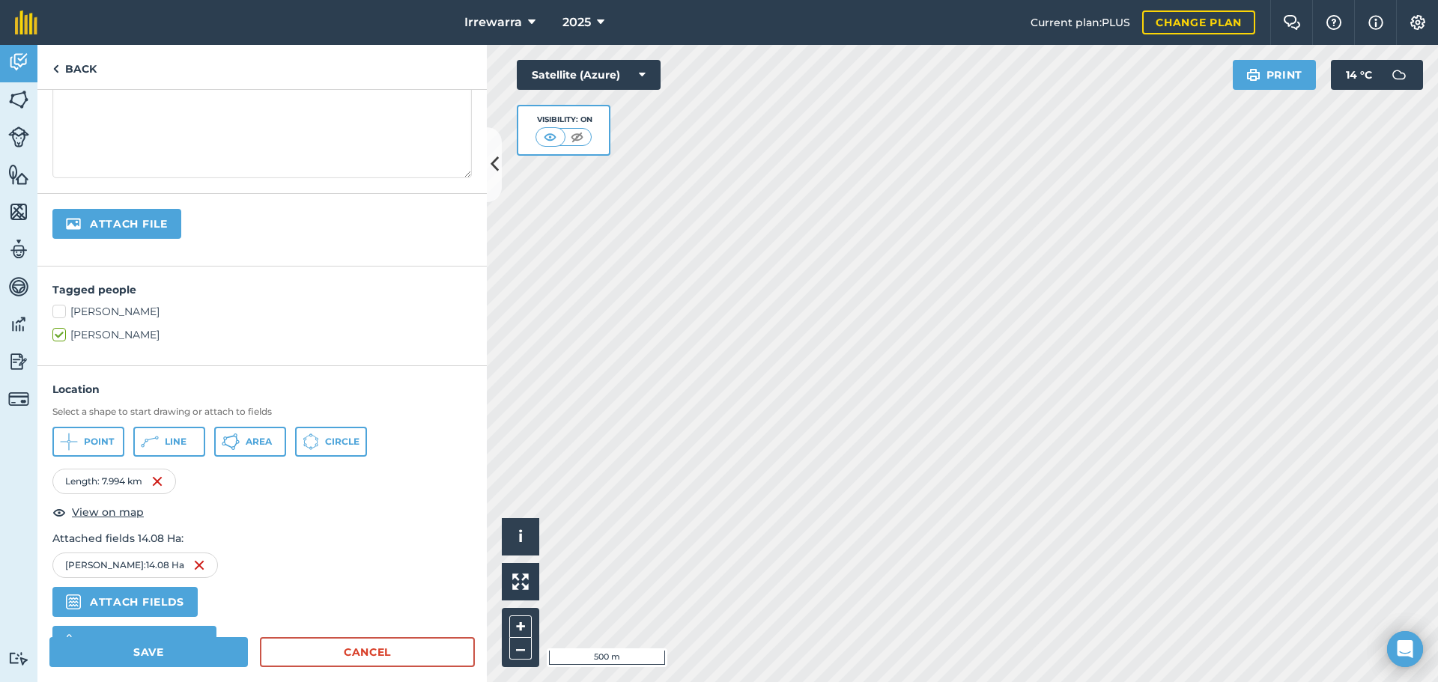
scroll to position [316, 0]
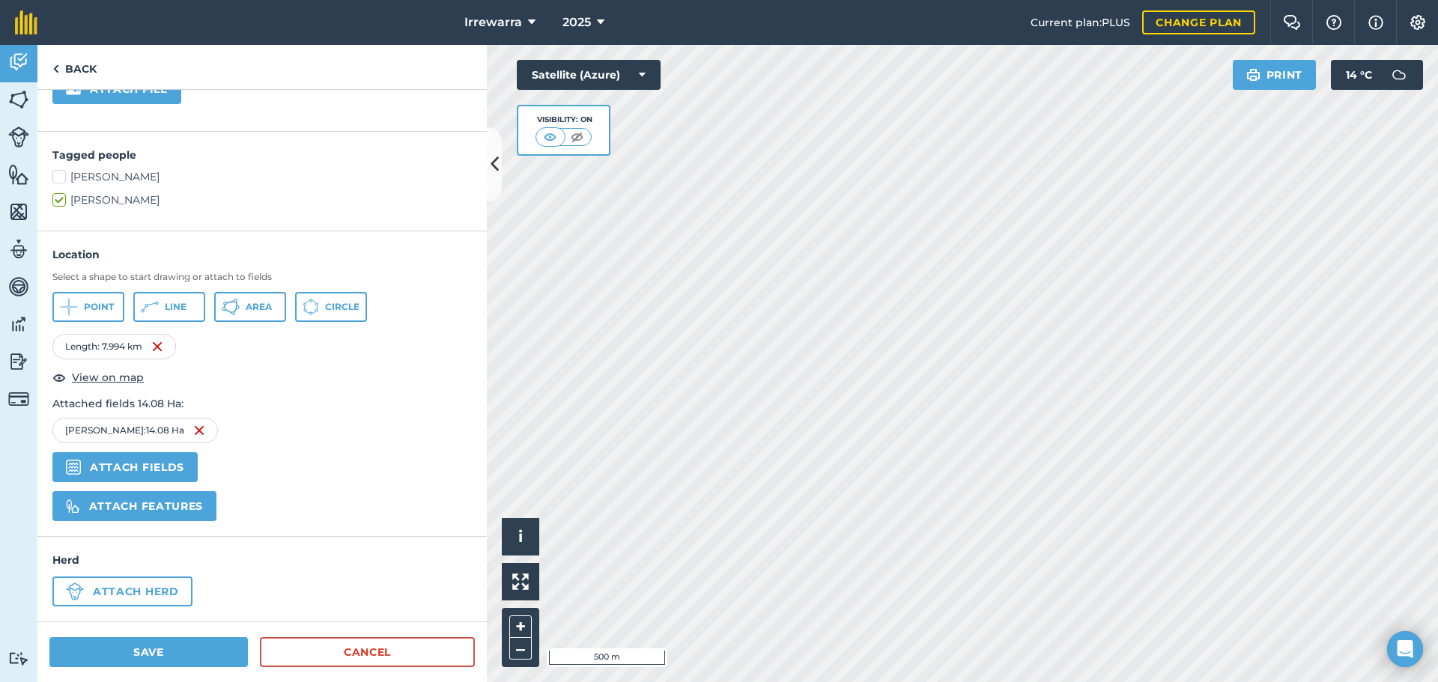
type input "[PERSON_NAME] Travel Distance 8KM"
click at [189, 661] on button "Save" at bounding box center [148, 652] width 198 height 30
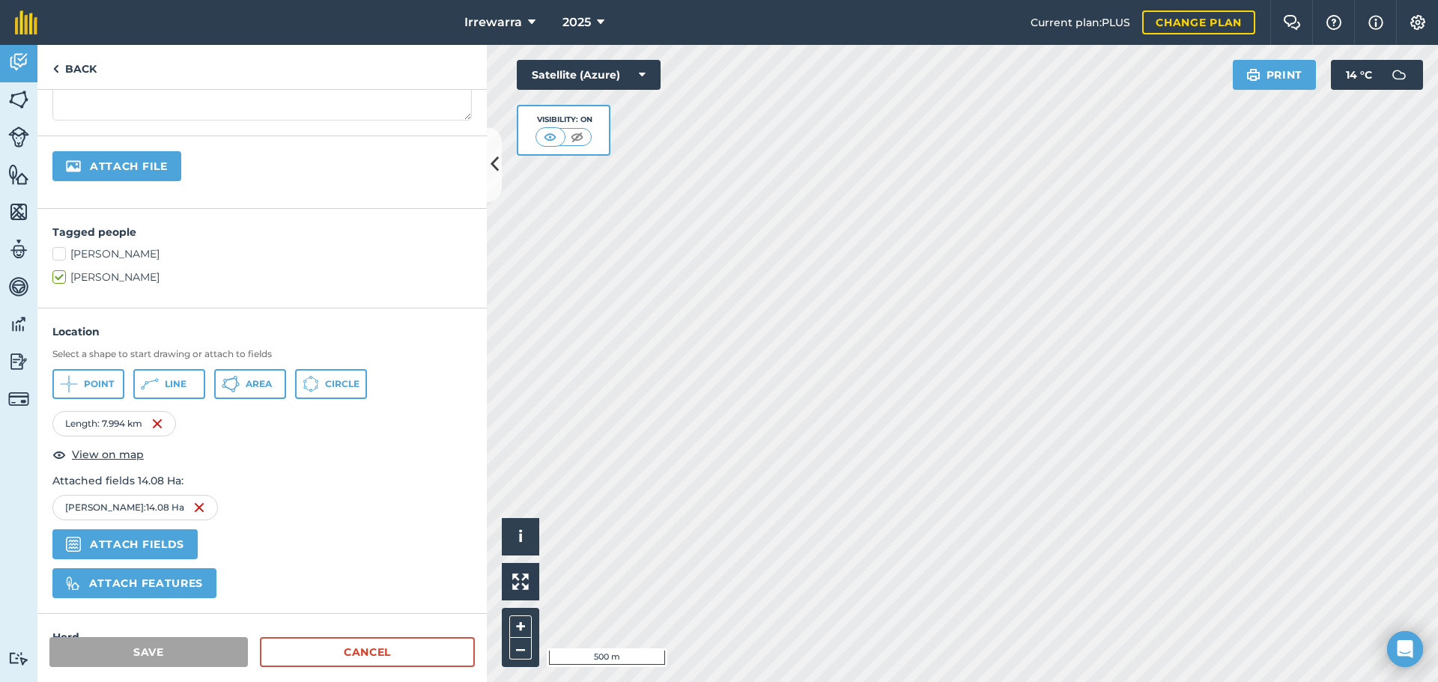
scroll to position [0, 0]
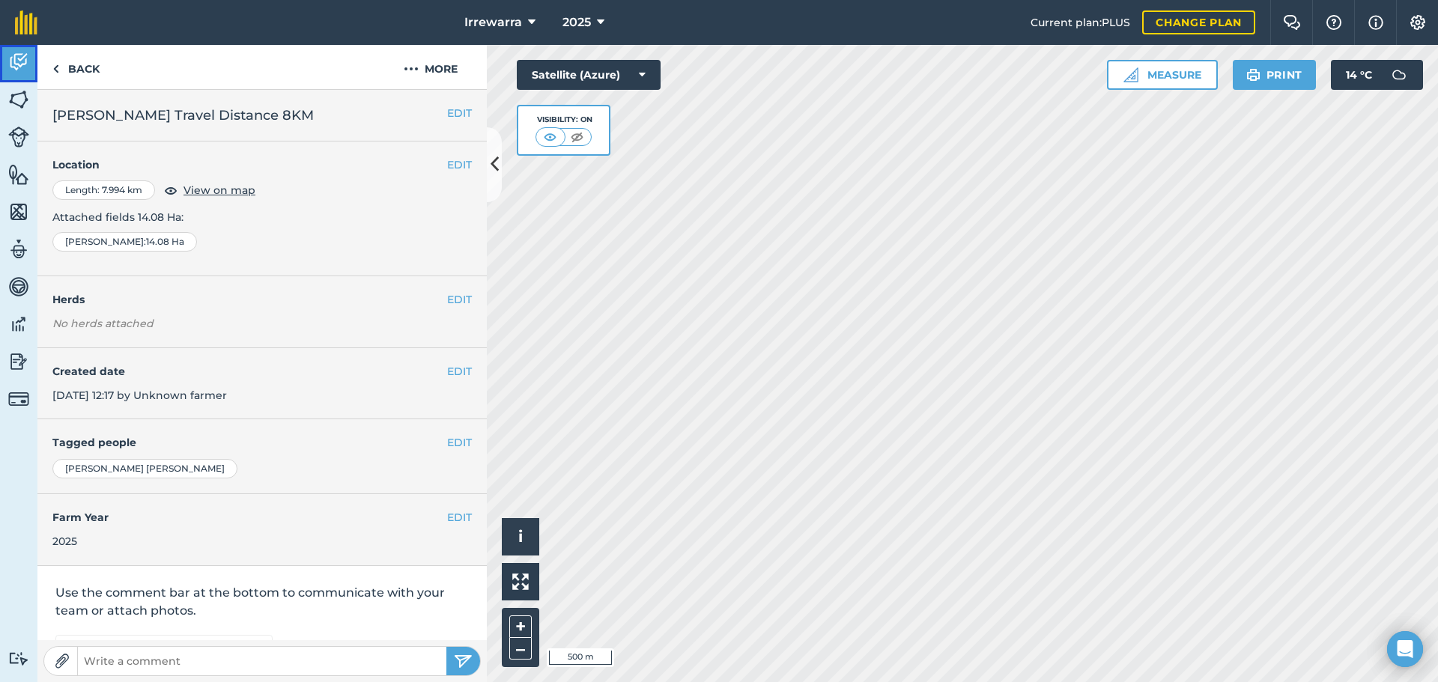
click at [28, 75] on link "Activity" at bounding box center [18, 63] width 37 height 37
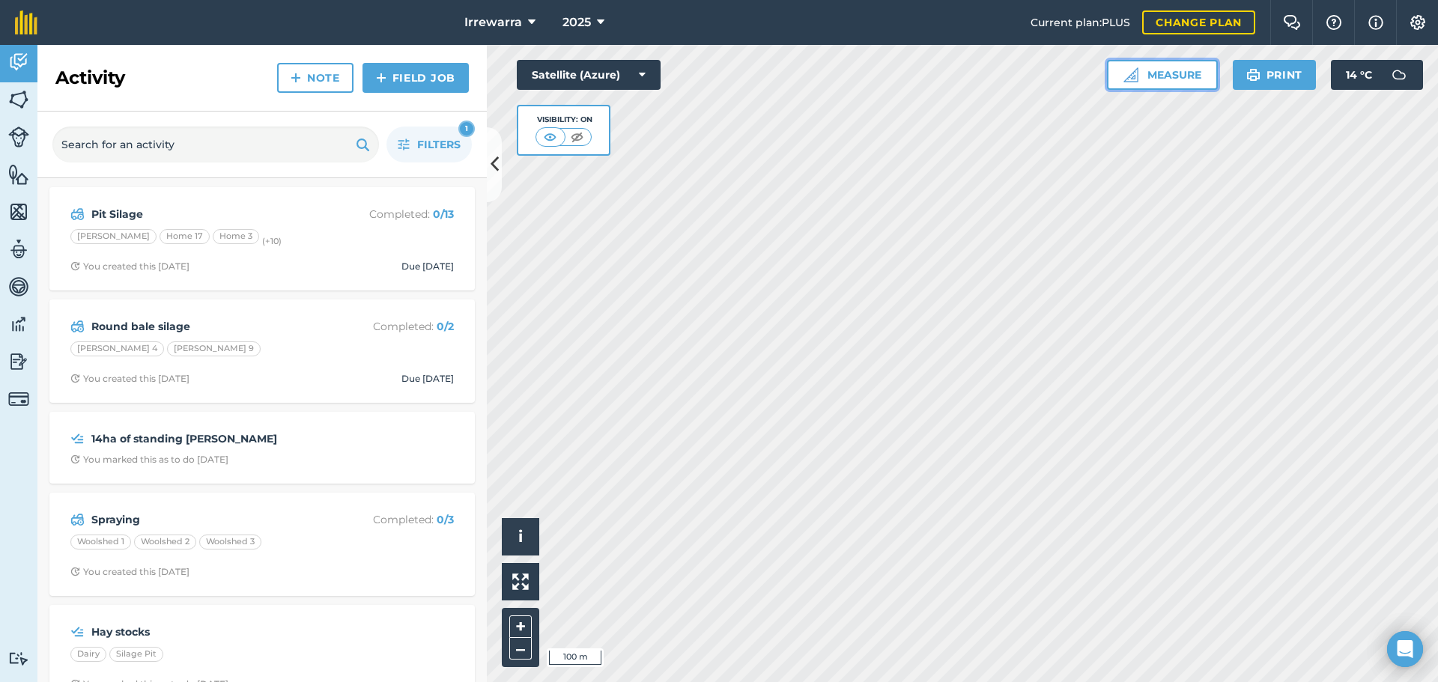
click at [1138, 65] on button "Measure" at bounding box center [1162, 75] width 111 height 30
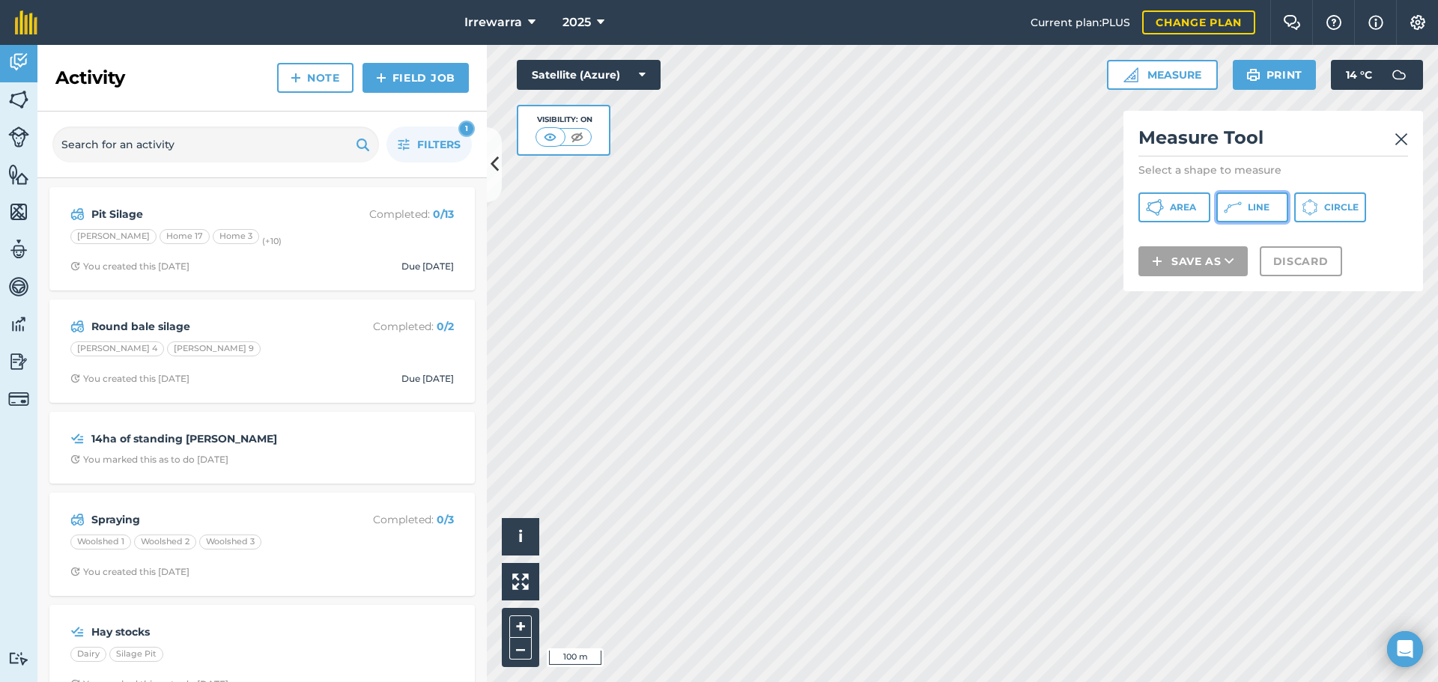
click at [1244, 204] on button "Line" at bounding box center [1252, 207] width 72 height 30
click at [658, 152] on div "Satellite (Azure) Visibility: On" at bounding box center [589, 108] width 144 height 96
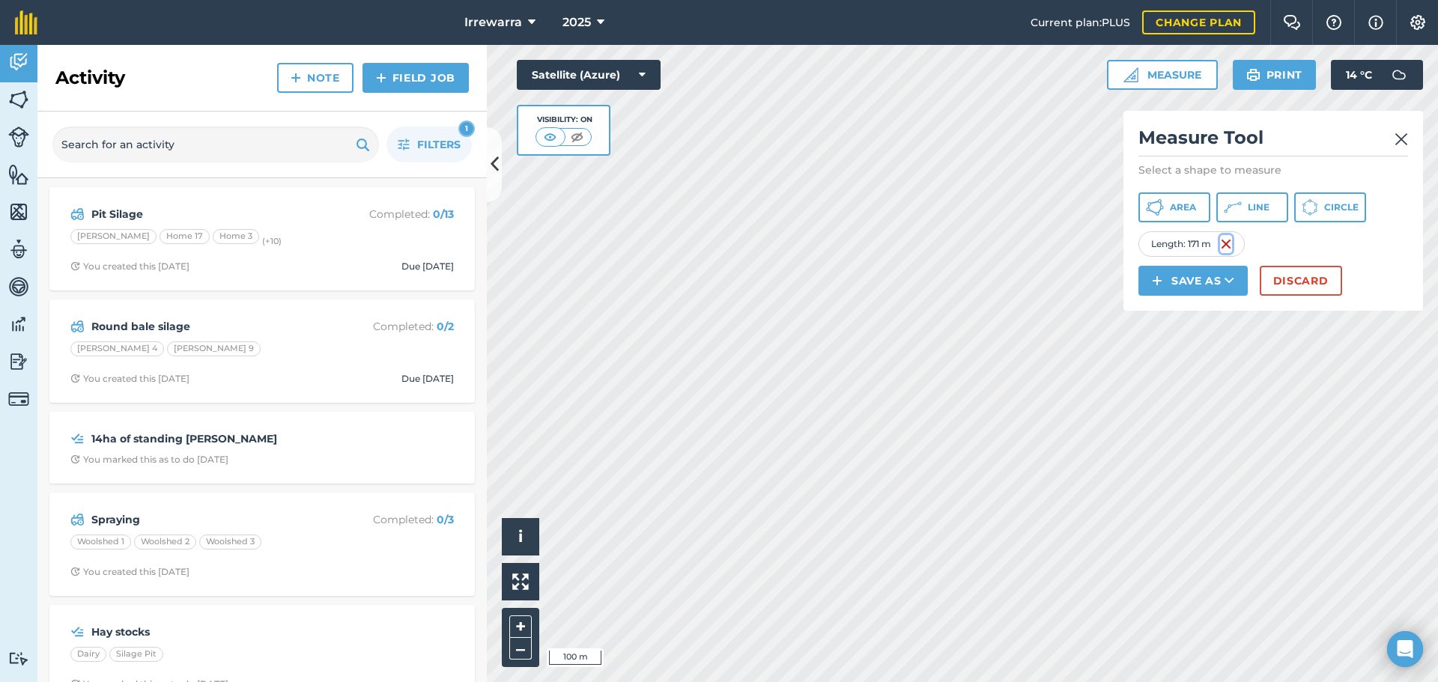
click at [1226, 249] on img at bounding box center [1226, 244] width 12 height 18
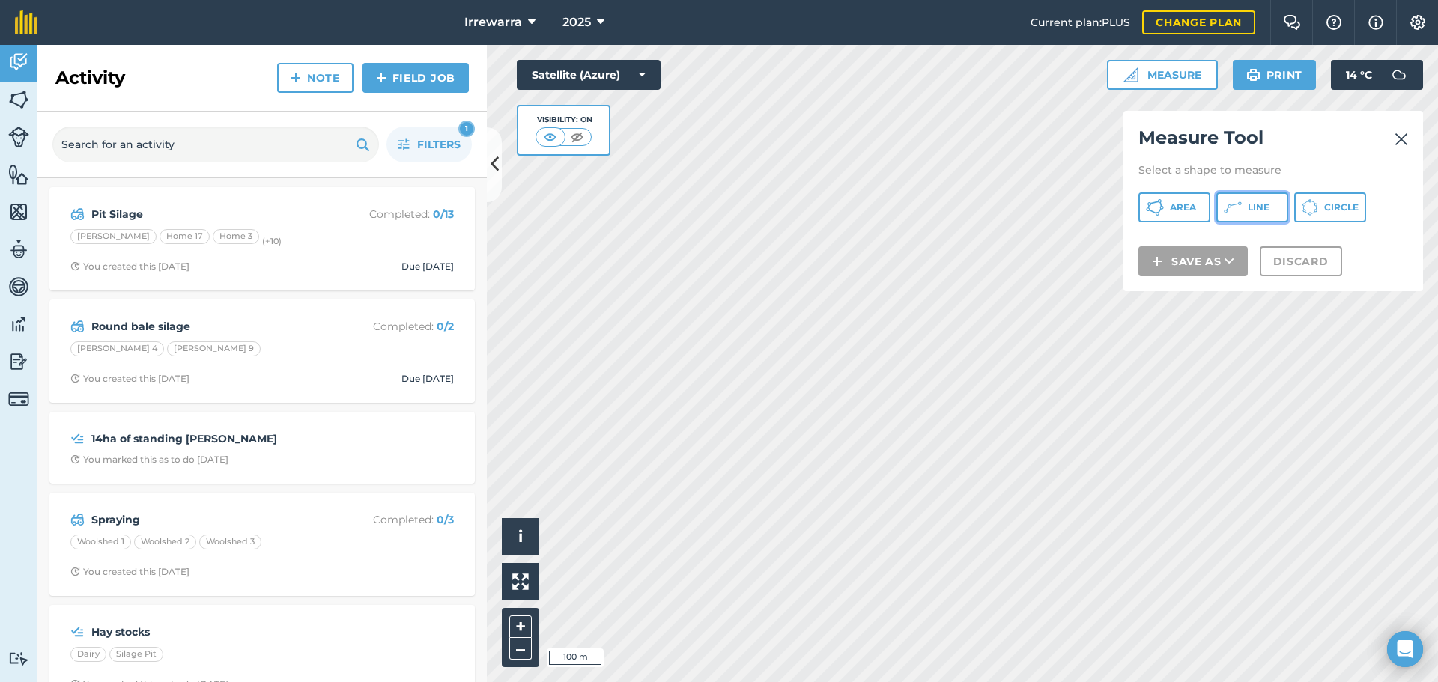
click at [1227, 215] on icon at bounding box center [1233, 207] width 18 height 18
click at [655, 145] on div "Satellite (Azure) Visibility: On" at bounding box center [589, 108] width 144 height 96
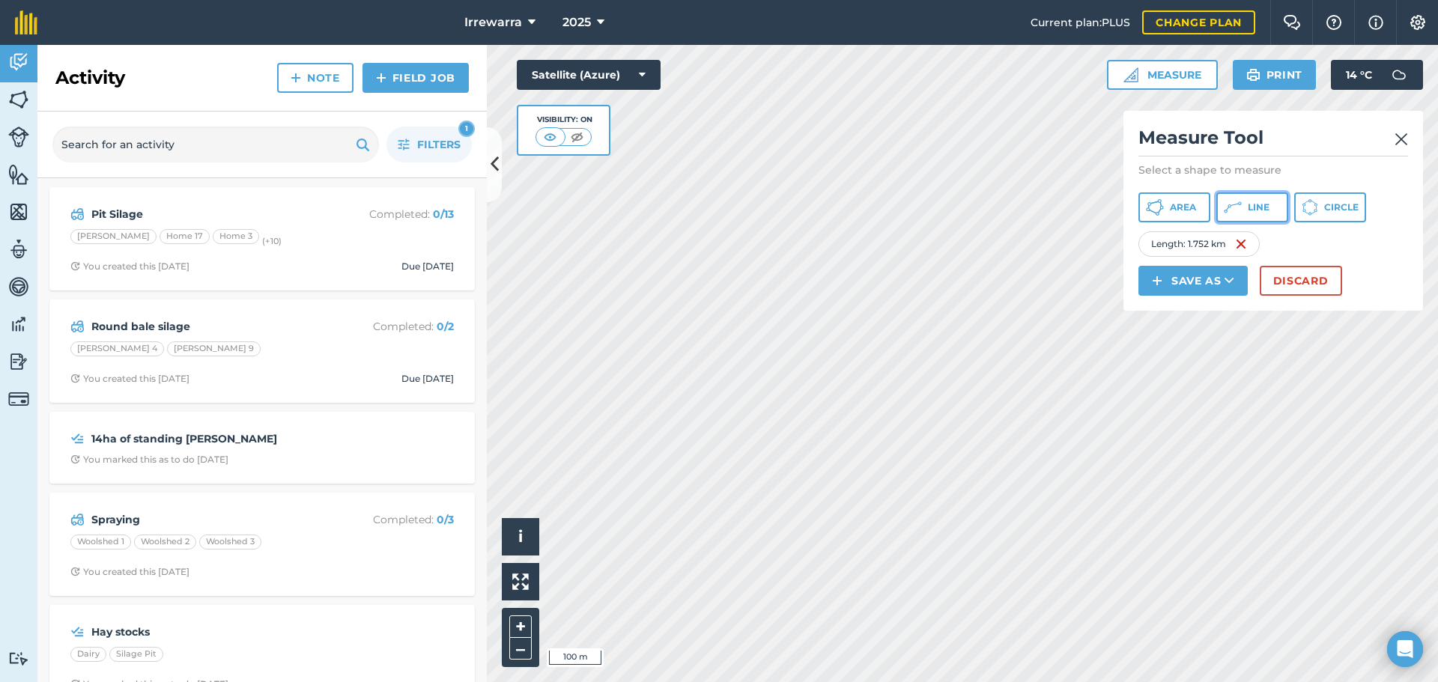
click at [1277, 203] on button "Line" at bounding box center [1252, 207] width 72 height 30
click at [1412, 138] on div "Measure Tool Select a shape to measure Area Line Circle Line 1 : 1.752 km Line …" at bounding box center [1273, 211] width 300 height 200
click at [1397, 140] on img at bounding box center [1400, 139] width 13 height 18
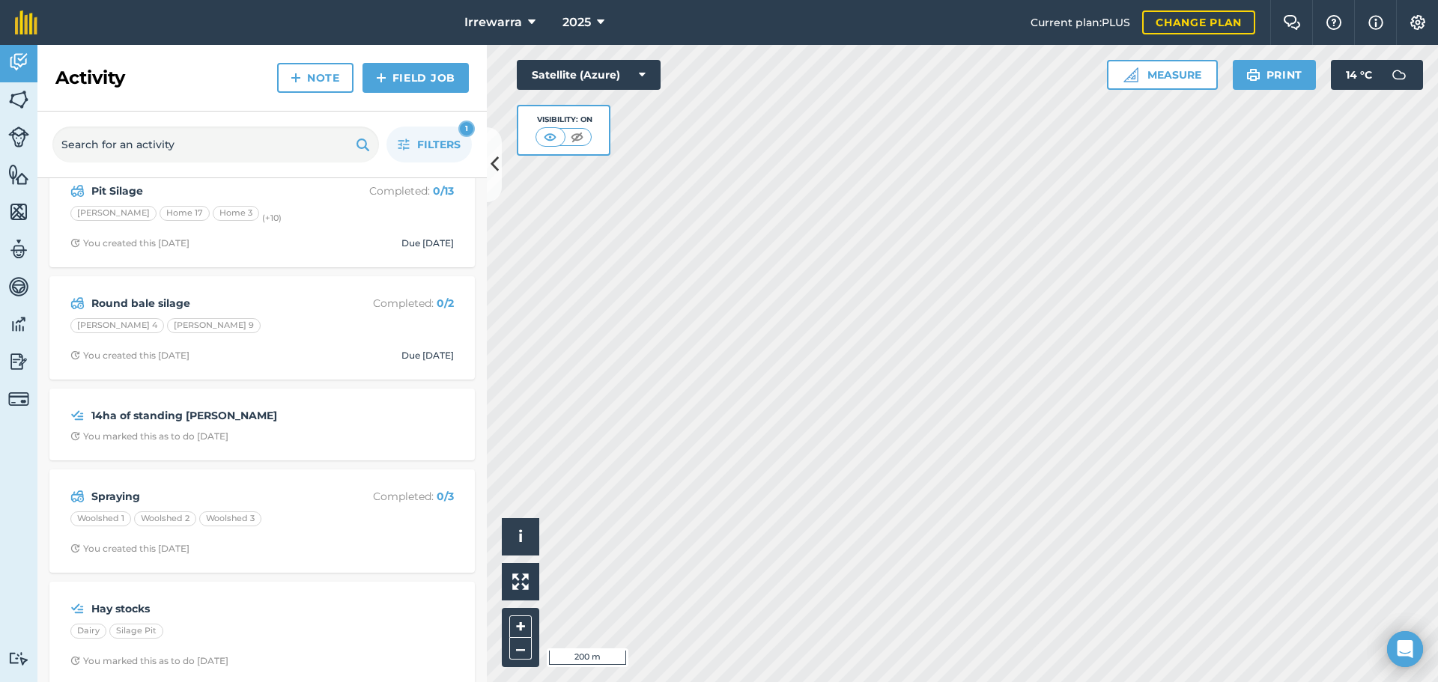
scroll to position [35, 0]
